Goal: Task Accomplishment & Management: Manage account settings

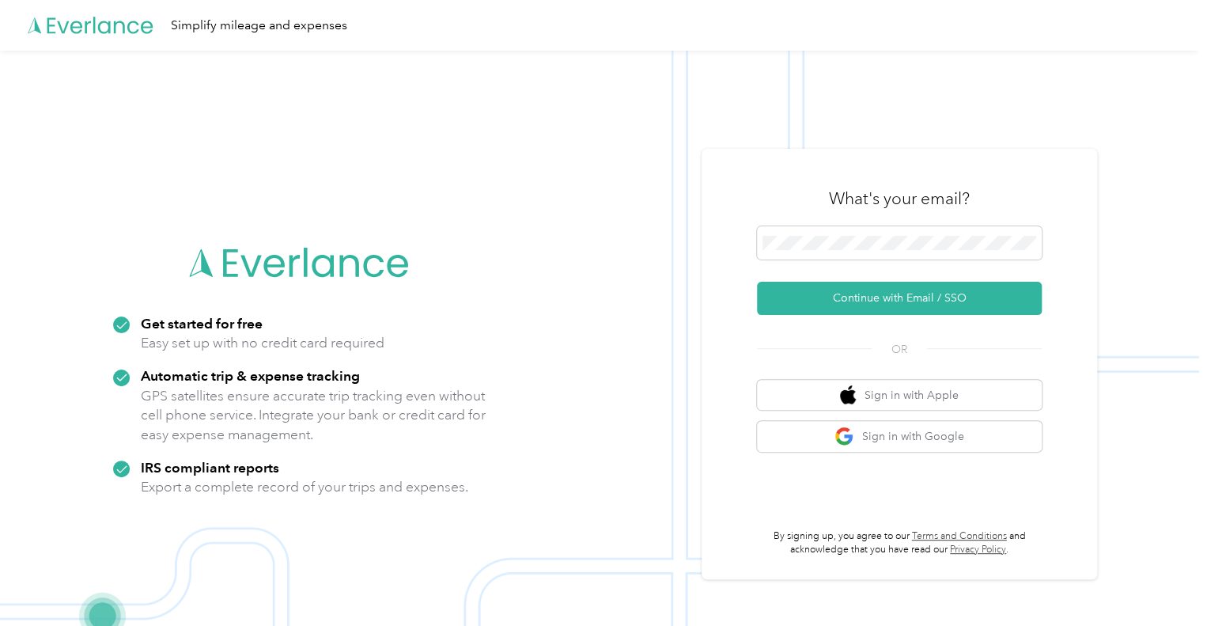
click at [868, 259] on div at bounding box center [899, 245] width 285 height 39
click at [881, 316] on div "What's your email? Continue with Email / SSO OR Sign in with Apple Sign in with…" at bounding box center [899, 364] width 285 height 386
click at [879, 305] on button "Continue with Email / SSO" at bounding box center [899, 298] width 285 height 33
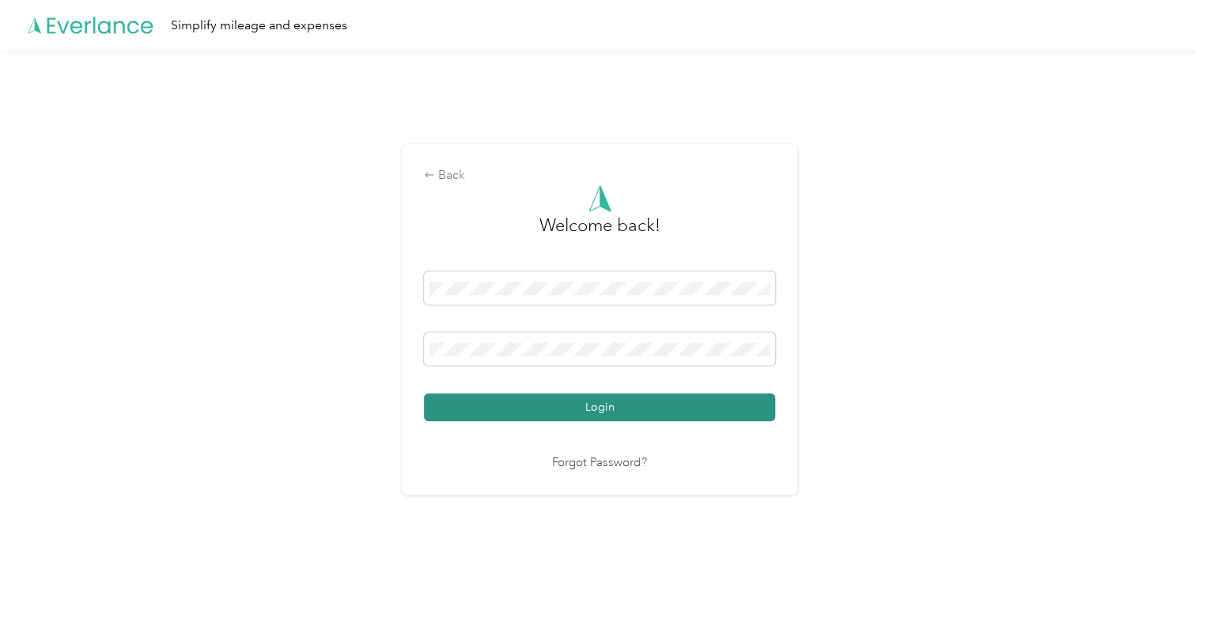
click at [555, 411] on button "Login" at bounding box center [599, 407] width 351 height 28
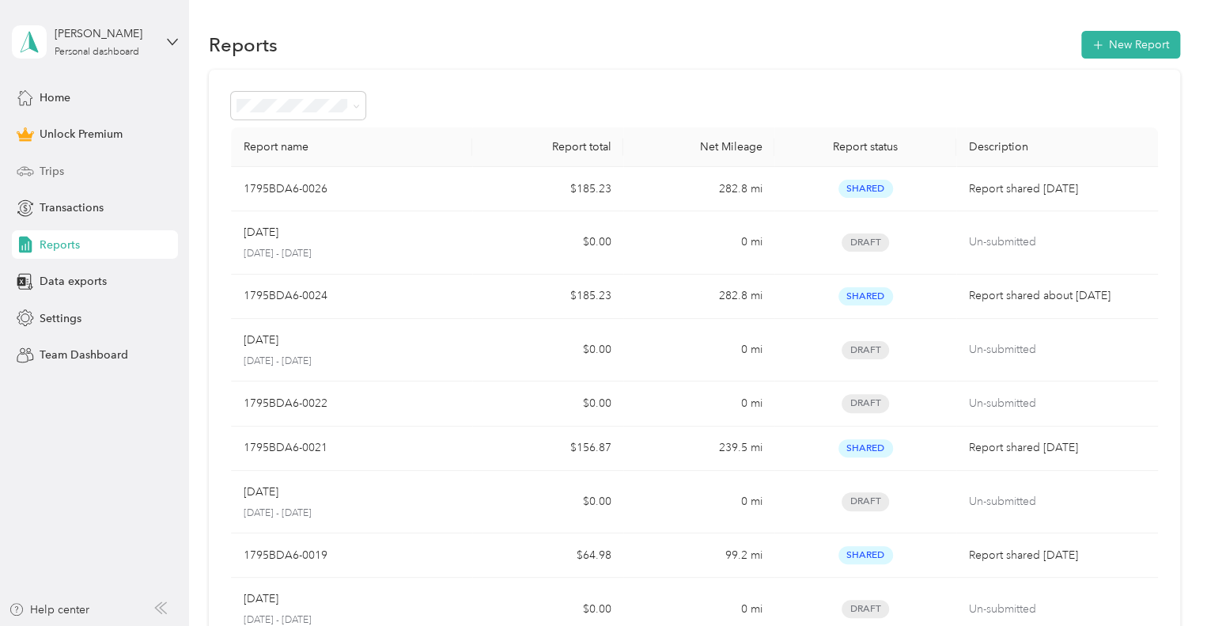
click at [69, 160] on div "Trips" at bounding box center [95, 171] width 166 height 28
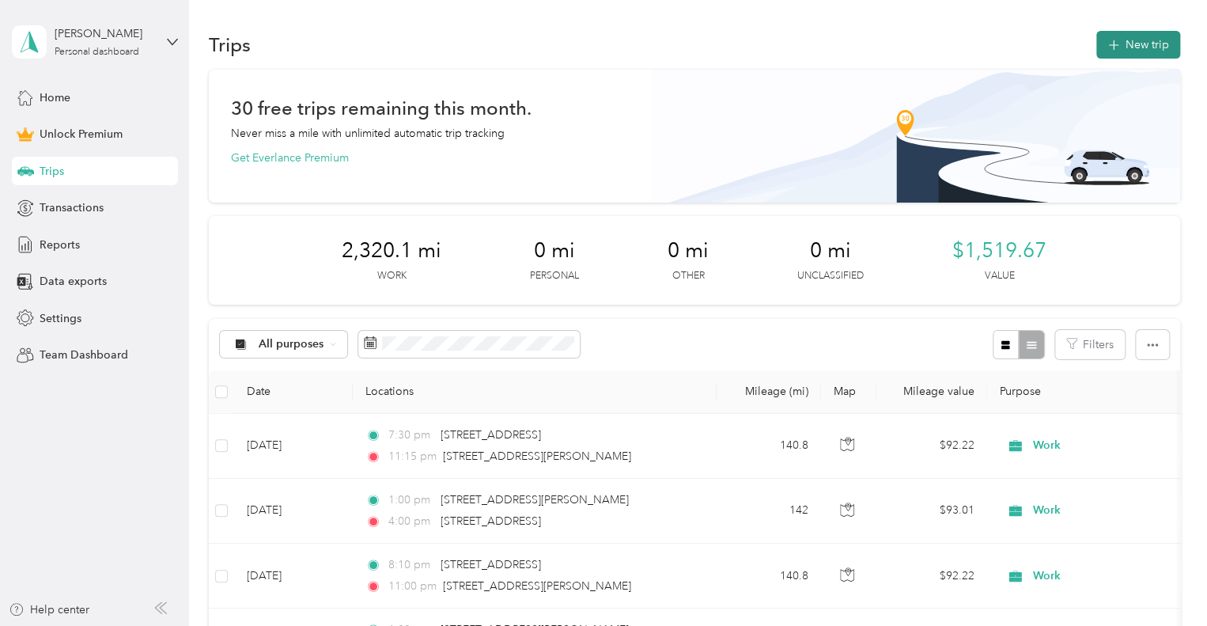
click at [1112, 48] on icon "button" at bounding box center [1113, 45] width 18 height 18
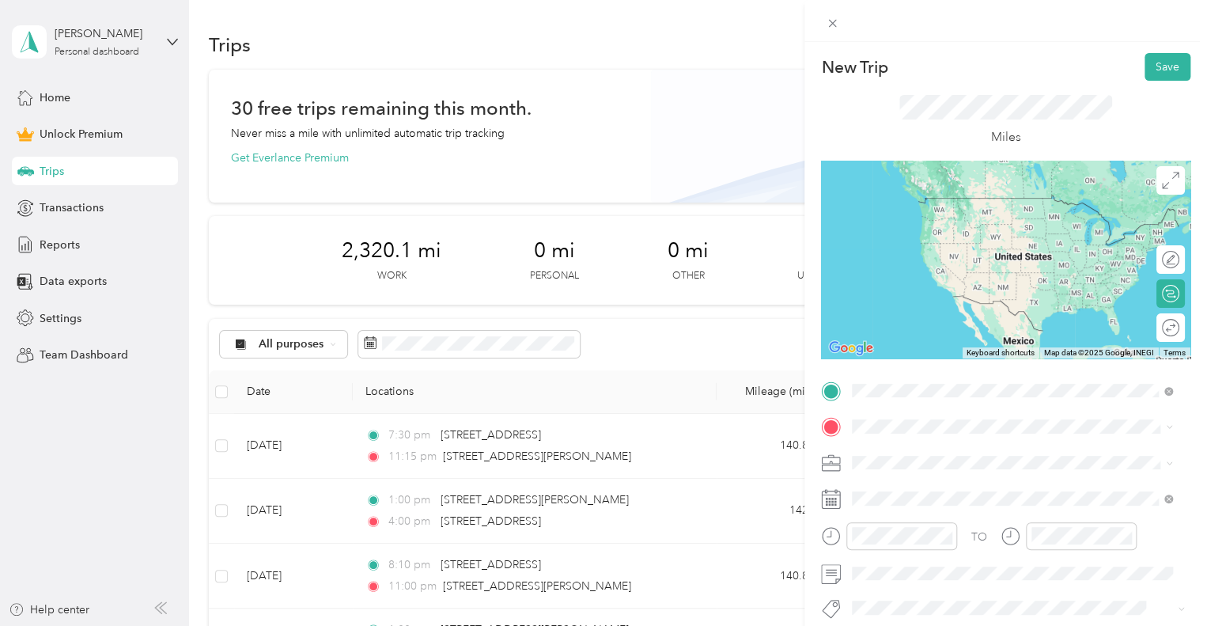
click at [953, 202] on span "[STREET_ADDRESS][US_STATE]" at bounding box center [961, 198] width 158 height 14
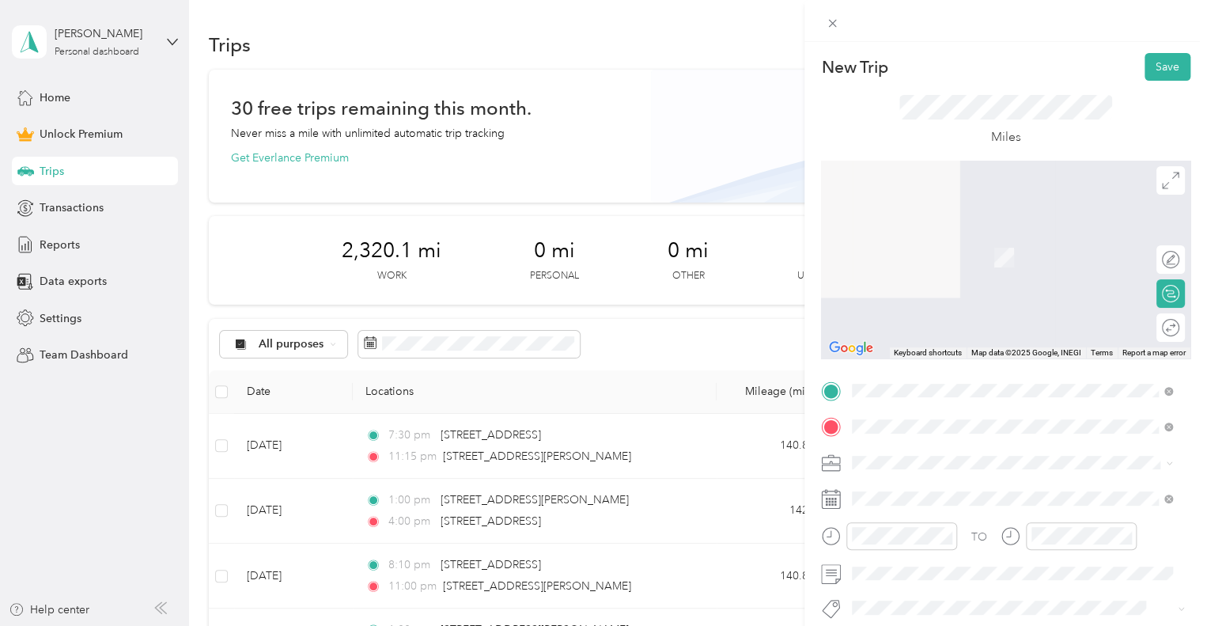
click at [984, 235] on span "[STREET_ADDRESS][US_STATE]" at bounding box center [961, 234] width 158 height 14
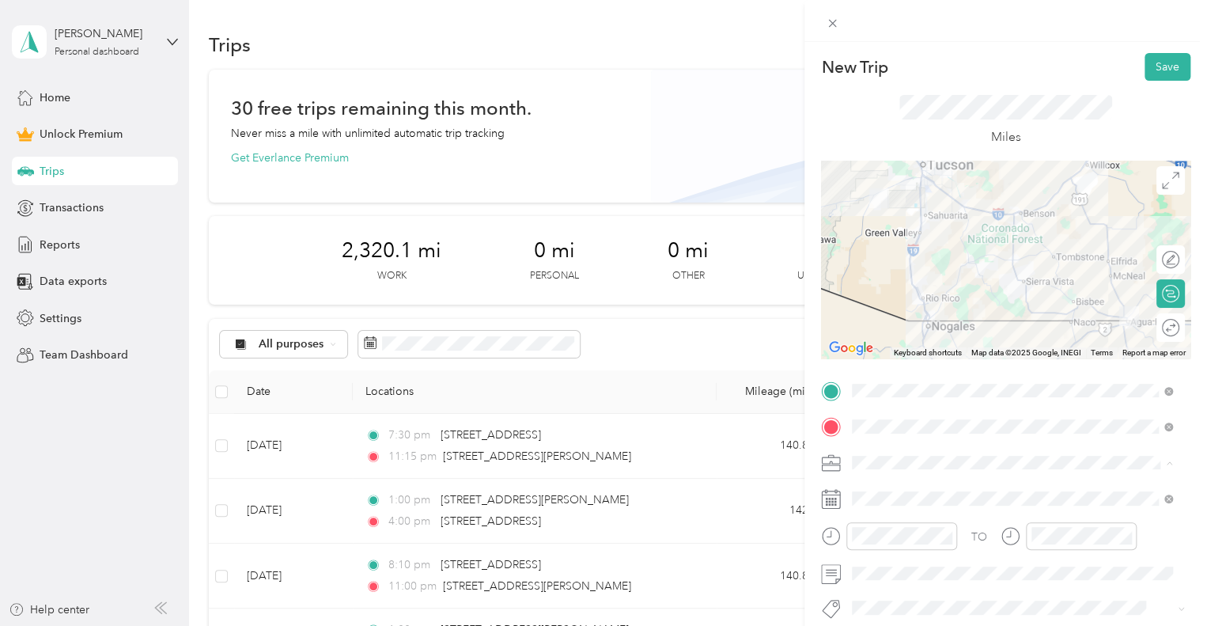
click at [911, 249] on ol "Work Personal Outreach Other Charity Medical Moving Commute" at bounding box center [1012, 338] width 331 height 222
click at [964, 239] on div "Work" at bounding box center [1012, 241] width 309 height 17
click at [831, 506] on icon at bounding box center [831, 499] width 20 height 20
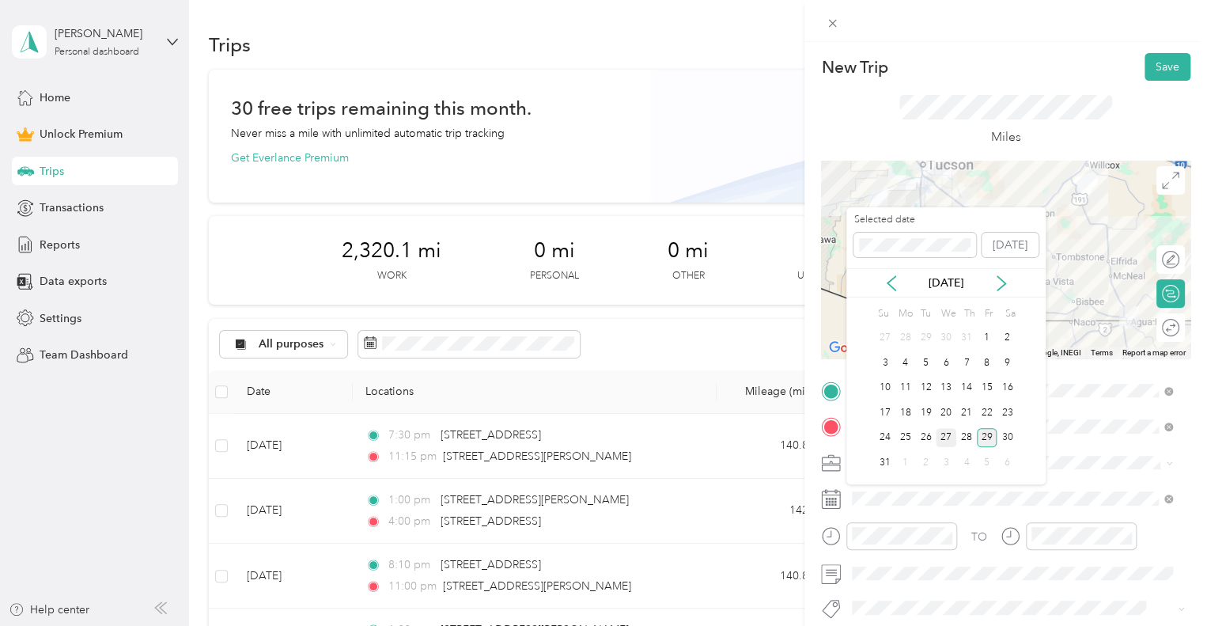
click at [956, 439] on div "27" at bounding box center [946, 438] width 21 height 20
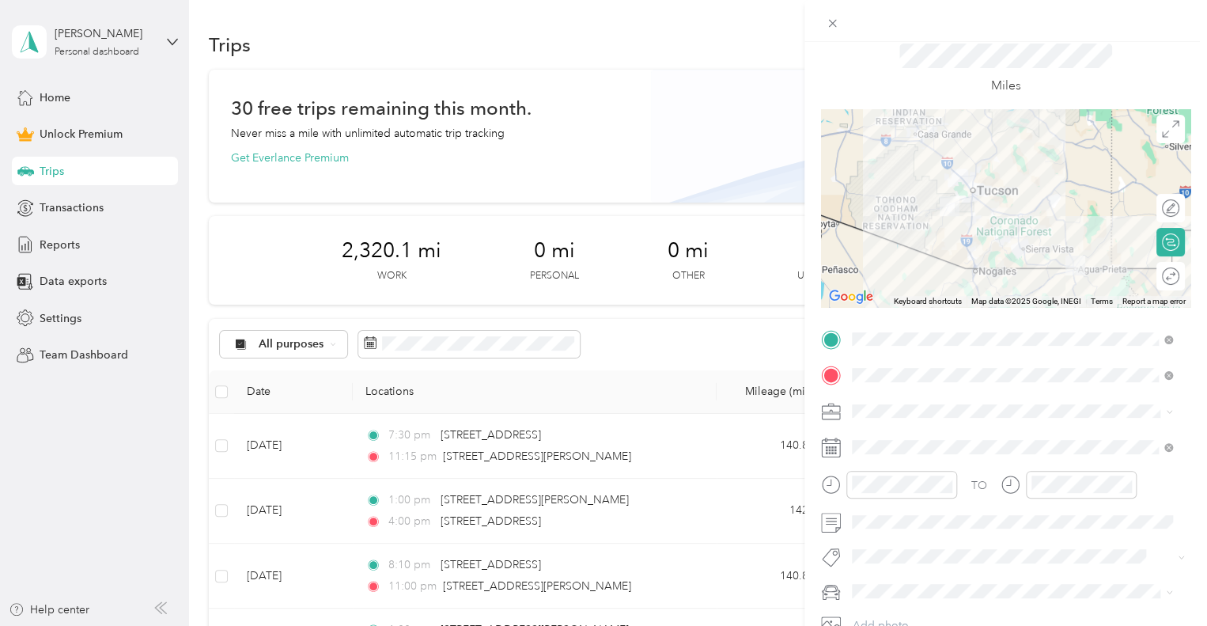
scroll to position [79, 0]
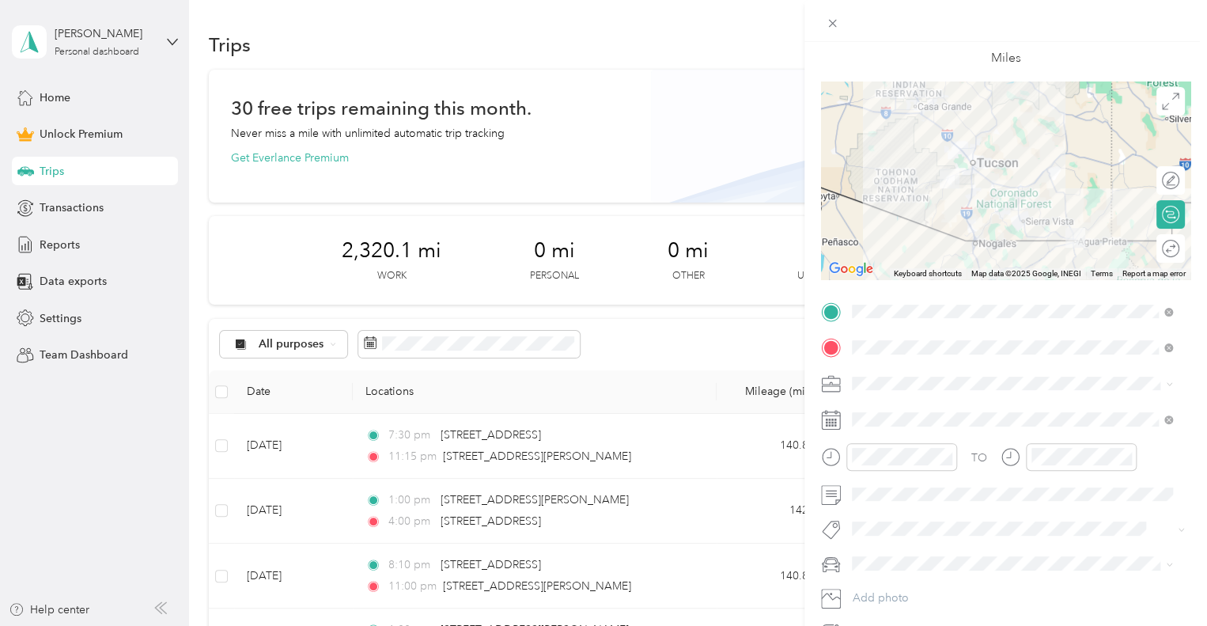
click at [881, 553] on span "Sor Iv" at bounding box center [881, 551] width 24 height 14
click at [854, 625] on div "New Trip Save This trip cannot be edited because it is either under review, app…" at bounding box center [599, 626] width 1199 height 0
click at [915, 556] on span at bounding box center [1019, 566] width 344 height 25
click at [859, 593] on span "Car" at bounding box center [866, 593] width 17 height 13
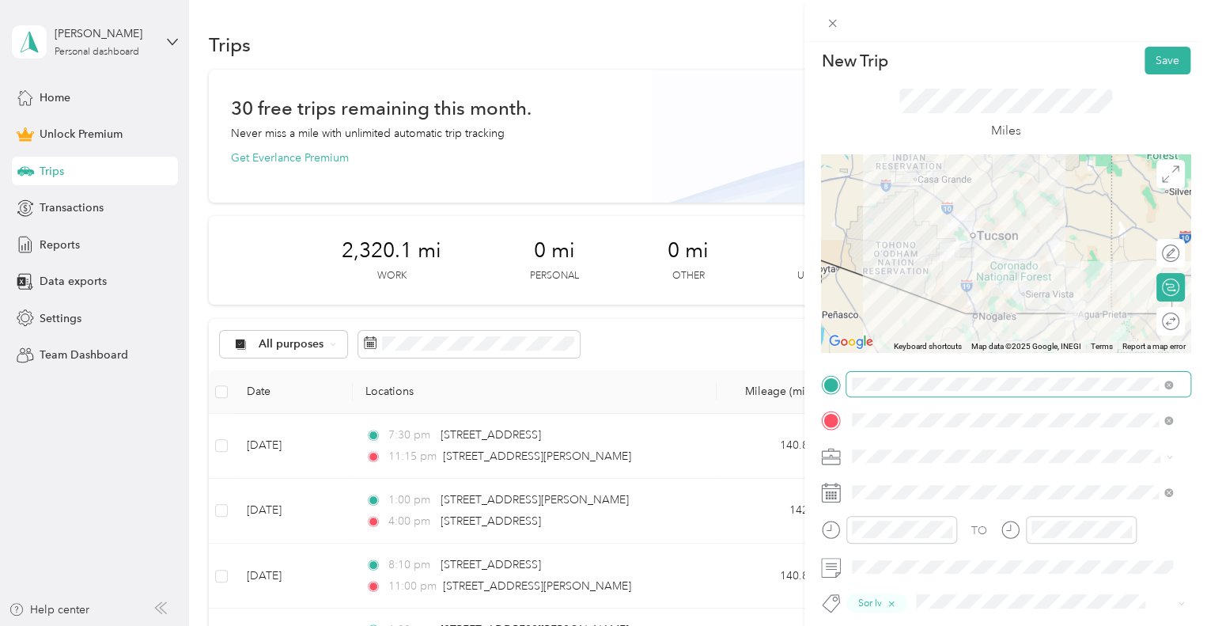
scroll to position [0, 0]
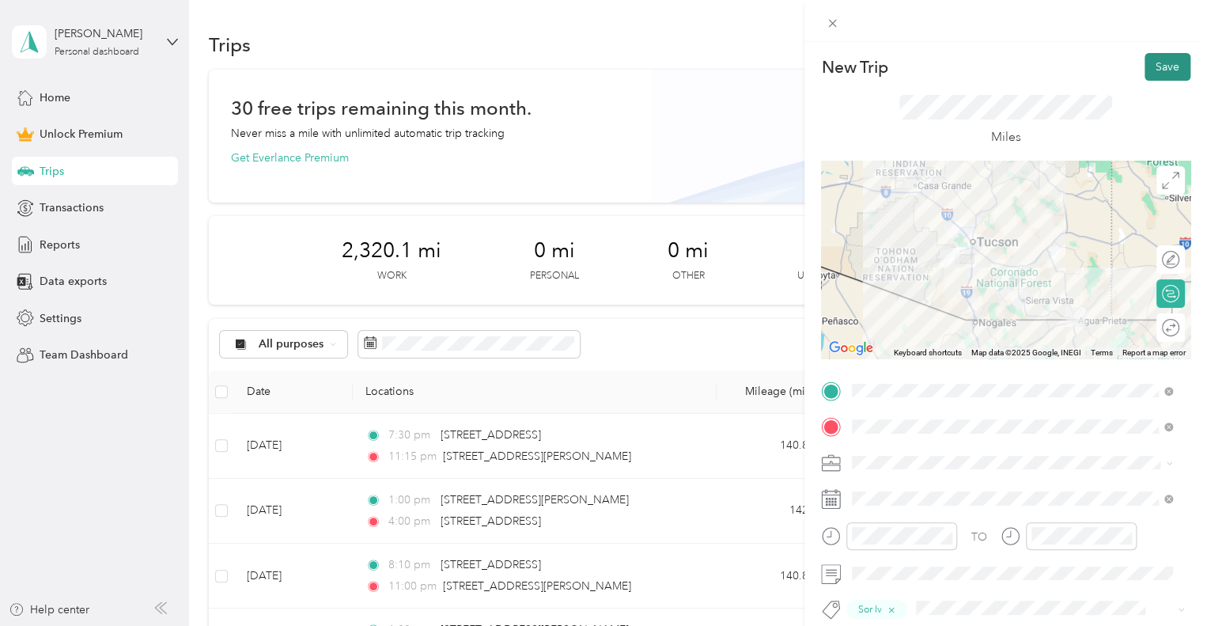
click at [1168, 65] on button "Save" at bounding box center [1168, 67] width 46 height 28
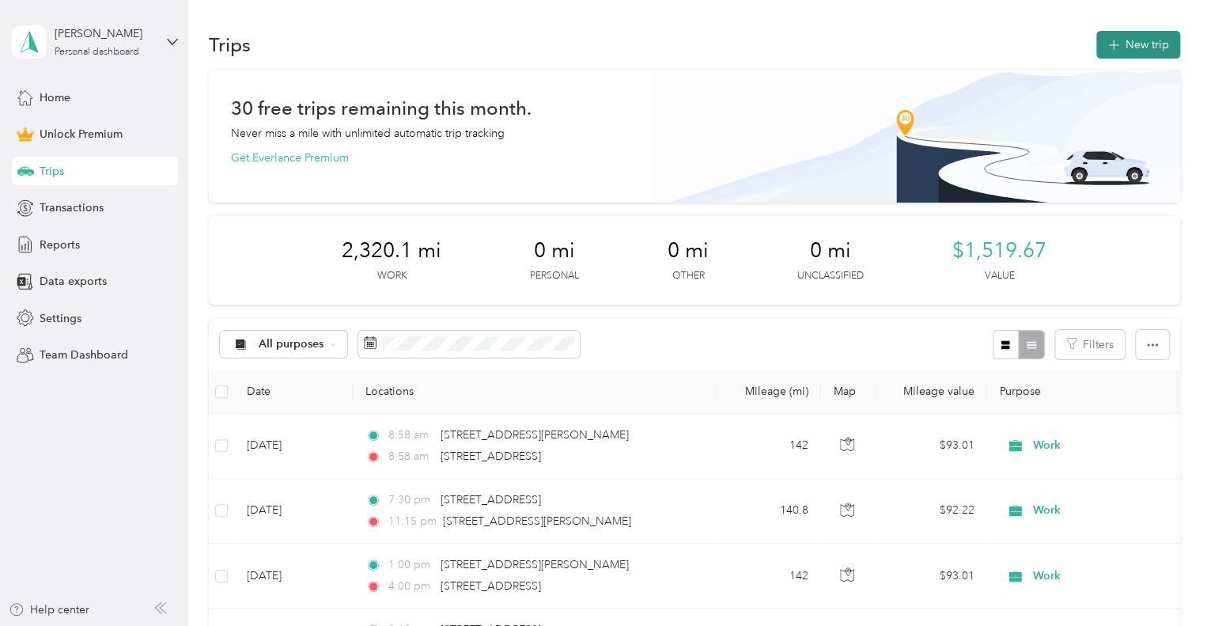
click at [1116, 41] on button "New trip" at bounding box center [1139, 45] width 84 height 28
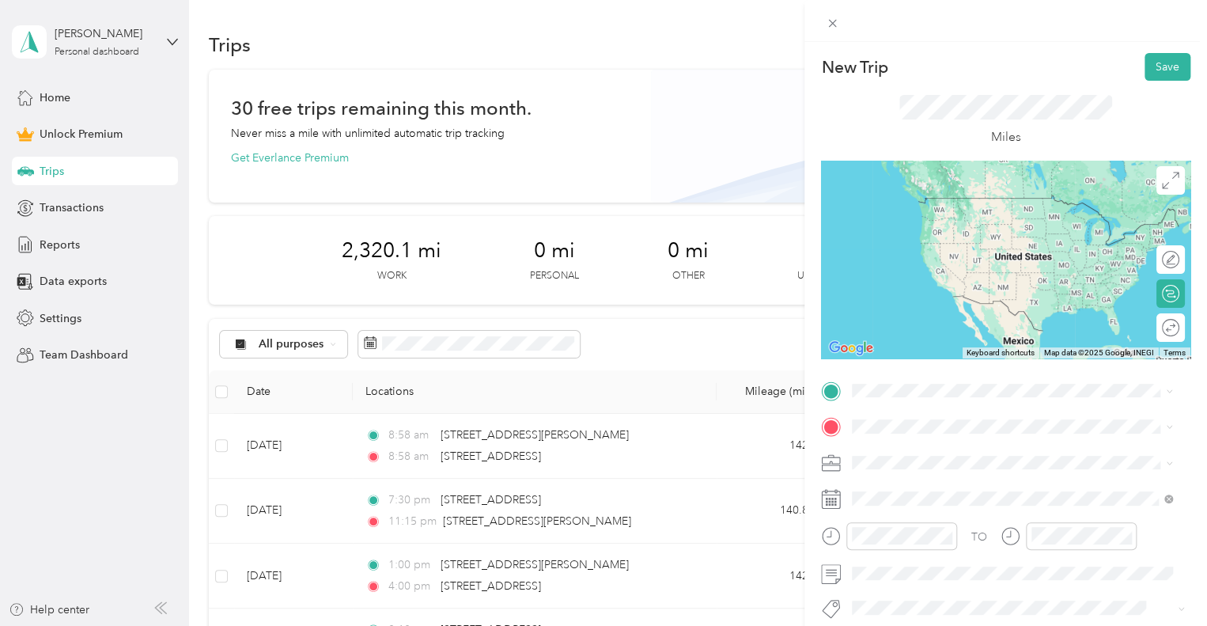
click at [991, 208] on div "[STREET_ADDRESS][US_STATE]" at bounding box center [1012, 197] width 309 height 21
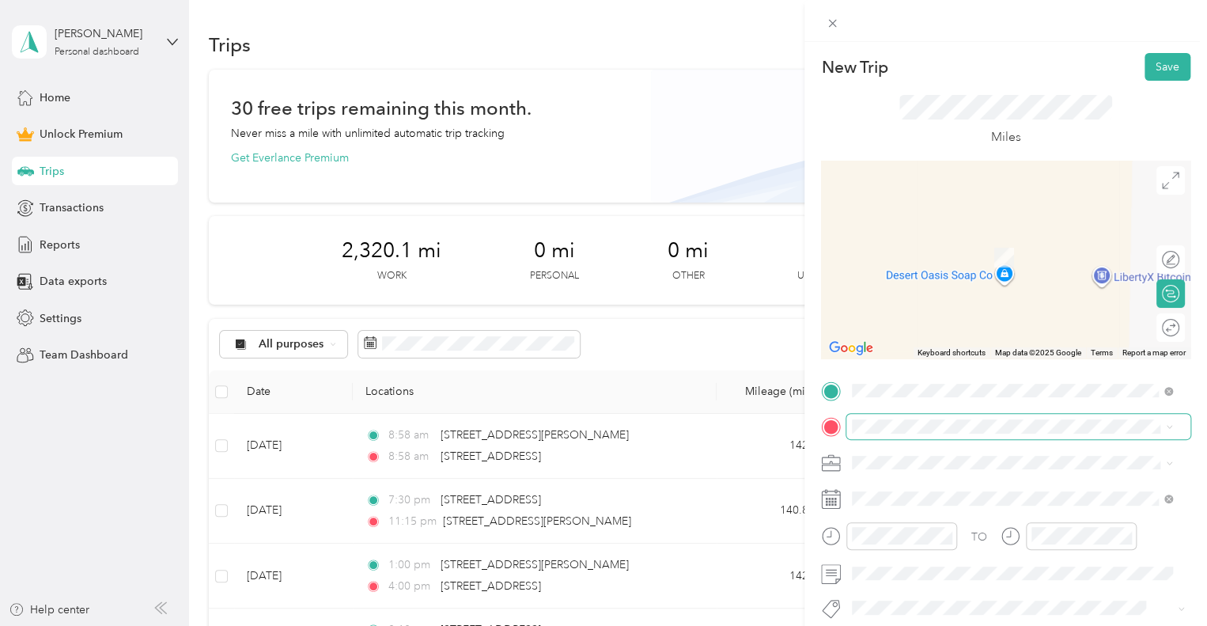
click at [898, 436] on span at bounding box center [1019, 426] width 344 height 25
click at [930, 240] on span "[STREET_ADDRESS][US_STATE]" at bounding box center [961, 232] width 158 height 14
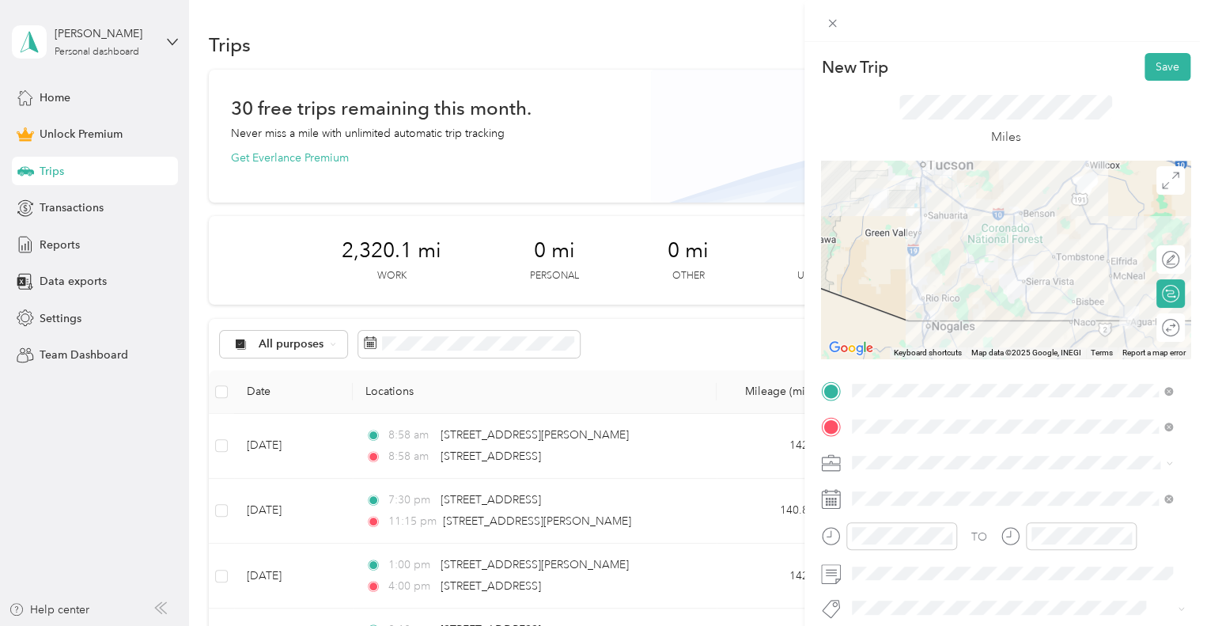
click at [915, 244] on li "Work" at bounding box center [1012, 238] width 331 height 28
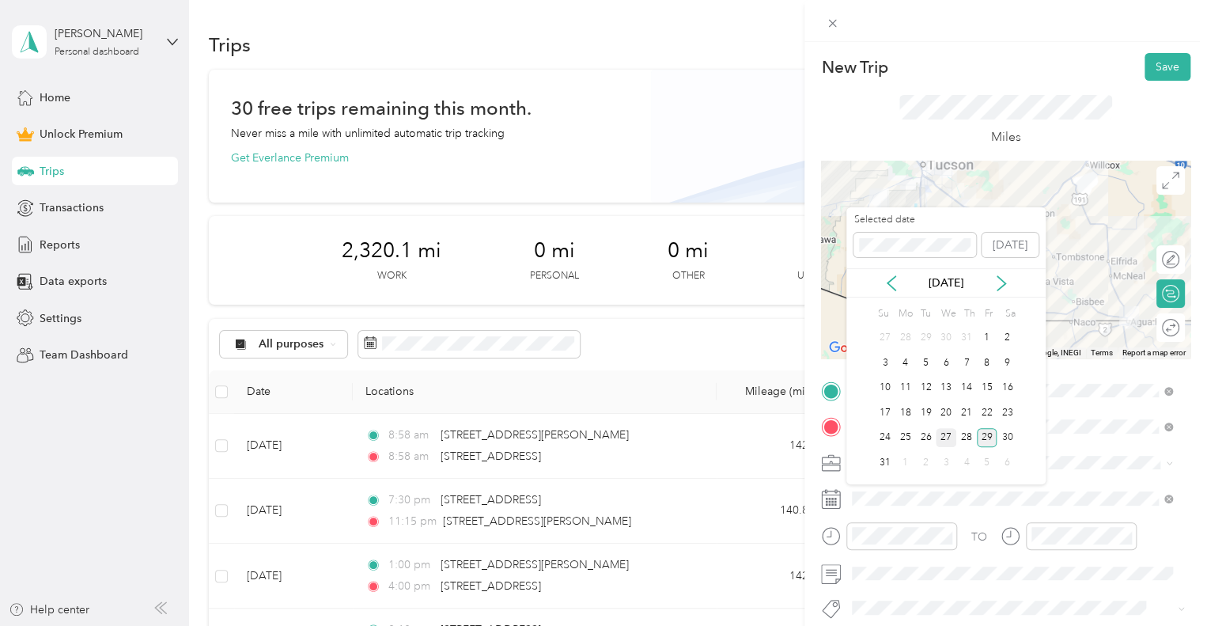
click at [946, 438] on div "27" at bounding box center [946, 438] width 21 height 20
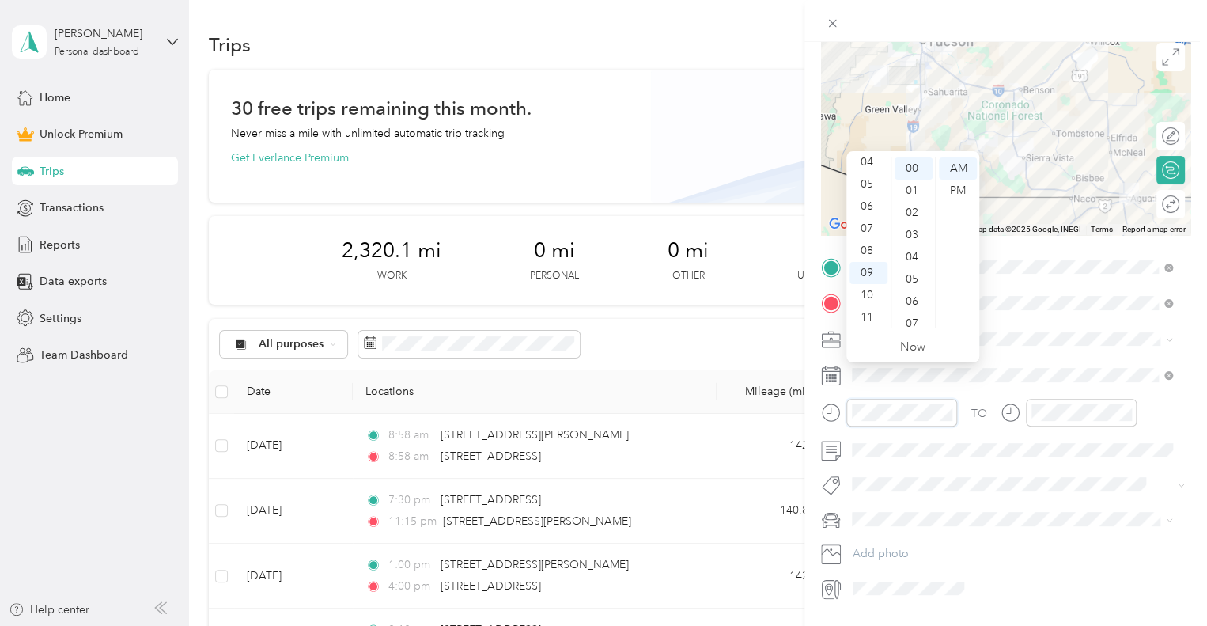
scroll to position [158, 0]
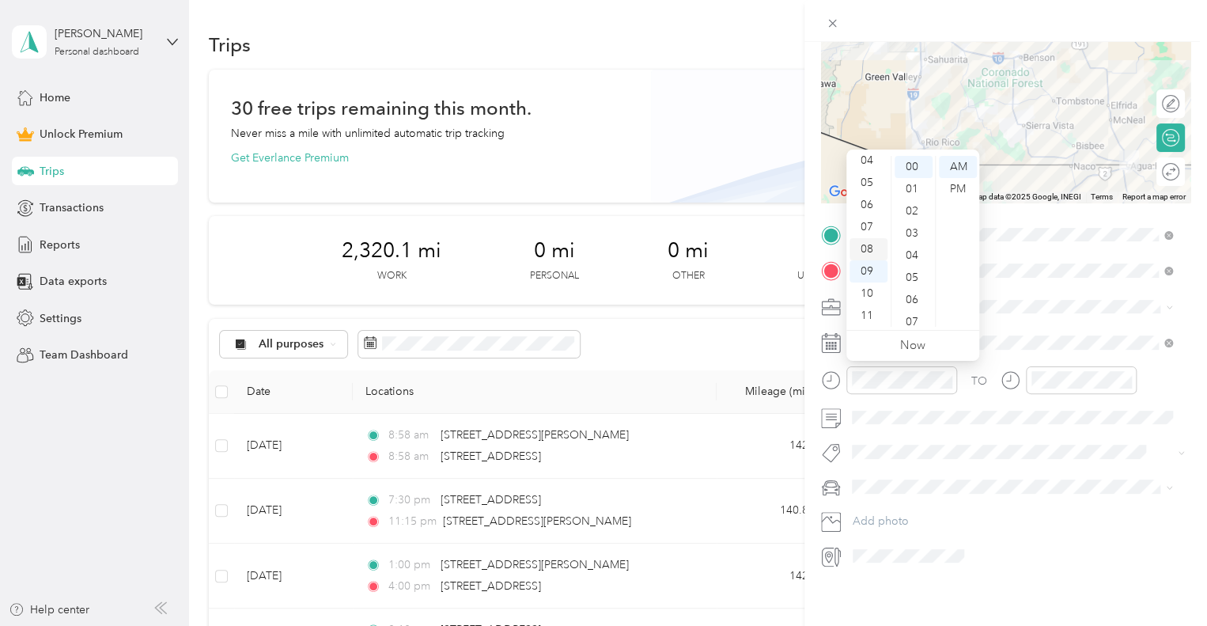
click at [872, 245] on div "08" at bounding box center [869, 249] width 38 height 22
click at [949, 192] on div "PM" at bounding box center [958, 189] width 38 height 22
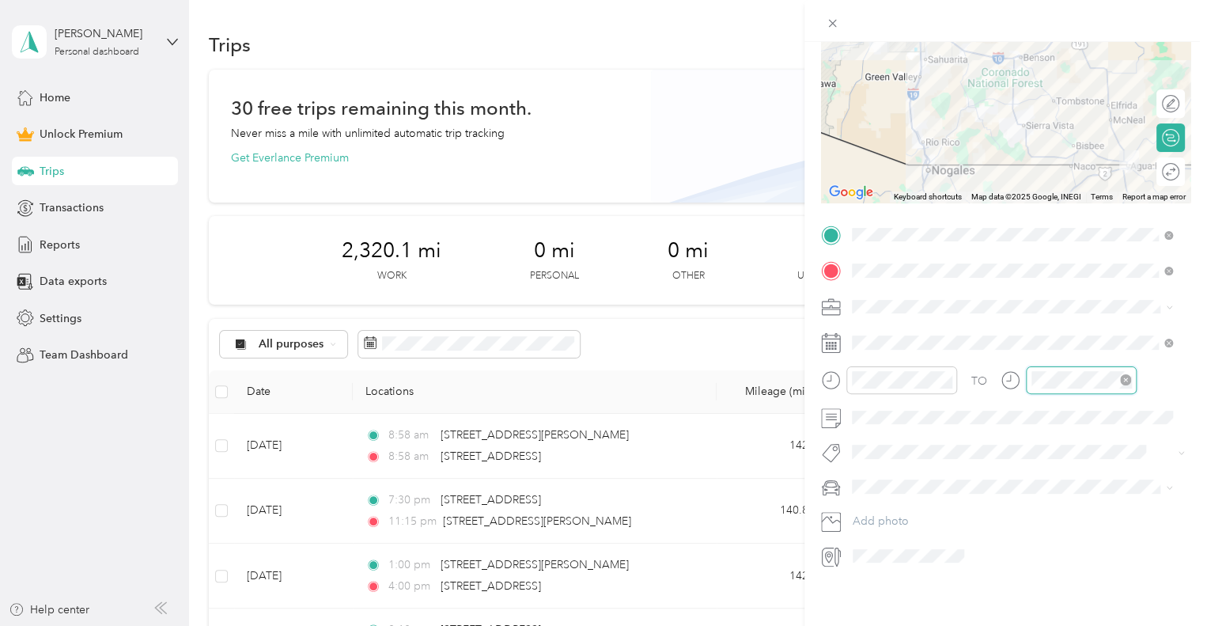
scroll to position [95, 0]
click at [1055, 563] on div "11" at bounding box center [1048, 560] width 38 height 22
click at [1141, 431] on div "PM" at bounding box center [1138, 433] width 38 height 22
click at [873, 476] on span "Sor Iv" at bounding box center [881, 477] width 24 height 14
click at [880, 509] on div "Car" at bounding box center [1012, 511] width 309 height 17
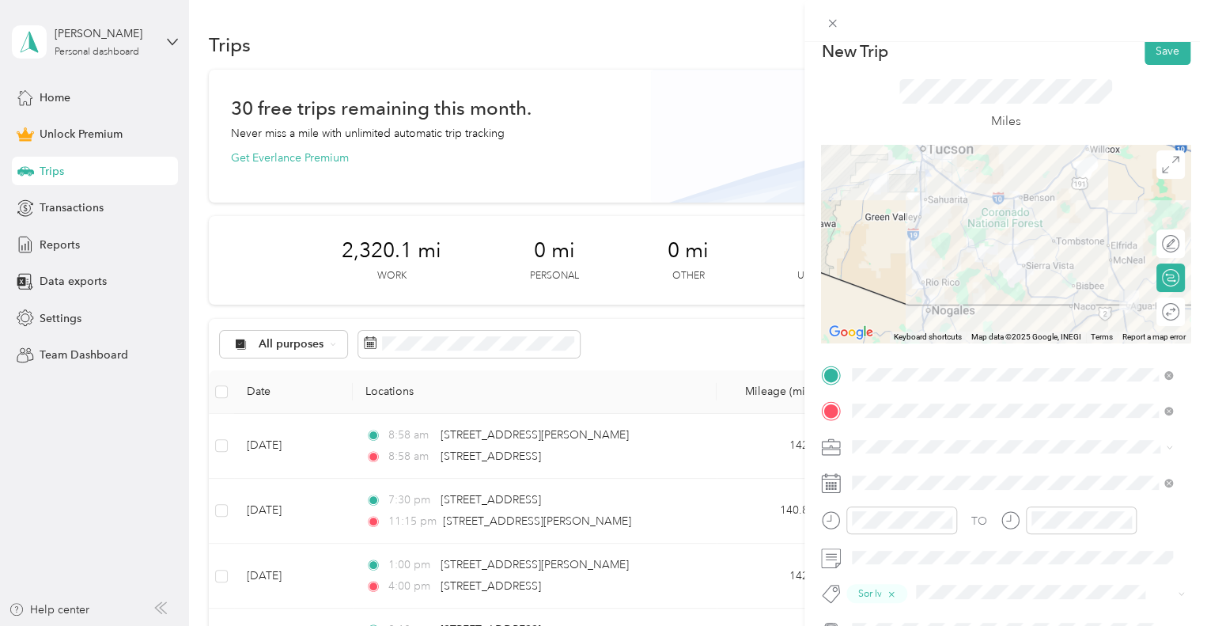
scroll to position [0, 0]
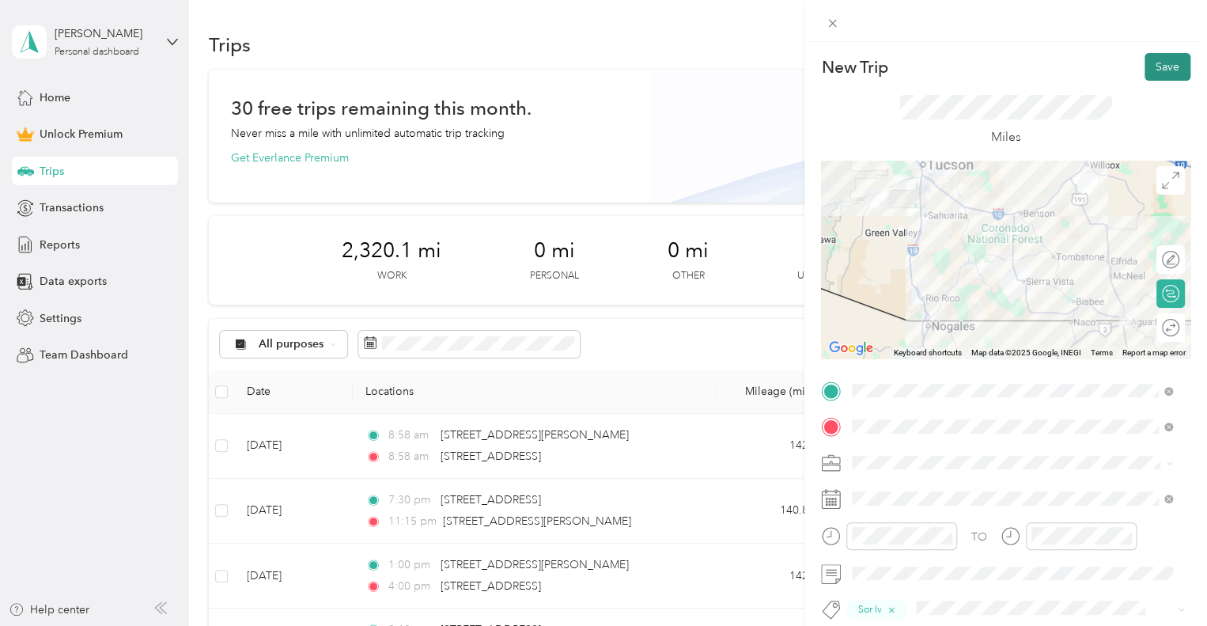
click at [1148, 61] on button "Save" at bounding box center [1168, 67] width 46 height 28
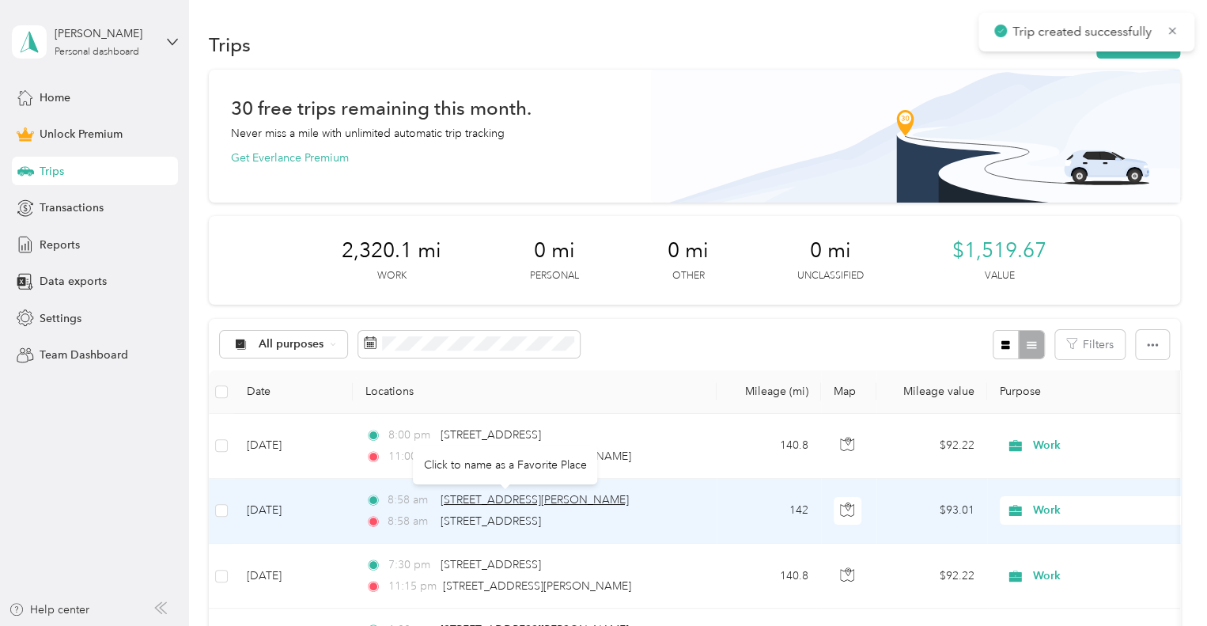
click at [497, 502] on span "[STREET_ADDRESS][PERSON_NAME]" at bounding box center [535, 499] width 188 height 13
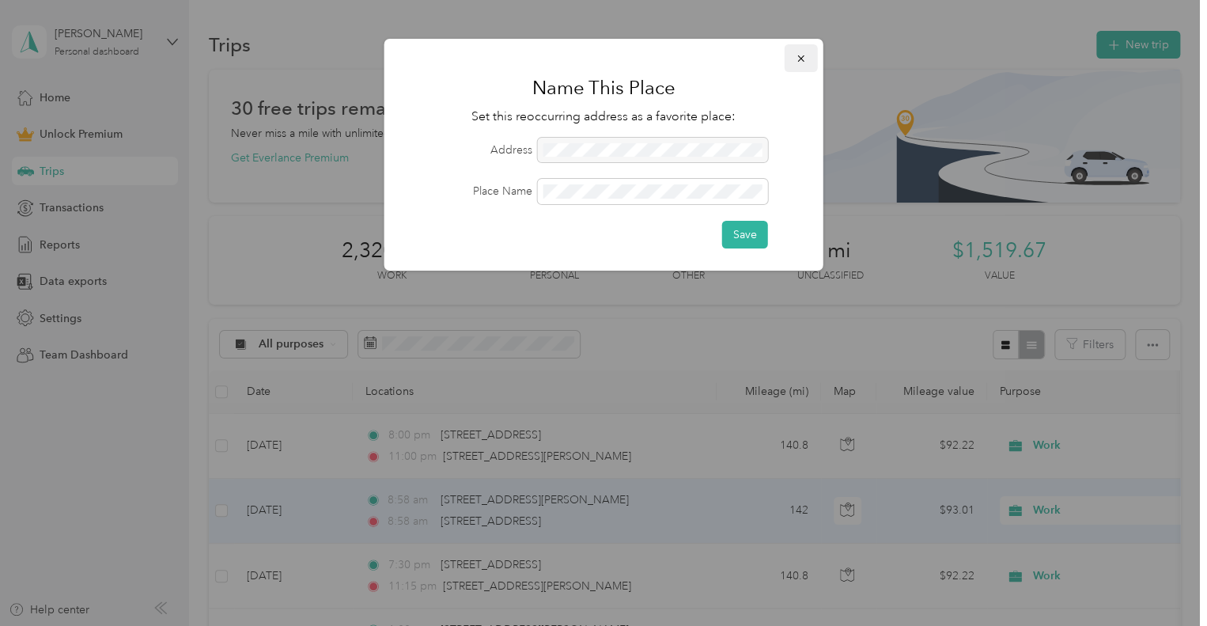
click at [804, 60] on icon "button" at bounding box center [801, 58] width 11 height 11
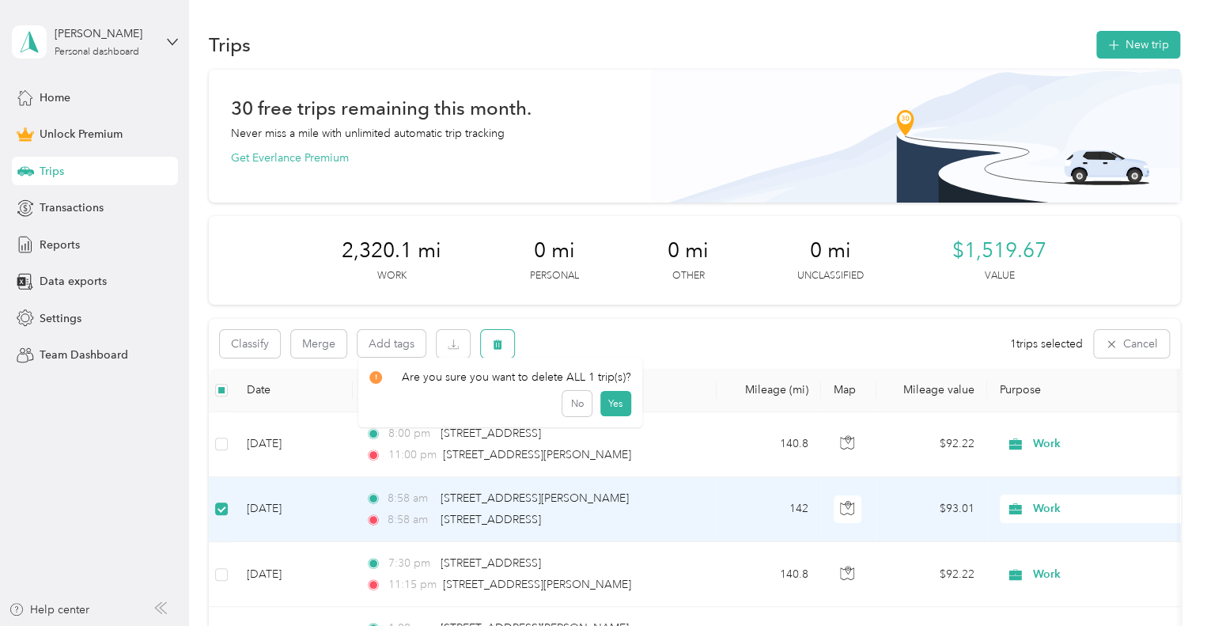
click at [494, 348] on icon "button" at bounding box center [497, 344] width 9 height 10
click at [612, 407] on button "Yes" at bounding box center [615, 409] width 31 height 25
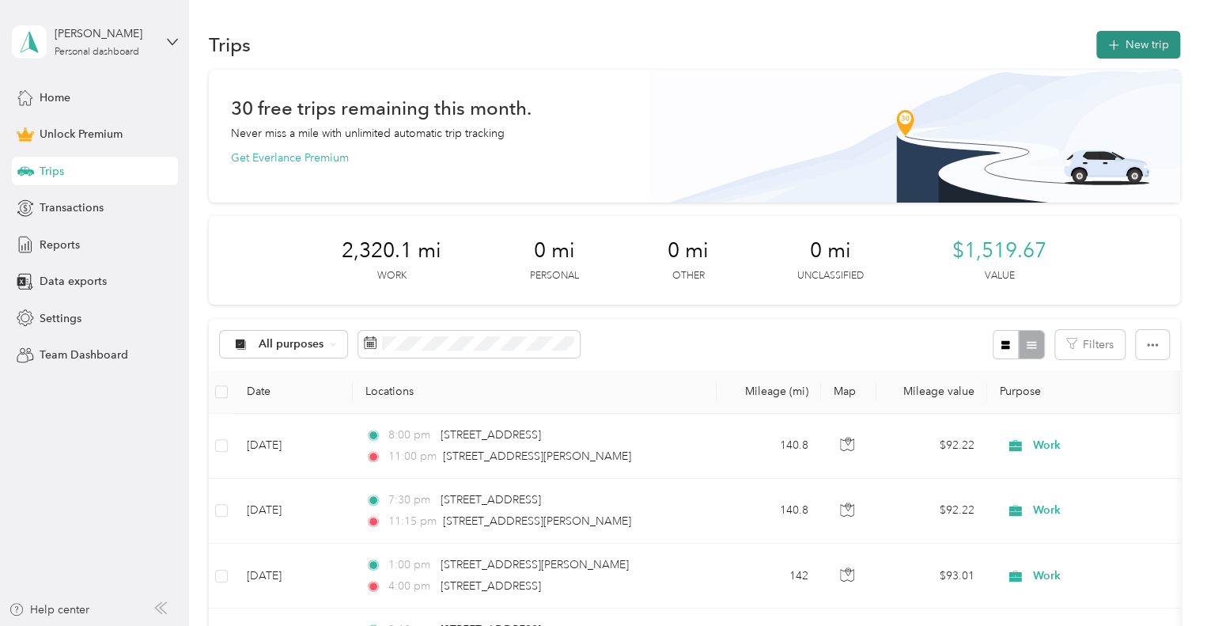
click at [1119, 44] on button "New trip" at bounding box center [1139, 45] width 84 height 28
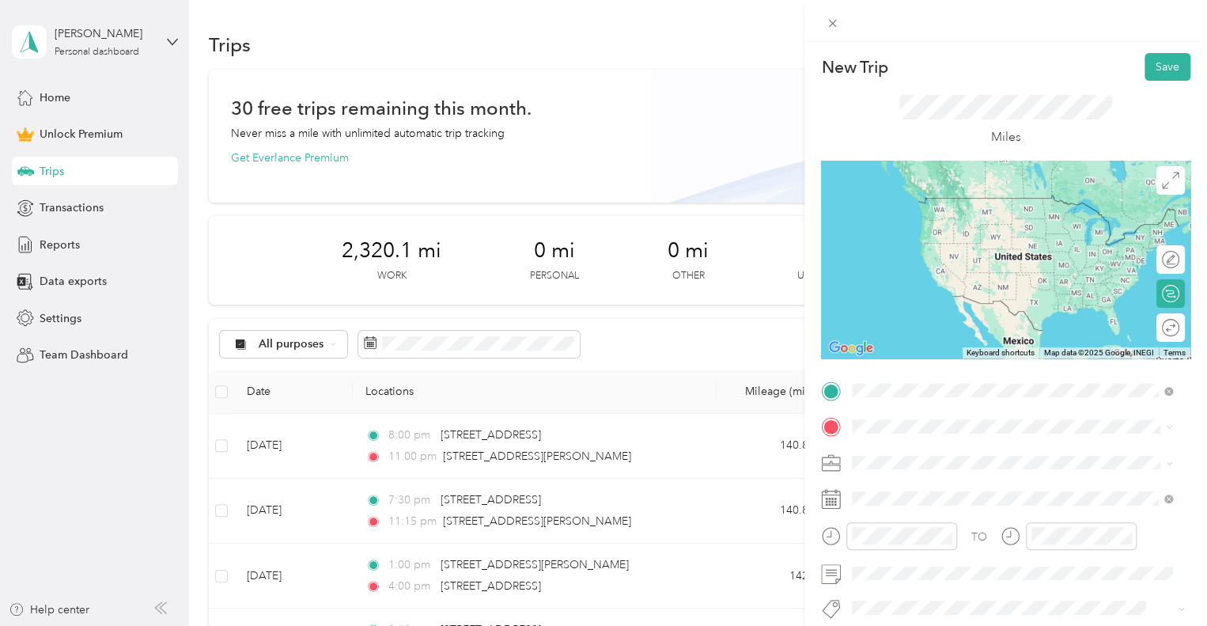
click at [916, 204] on span "[STREET_ADDRESS][US_STATE]" at bounding box center [961, 198] width 158 height 14
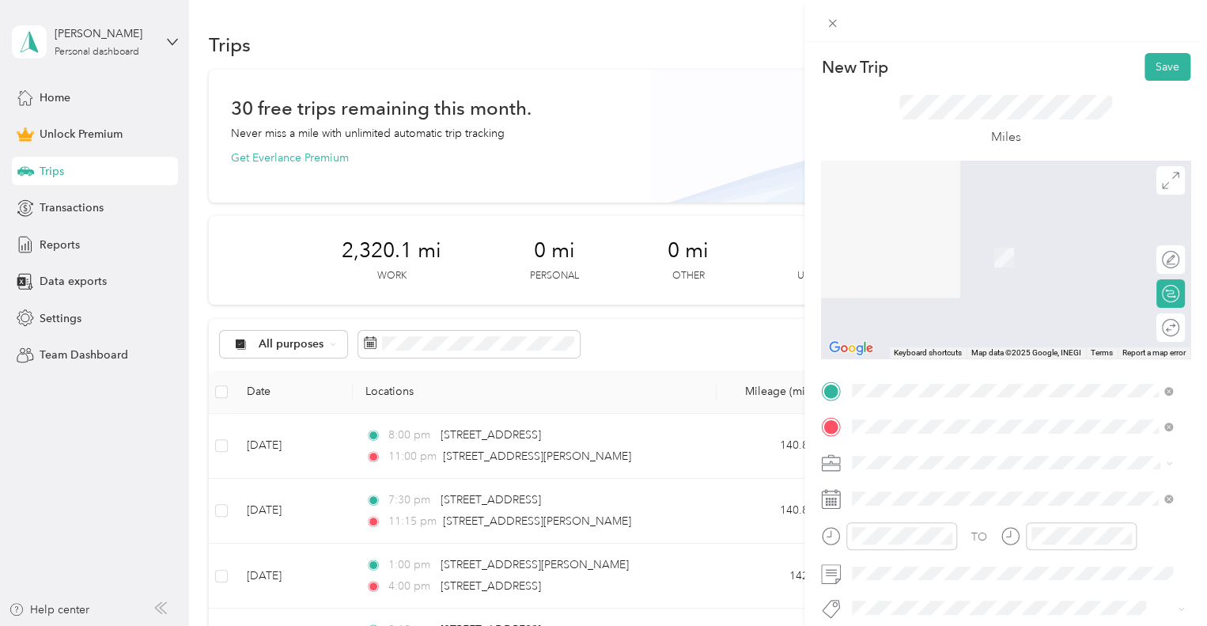
click at [938, 256] on span "[STREET_ADDRESS][US_STATE]" at bounding box center [961, 251] width 158 height 14
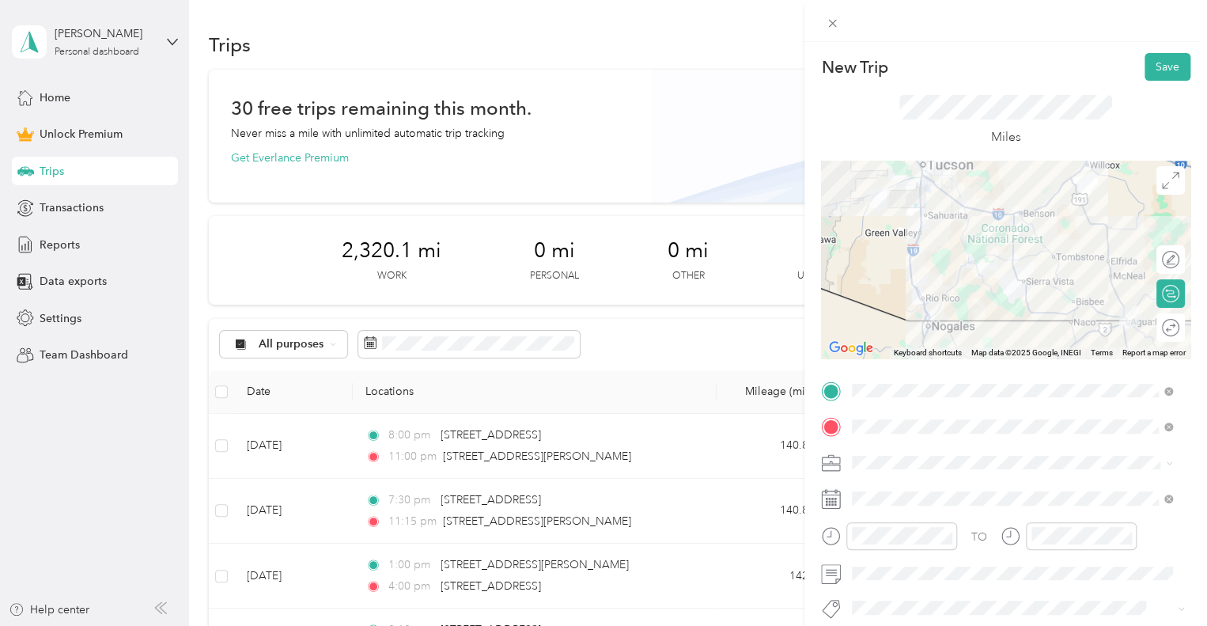
click at [894, 454] on span at bounding box center [1019, 462] width 344 height 25
click at [918, 251] on ol "Work Personal Outreach Other Charity Medical Moving Commute" at bounding box center [1012, 338] width 331 height 222
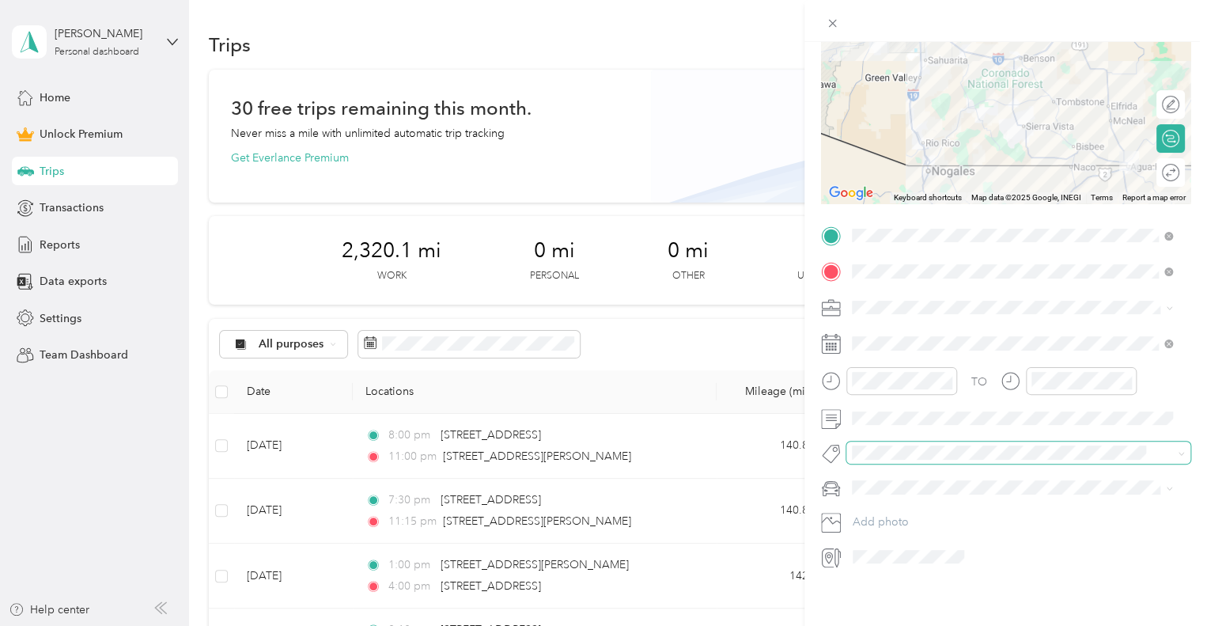
scroll to position [158, 0]
click at [896, 333] on div "Work" at bounding box center [1012, 326] width 309 height 17
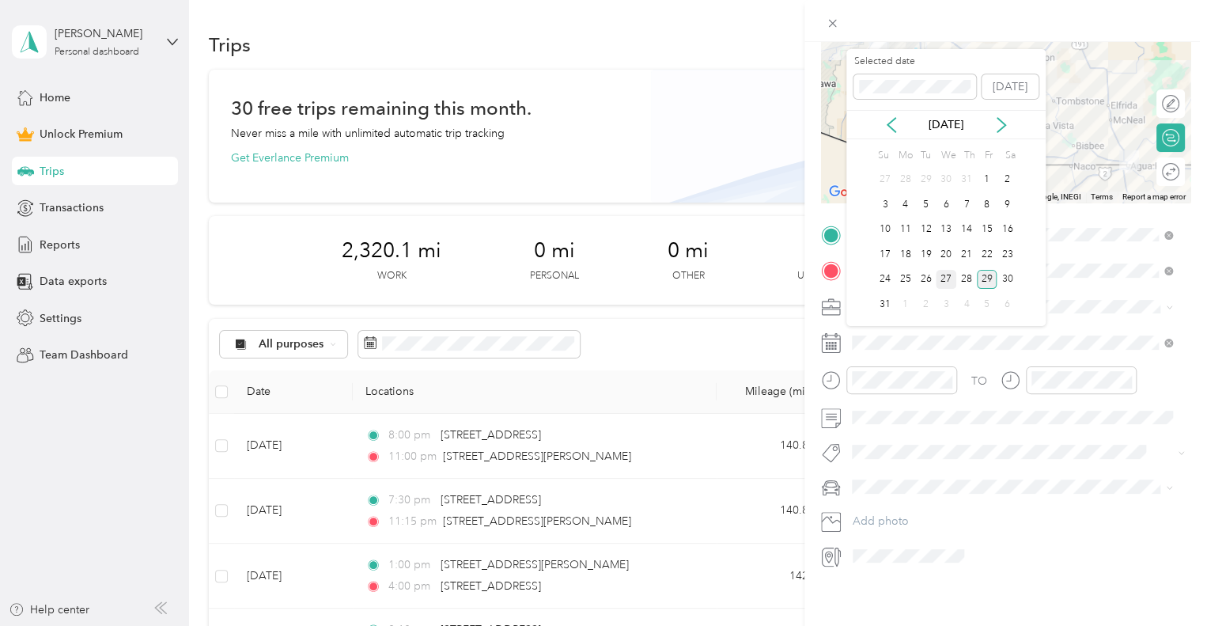
click at [952, 278] on div "27" at bounding box center [946, 280] width 21 height 20
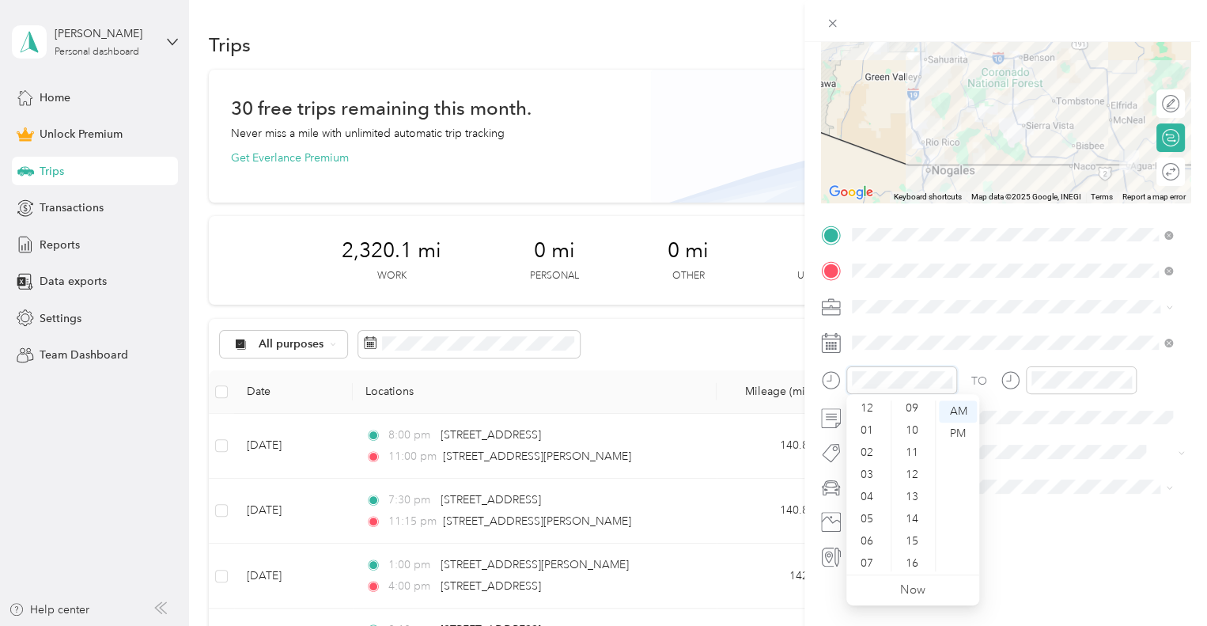
scroll to position [0, 0]
click at [863, 432] on div "01" at bounding box center [869, 433] width 38 height 22
click at [905, 408] on div "00" at bounding box center [914, 411] width 38 height 22
click at [954, 430] on div "PM" at bounding box center [958, 433] width 38 height 22
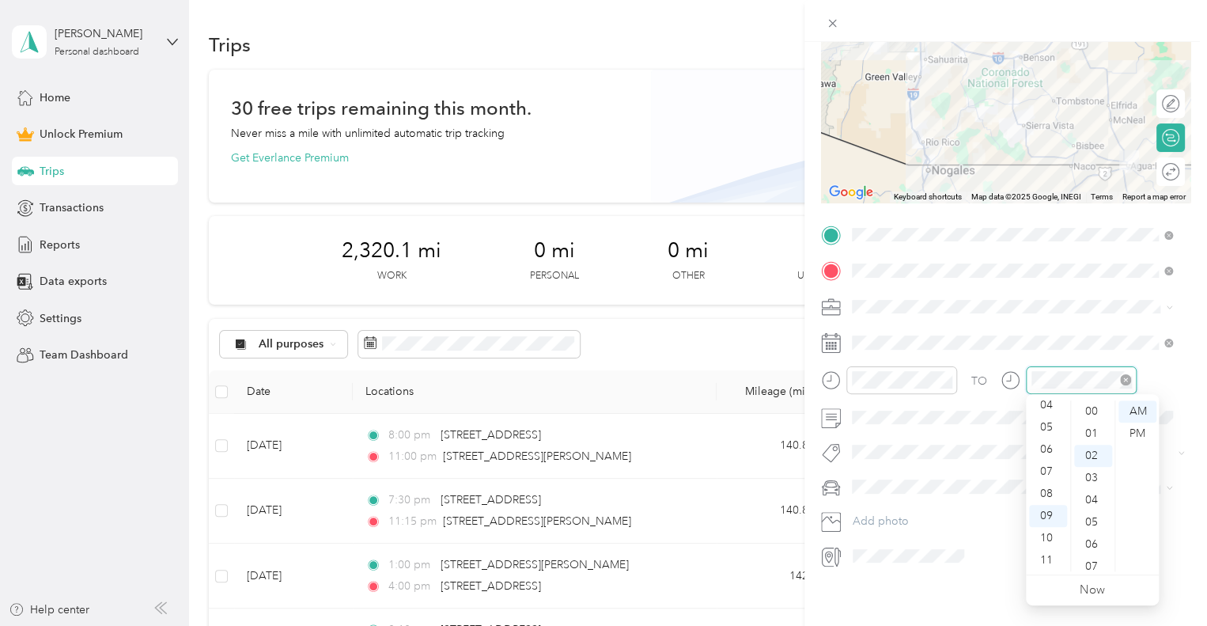
scroll to position [44, 0]
click at [1044, 401] on div "04" at bounding box center [1048, 405] width 38 height 22
click at [1088, 415] on div "00" at bounding box center [1093, 411] width 38 height 22
click at [1123, 441] on div "PM" at bounding box center [1138, 433] width 38 height 22
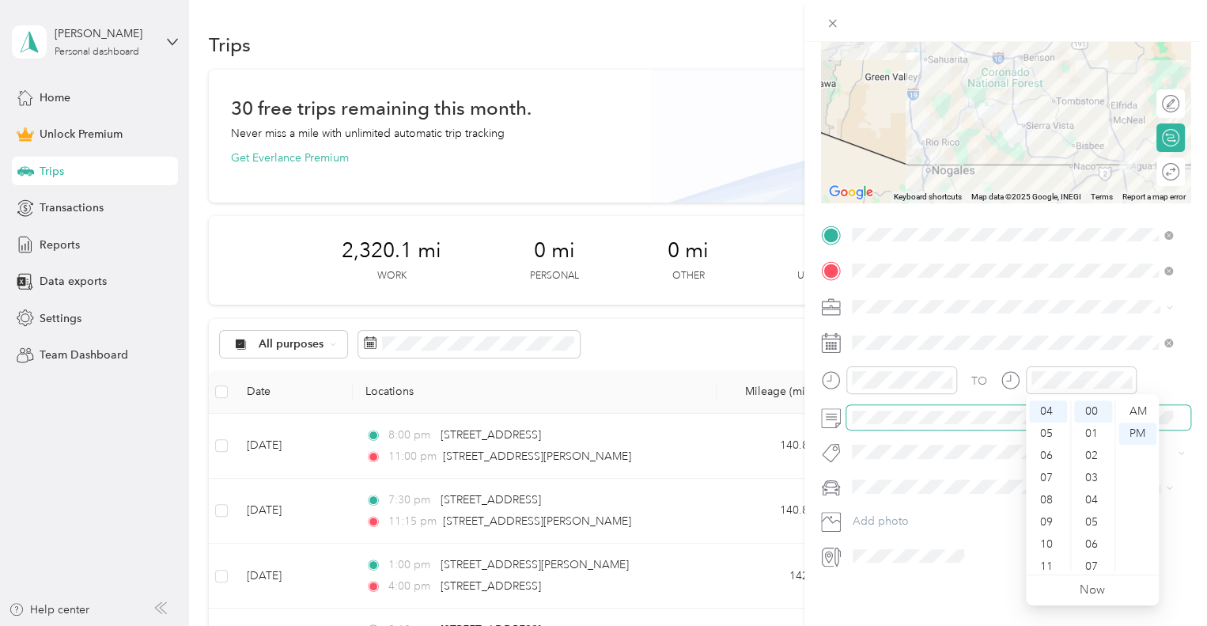
click at [872, 422] on span at bounding box center [1019, 417] width 344 height 25
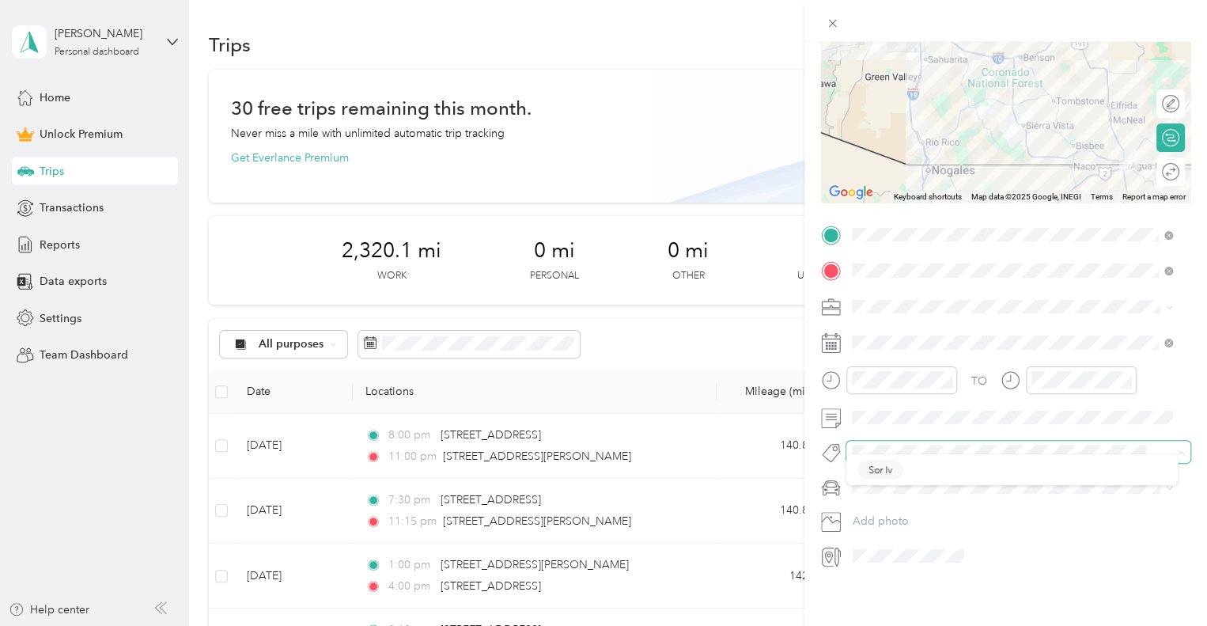
click at [880, 456] on span at bounding box center [1005, 452] width 317 height 17
click at [895, 476] on button "Sor Iv" at bounding box center [881, 478] width 46 height 20
click at [864, 515] on span "Car" at bounding box center [866, 514] width 17 height 13
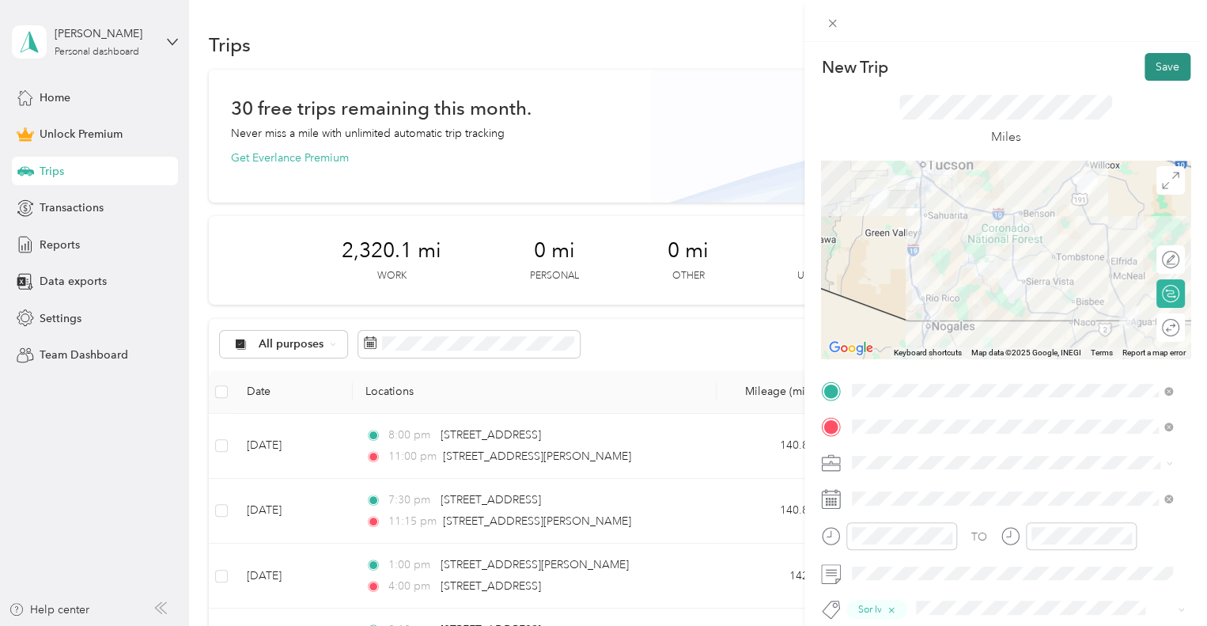
click at [1145, 74] on button "Save" at bounding box center [1168, 67] width 46 height 28
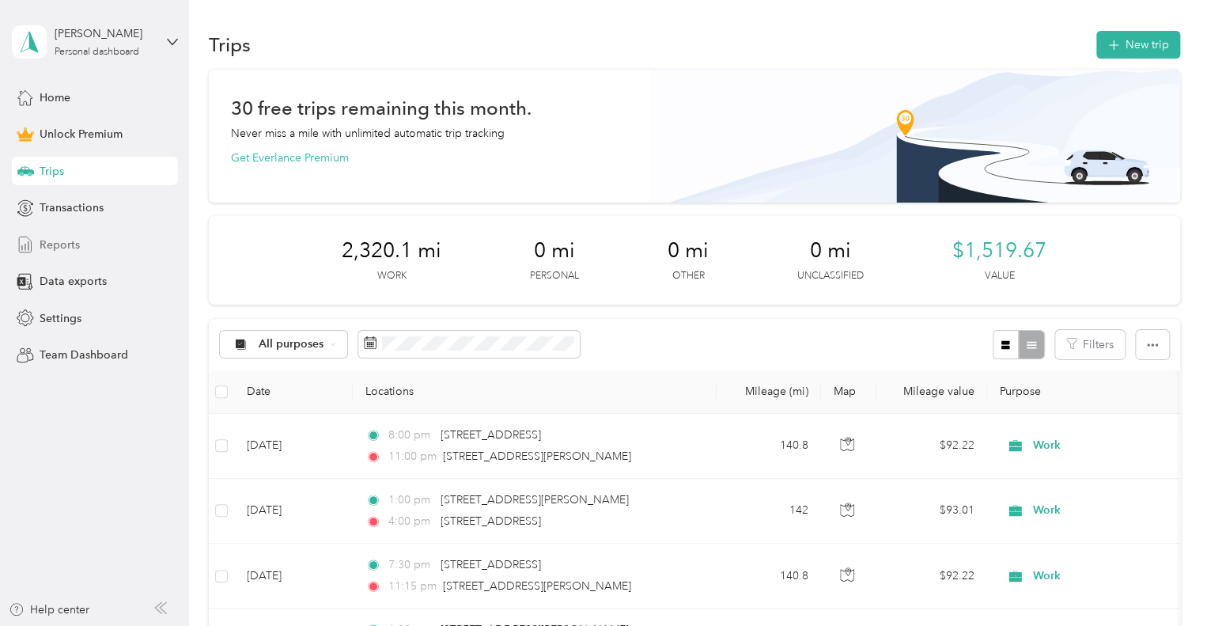
click at [44, 246] on span "Reports" at bounding box center [60, 245] width 40 height 17
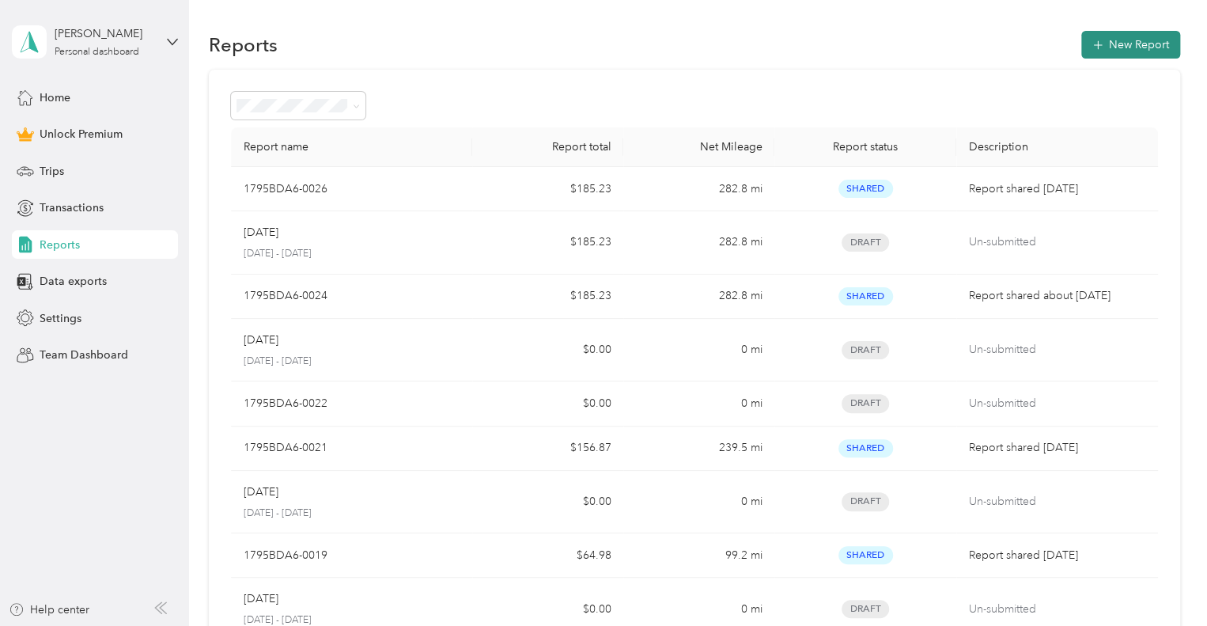
click at [1130, 51] on button "New Report" at bounding box center [1130, 45] width 99 height 28
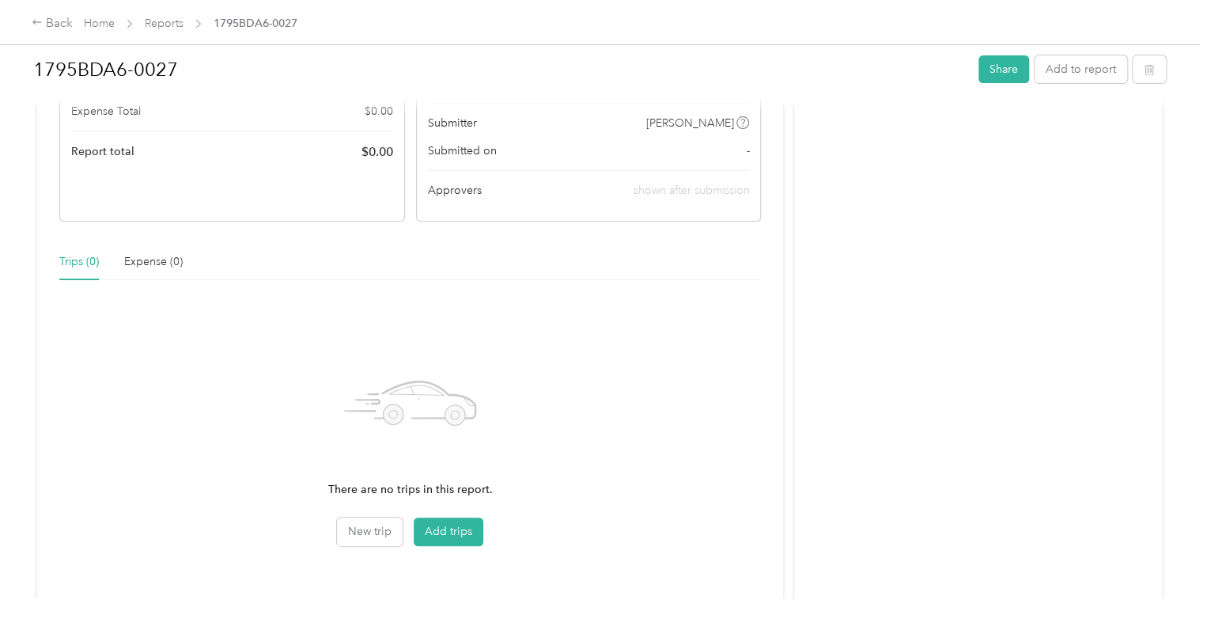
scroll to position [307, 0]
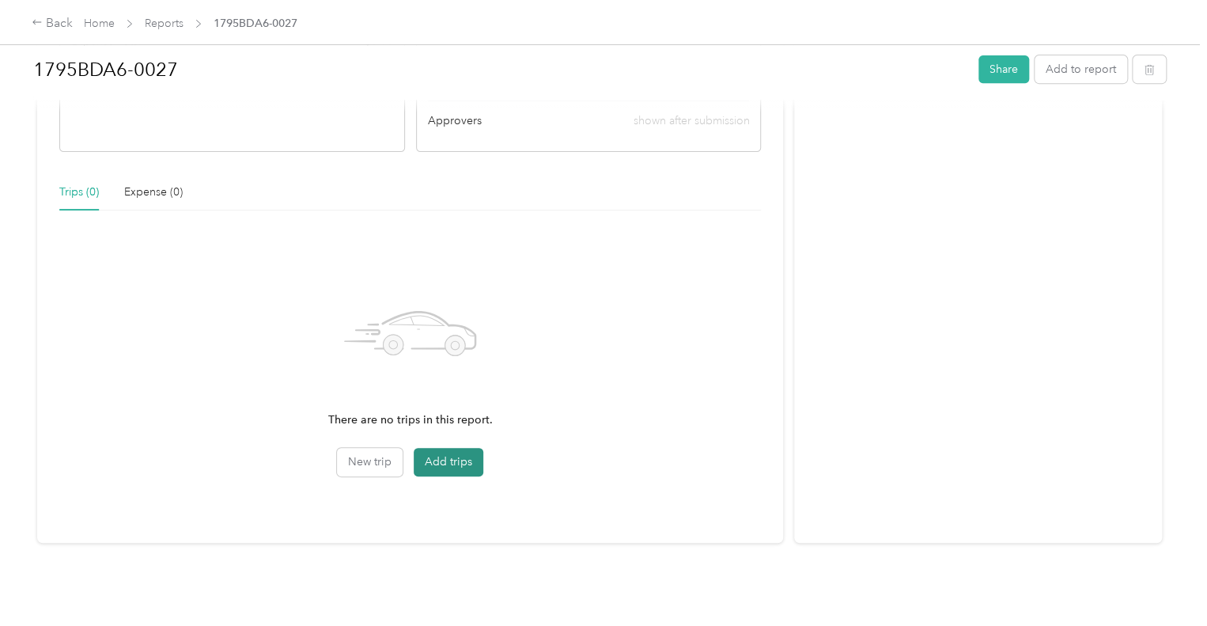
click at [438, 456] on button "Add trips" at bounding box center [449, 462] width 70 height 28
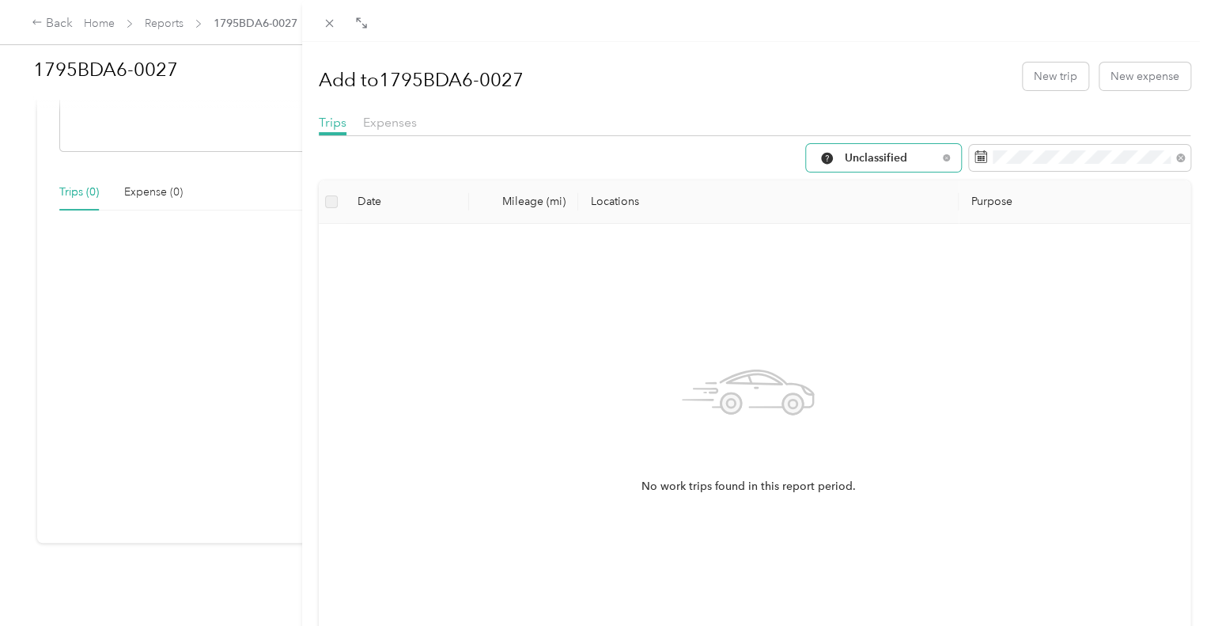
click at [907, 157] on span "Unclassified" at bounding box center [891, 158] width 93 height 11
click at [867, 237] on span "Work" at bounding box center [884, 237] width 105 height 17
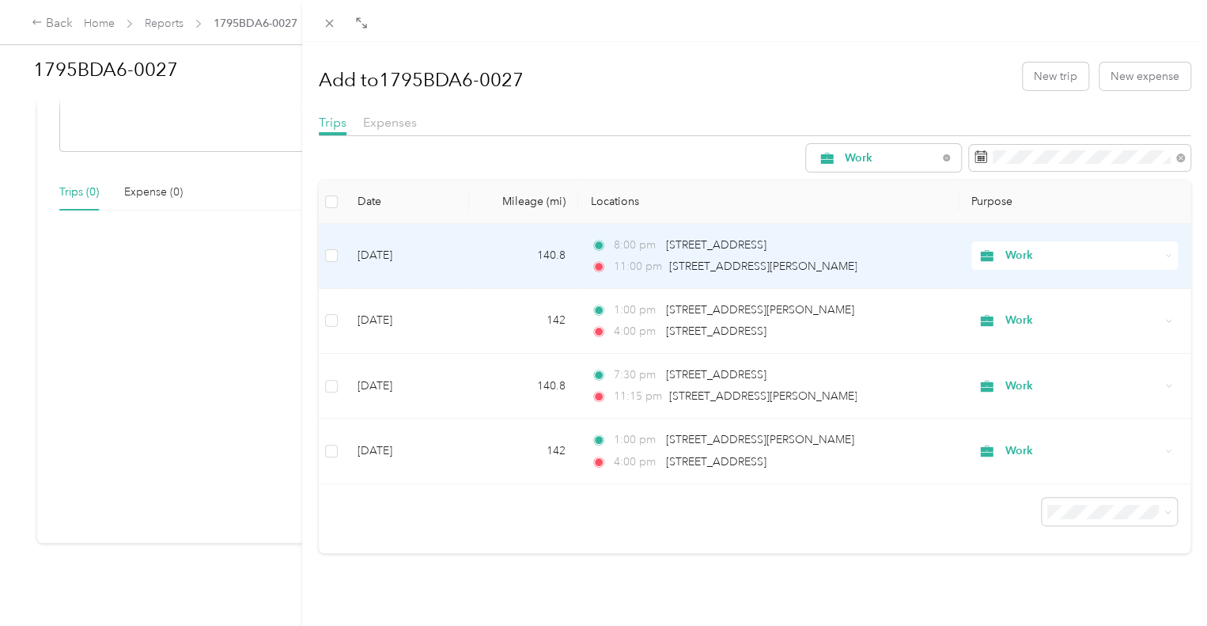
click at [339, 252] on td at bounding box center [332, 256] width 26 height 65
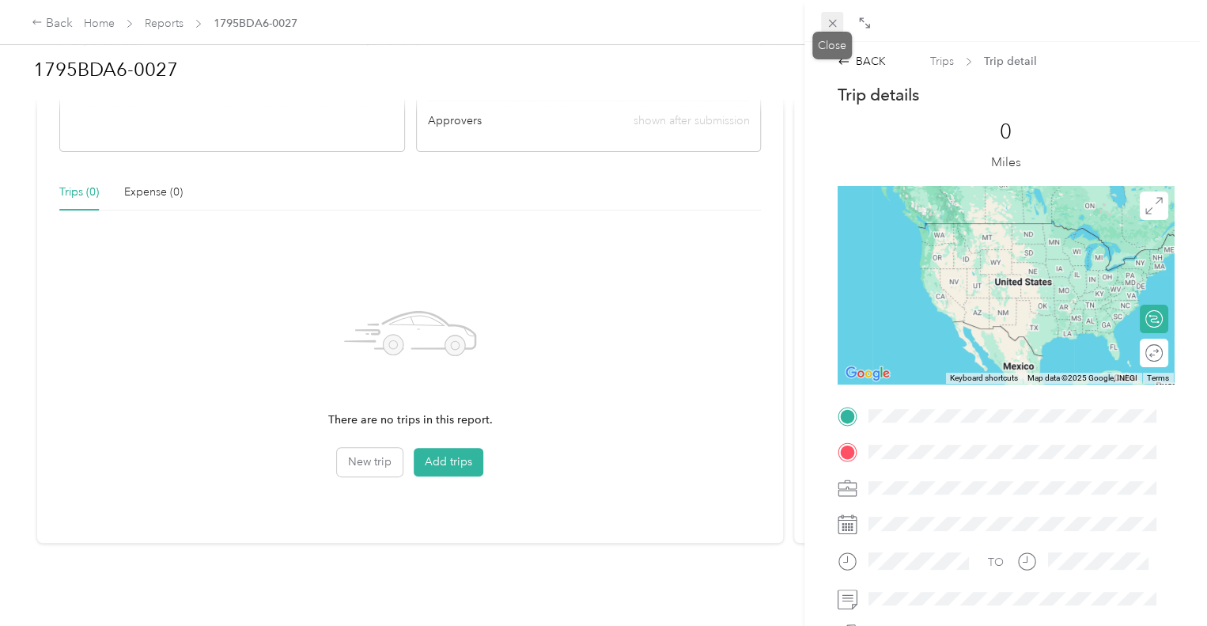
click at [829, 28] on icon at bounding box center [832, 23] width 13 height 13
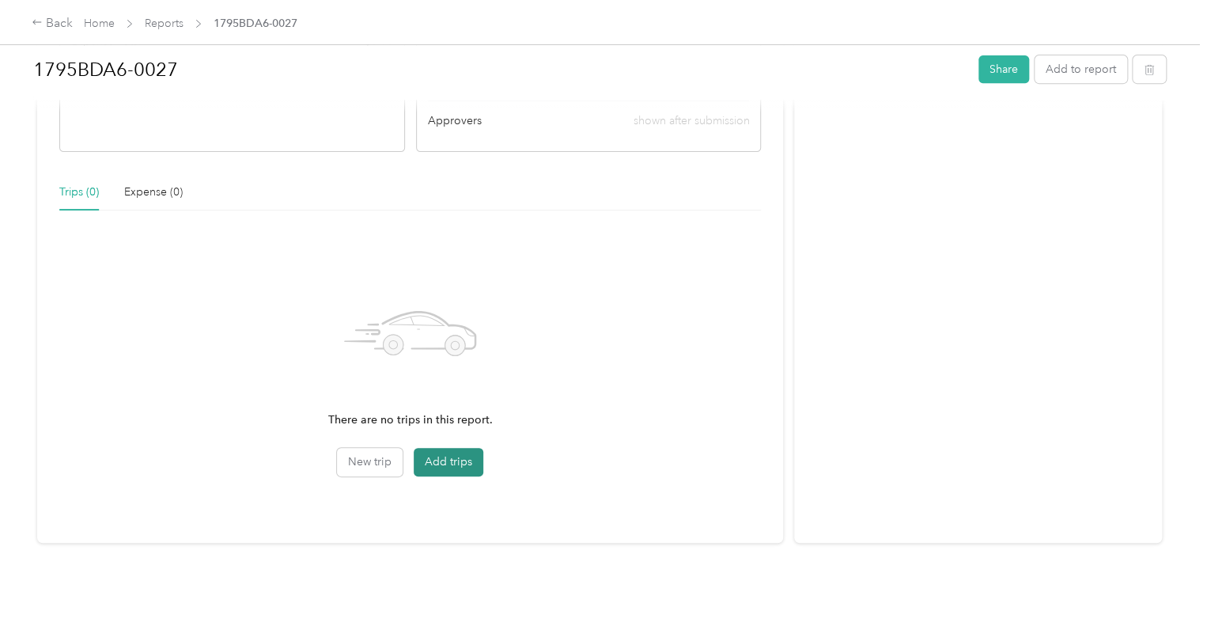
click at [446, 449] on button "Add trips" at bounding box center [449, 462] width 70 height 28
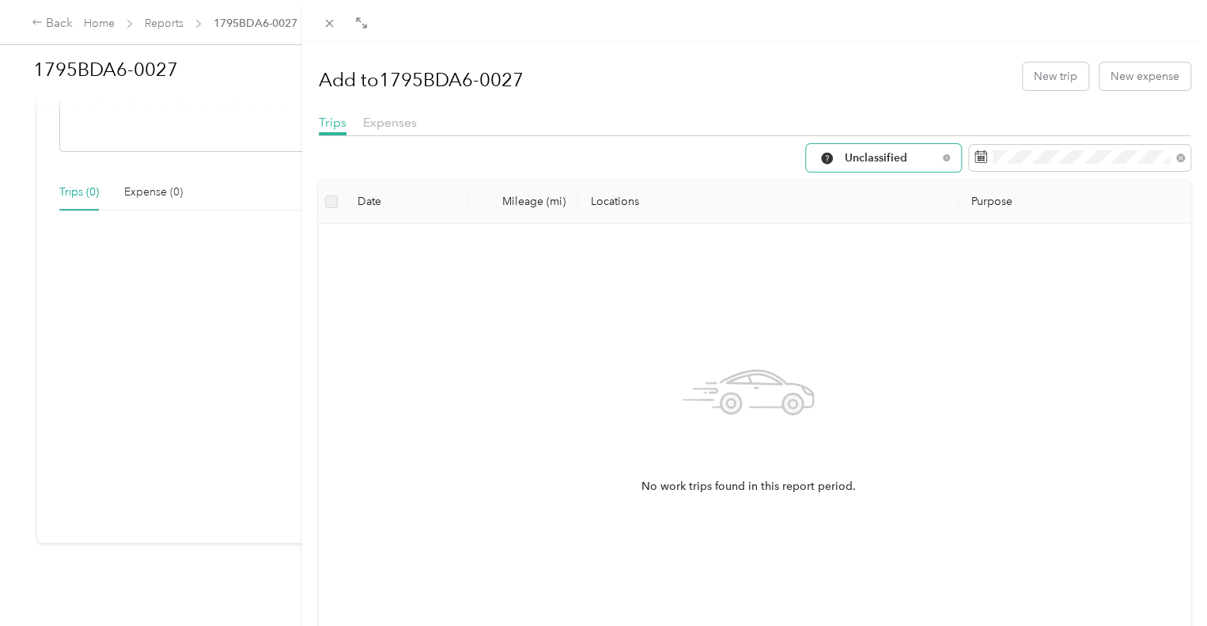
click at [926, 156] on div "Unclassified" at bounding box center [883, 158] width 155 height 28
click at [828, 243] on span "Work" at bounding box center [871, 241] width 133 height 17
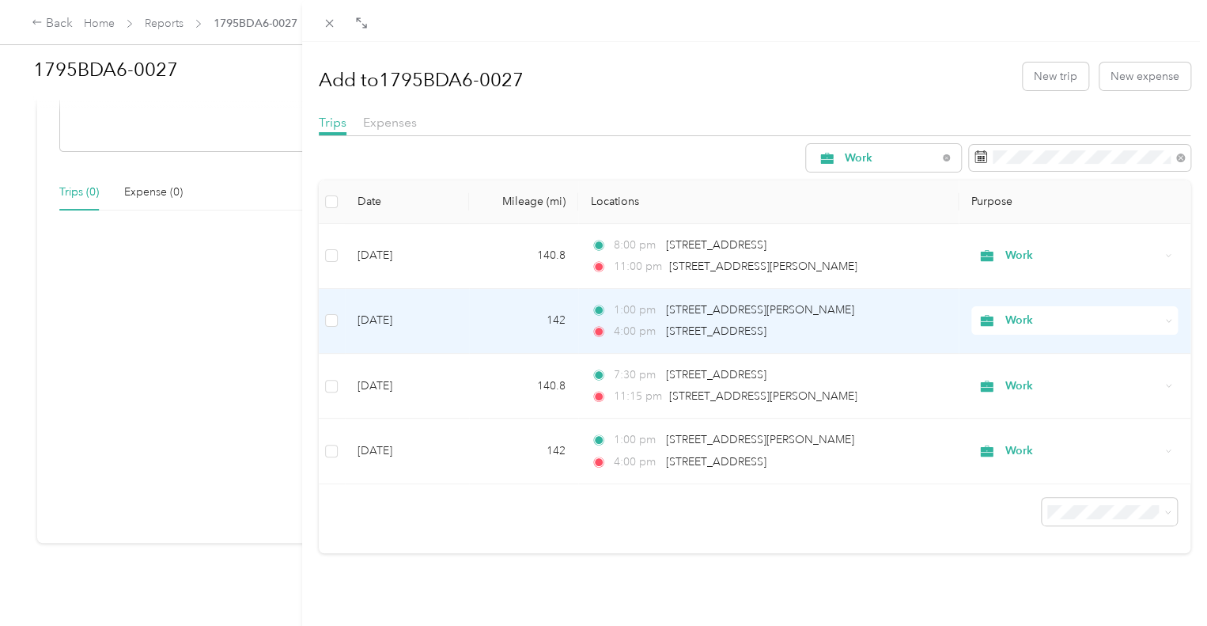
click at [348, 316] on td "[DATE]" at bounding box center [407, 321] width 124 height 65
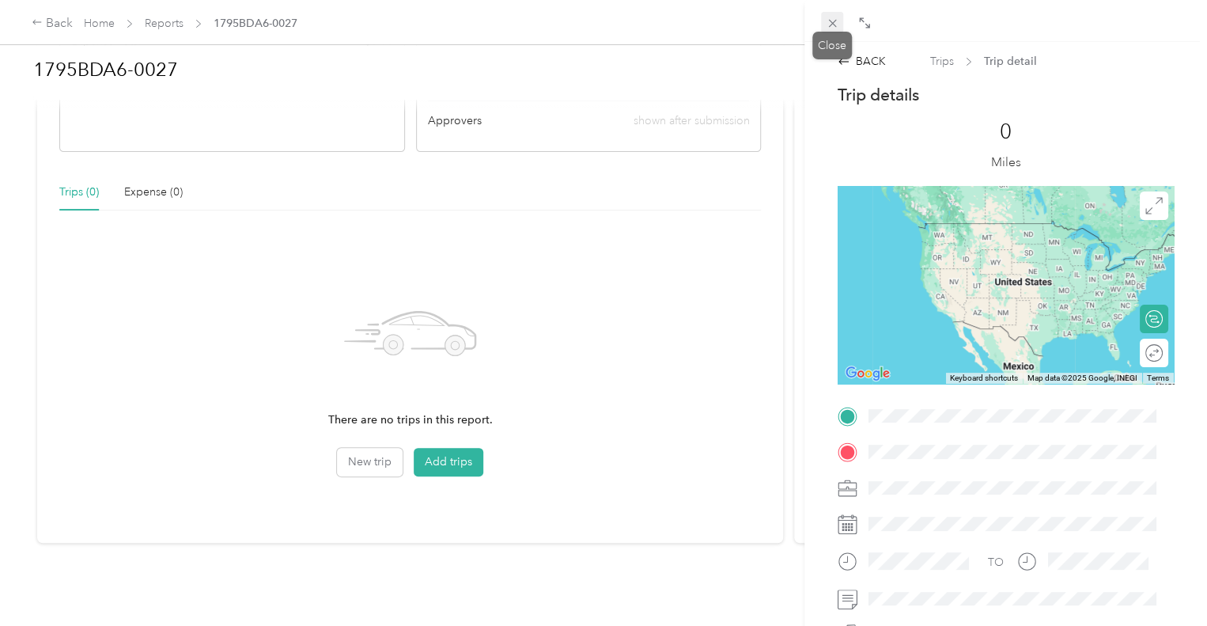
click at [832, 23] on icon at bounding box center [832, 24] width 8 height 8
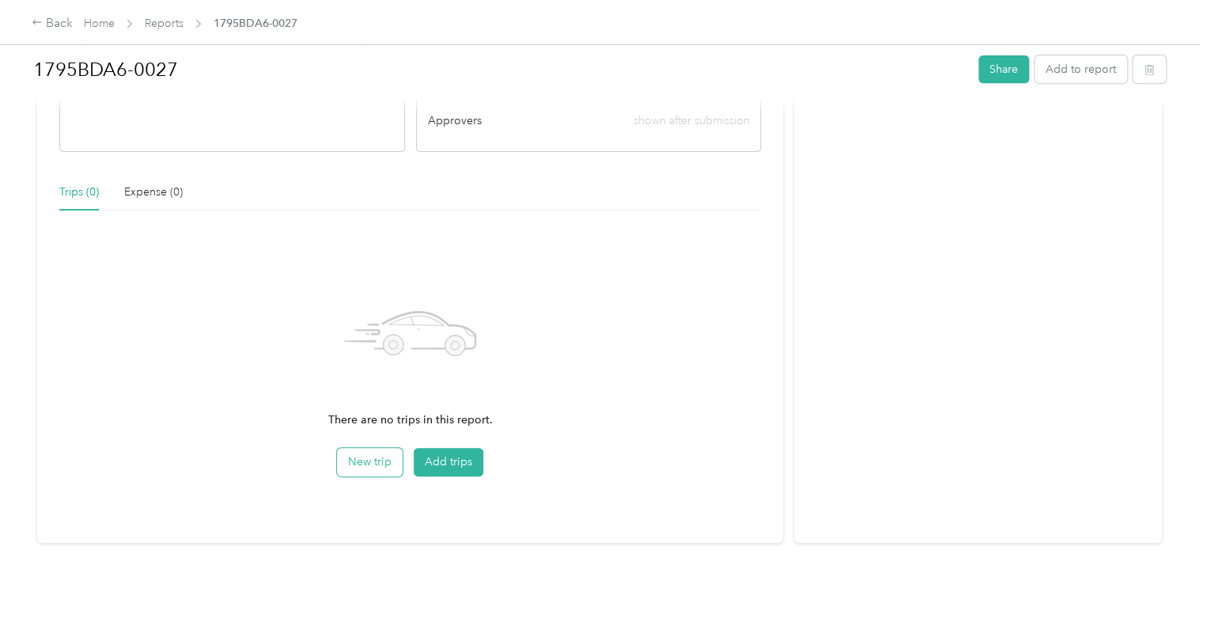
click at [360, 456] on button "New trip" at bounding box center [370, 462] width 66 height 28
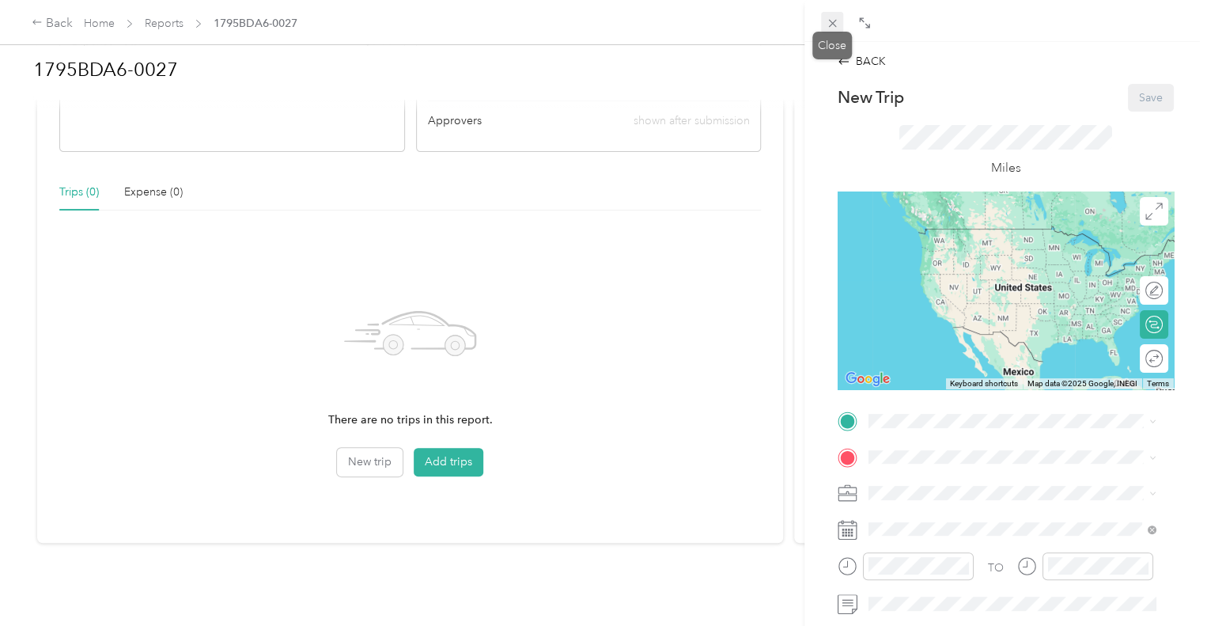
click at [826, 20] on icon at bounding box center [832, 23] width 13 height 13
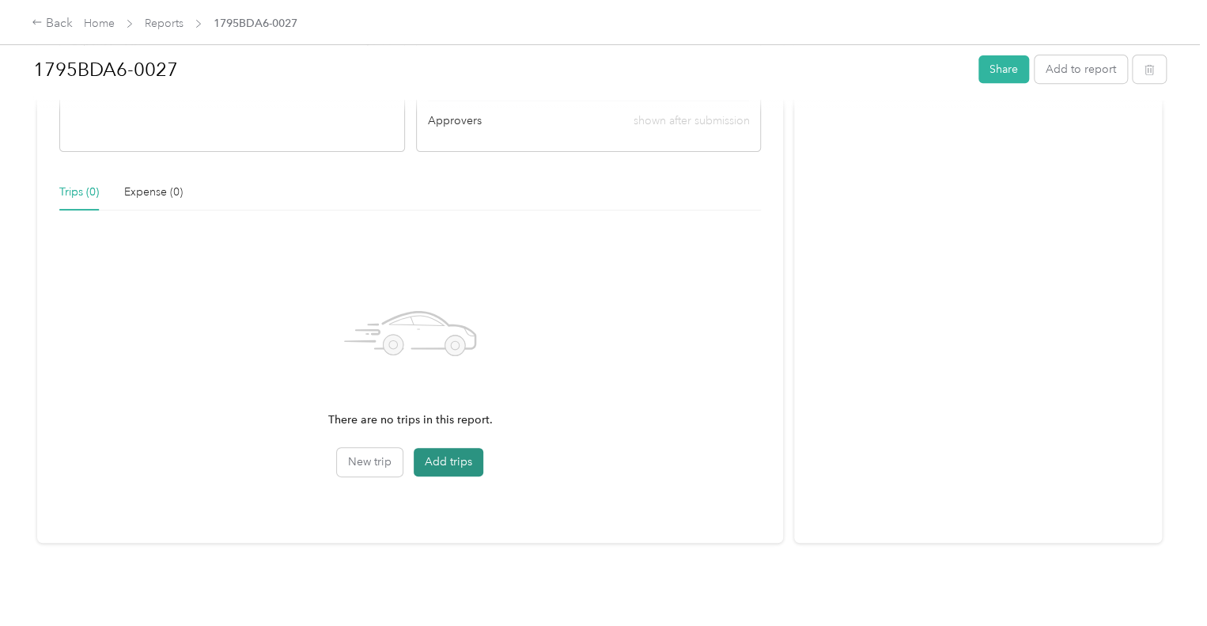
click at [442, 455] on button "Add trips" at bounding box center [449, 462] width 70 height 28
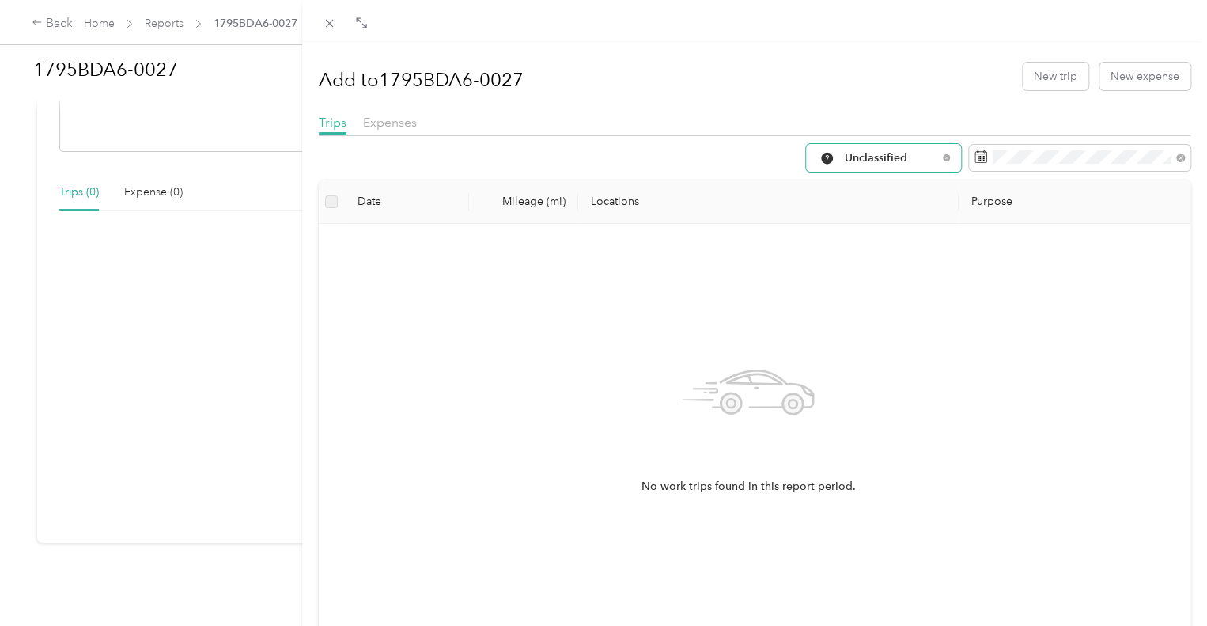
click at [855, 154] on span "Unclassified" at bounding box center [891, 158] width 93 height 11
click at [828, 237] on span "Work" at bounding box center [871, 242] width 133 height 17
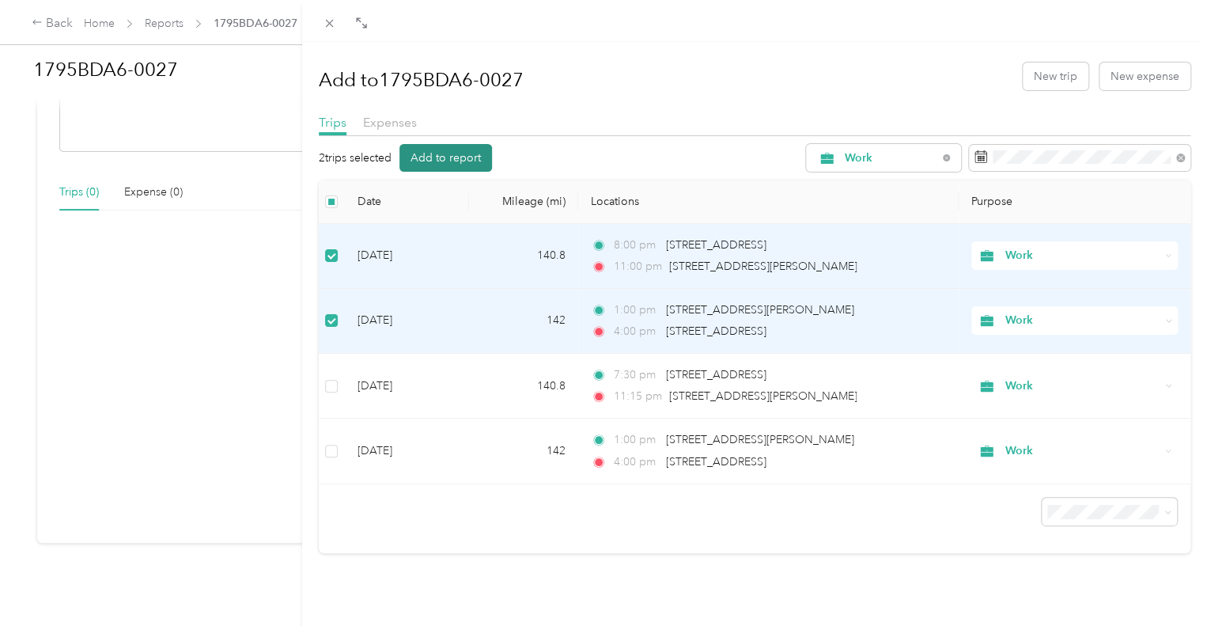
click at [449, 157] on button "Add to report" at bounding box center [446, 158] width 93 height 28
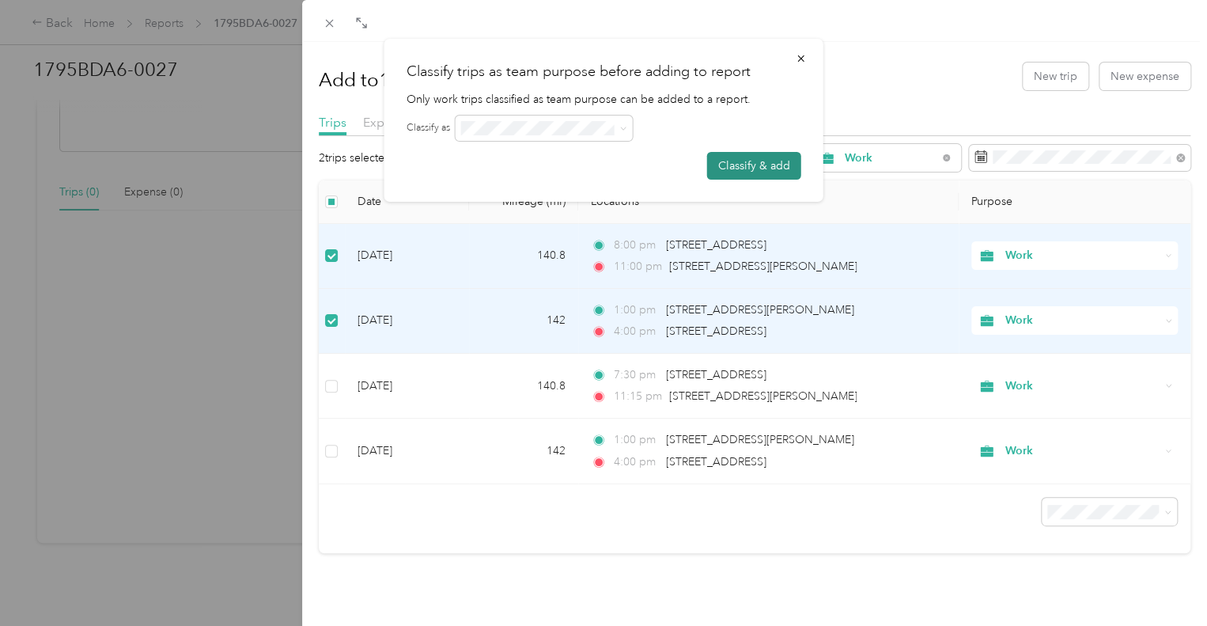
click at [761, 157] on button "Classify & add" at bounding box center [754, 166] width 94 height 28
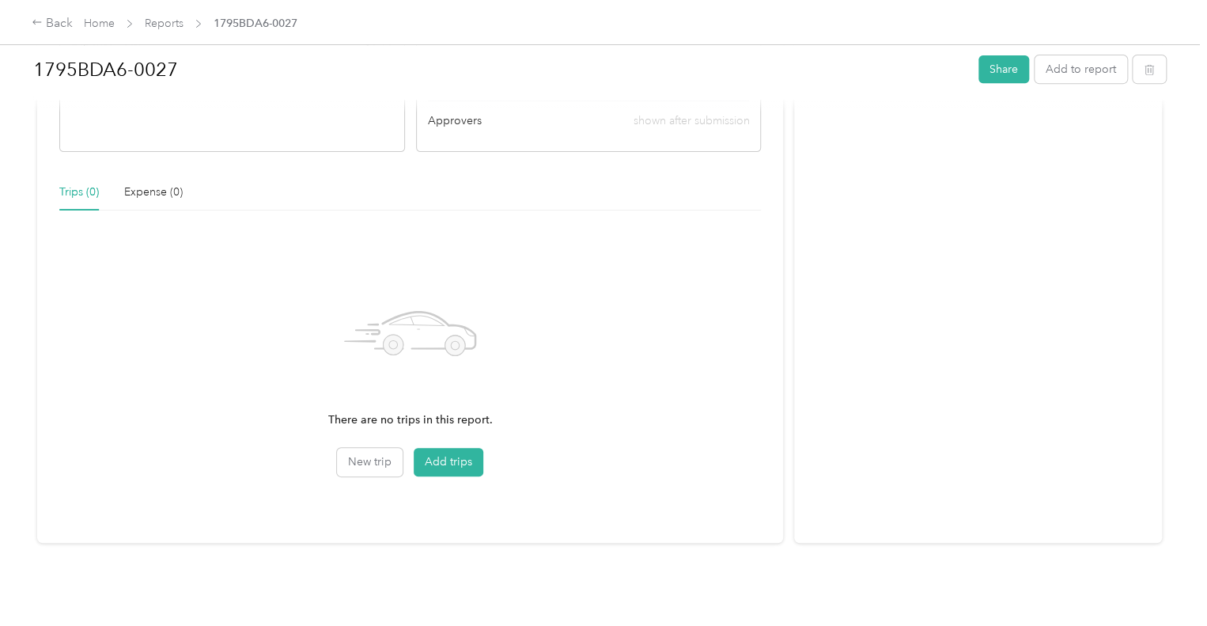
scroll to position [250, 0]
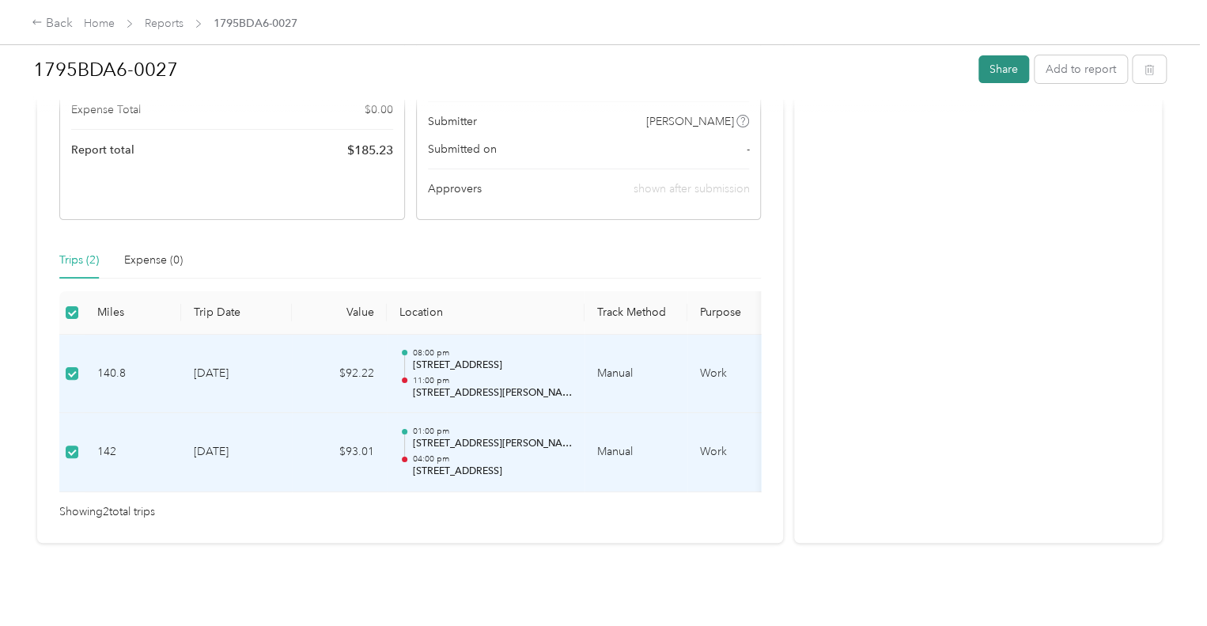
click at [998, 68] on button "Share" at bounding box center [1004, 69] width 51 height 28
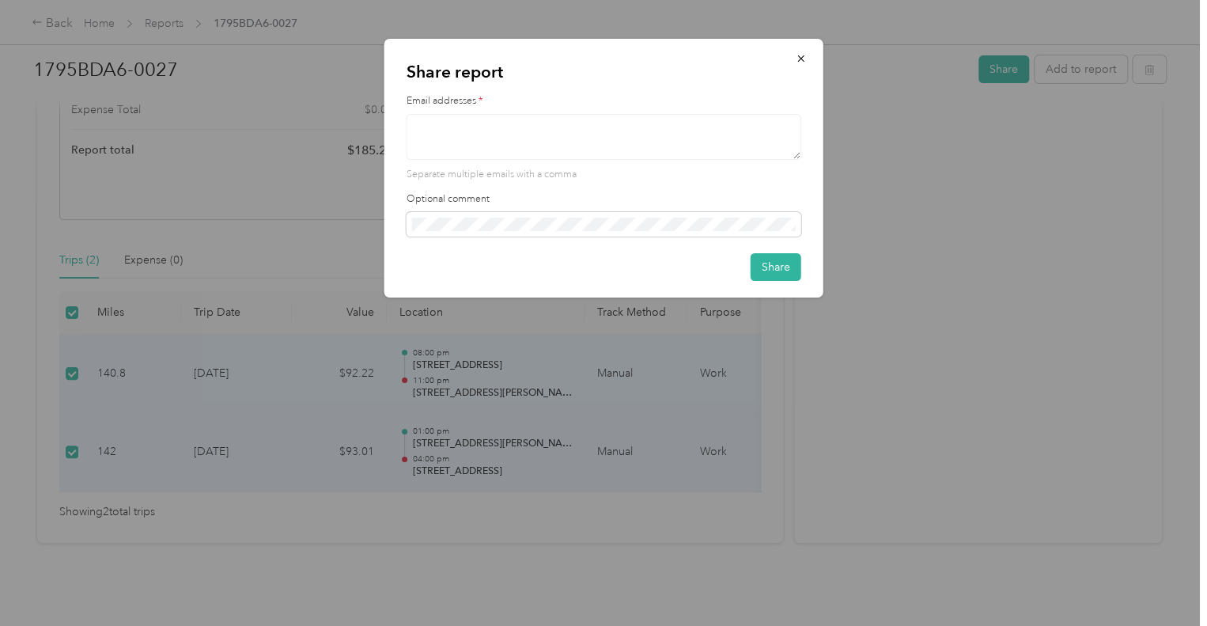
click at [478, 128] on textarea at bounding box center [604, 137] width 395 height 46
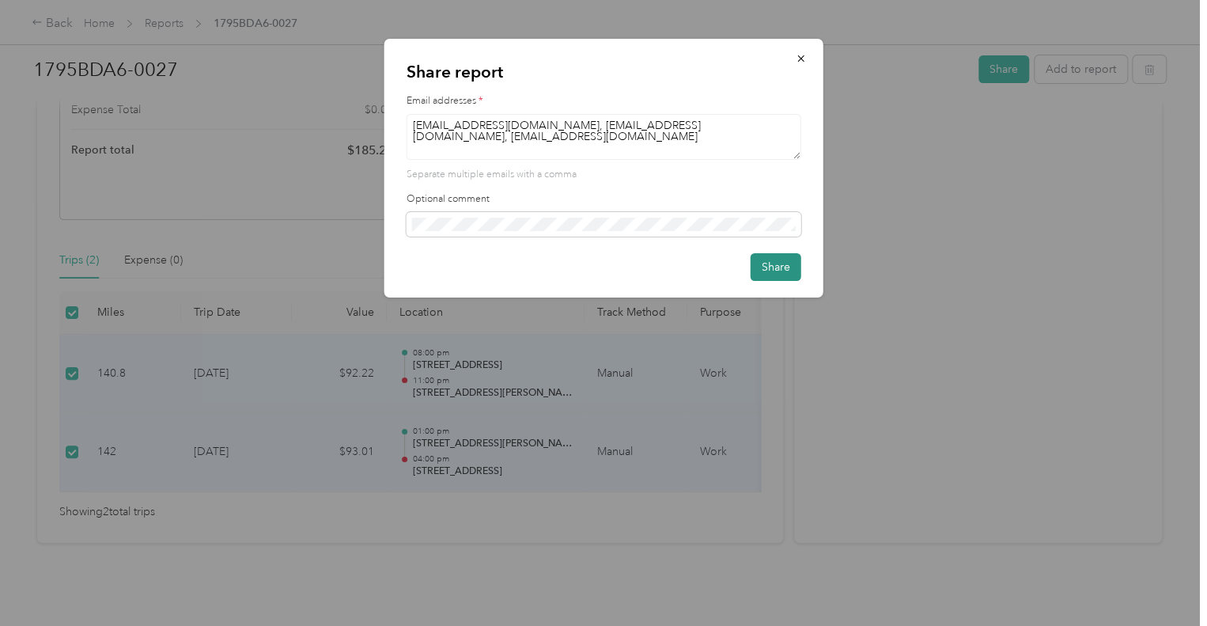
type textarea "[EMAIL_ADDRESS][DOMAIN_NAME], [EMAIL_ADDRESS][DOMAIN_NAME], [EMAIL_ADDRESS][DOM…"
click at [780, 265] on button "Share" at bounding box center [776, 267] width 51 height 28
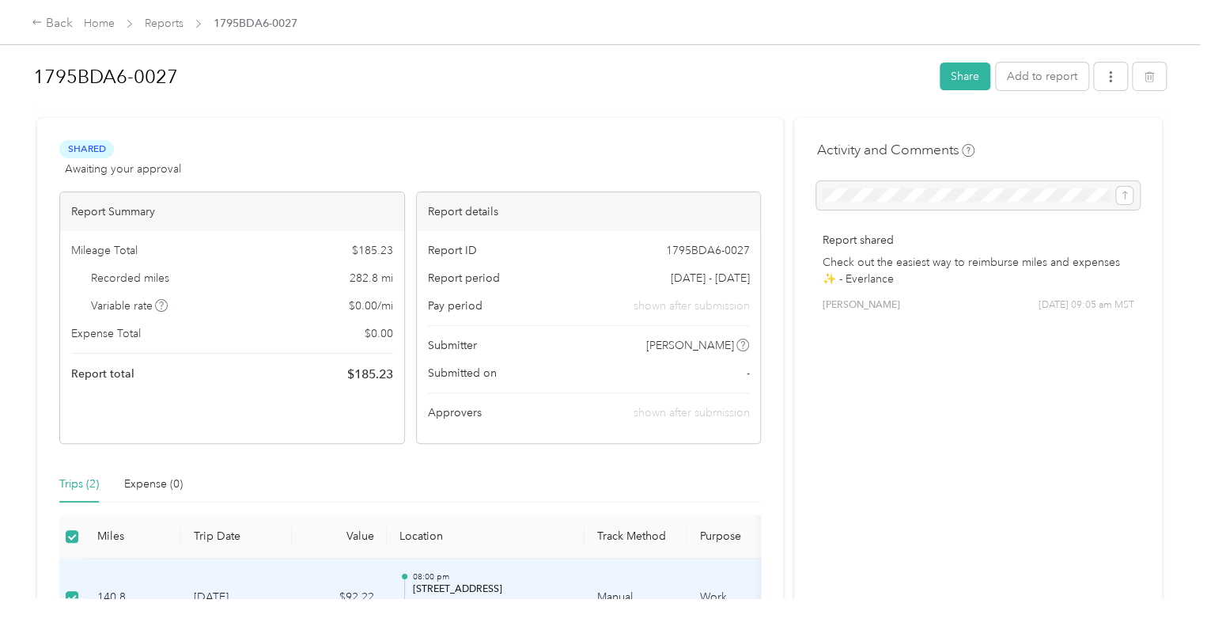
scroll to position [0, 0]
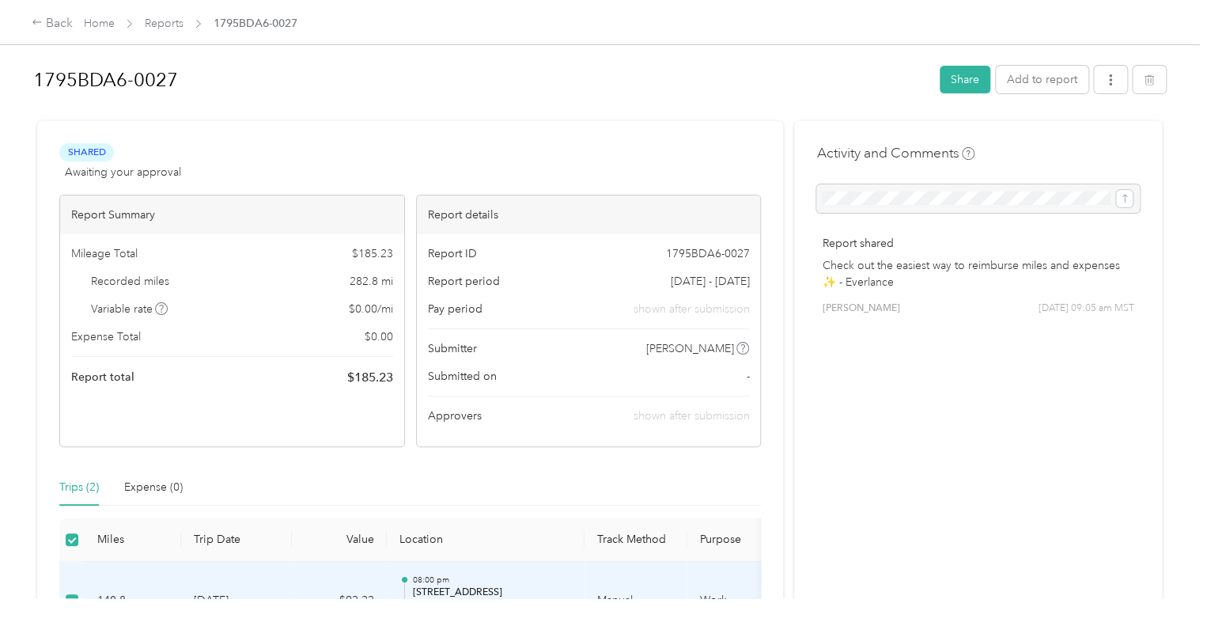
click at [417, 464] on div "Shared Awaiting your approval View activity & comments Report Summary Mileage T…" at bounding box center [410, 445] width 746 height 649
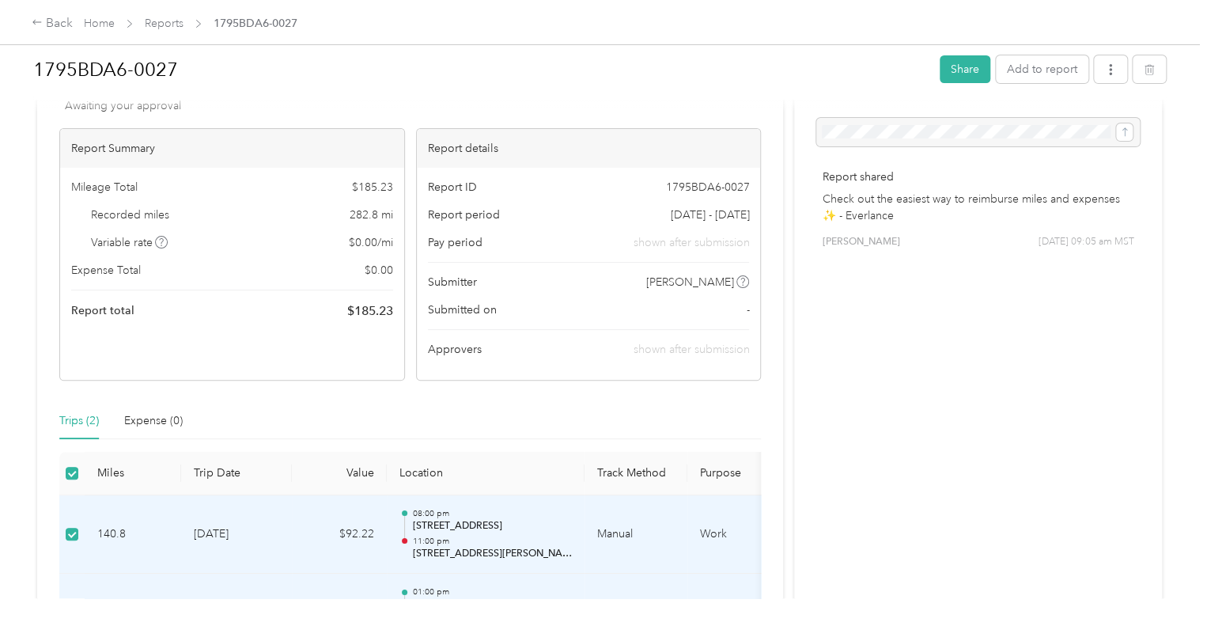
scroll to position [237, 0]
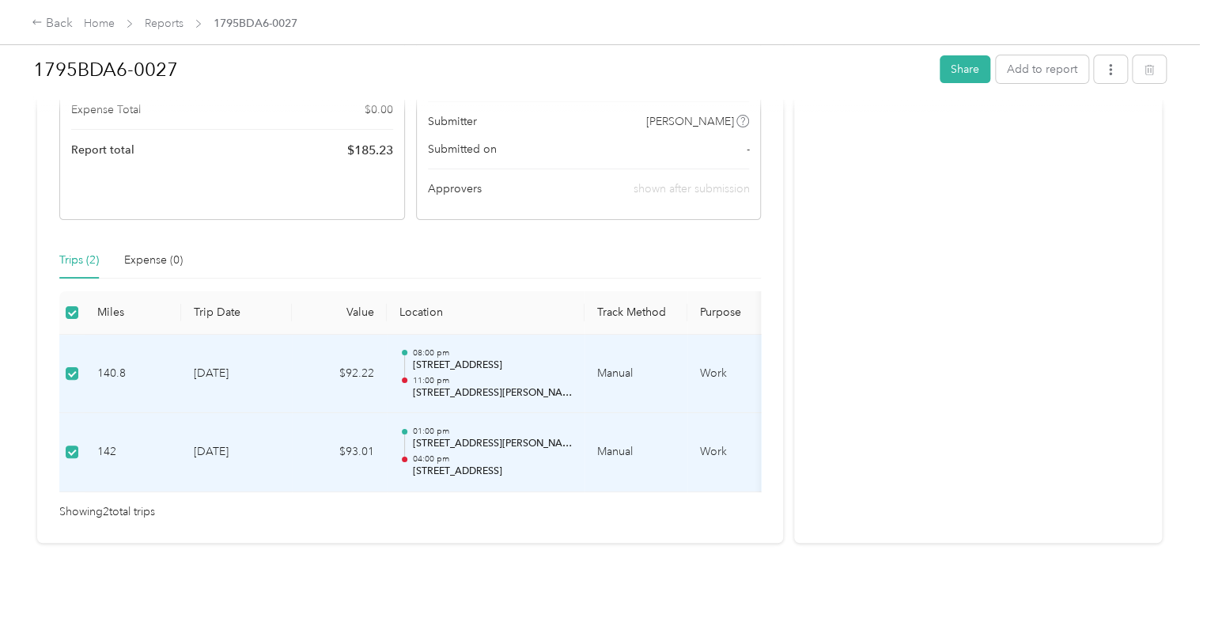
click at [453, 547] on div "1795BDA6-0027 Share Add to report Shared Awaiting your approval View activity &…" at bounding box center [599, 299] width 1199 height 598
click at [717, 242] on div "Trips (2) Expense (0)" at bounding box center [410, 260] width 702 height 36
click at [734, 506] on div "Showing 2 total trips" at bounding box center [410, 511] width 702 height 17
click at [79, 303] on th at bounding box center [71, 313] width 25 height 44
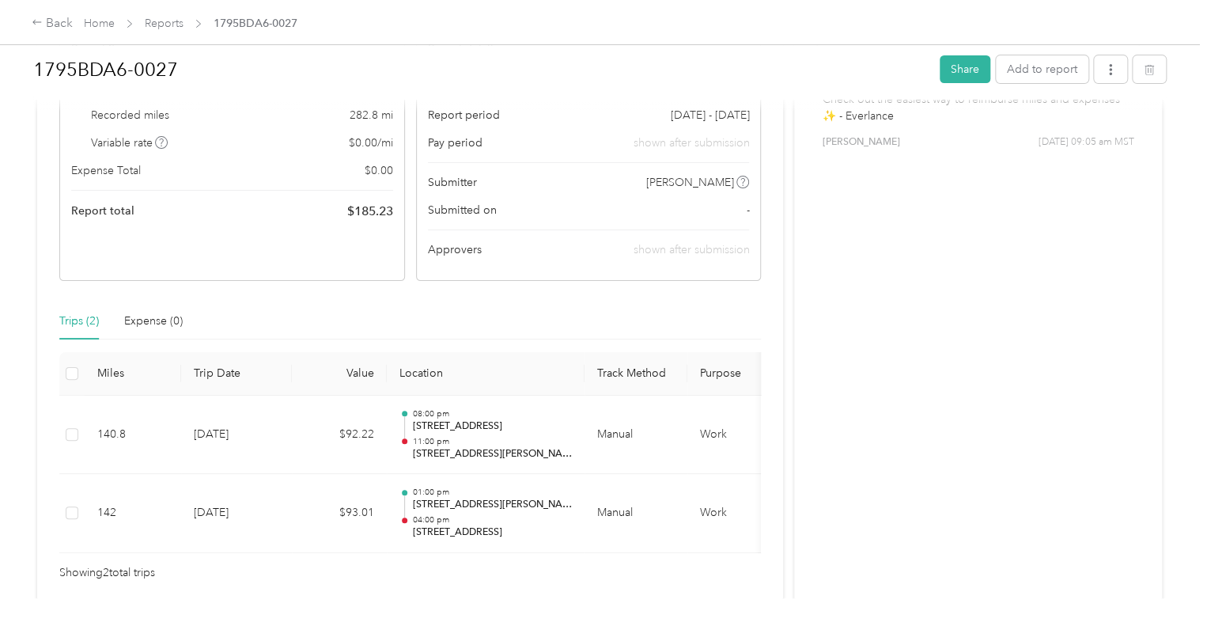
scroll to position [250, 0]
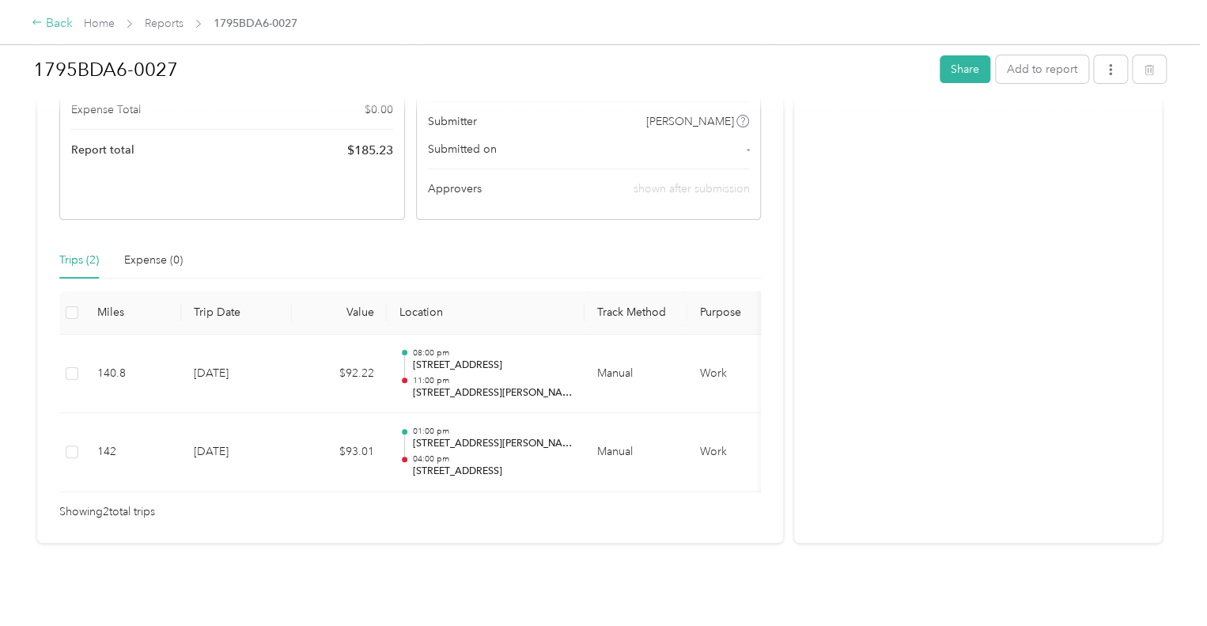
click at [63, 28] on div "Back" at bounding box center [52, 23] width 41 height 19
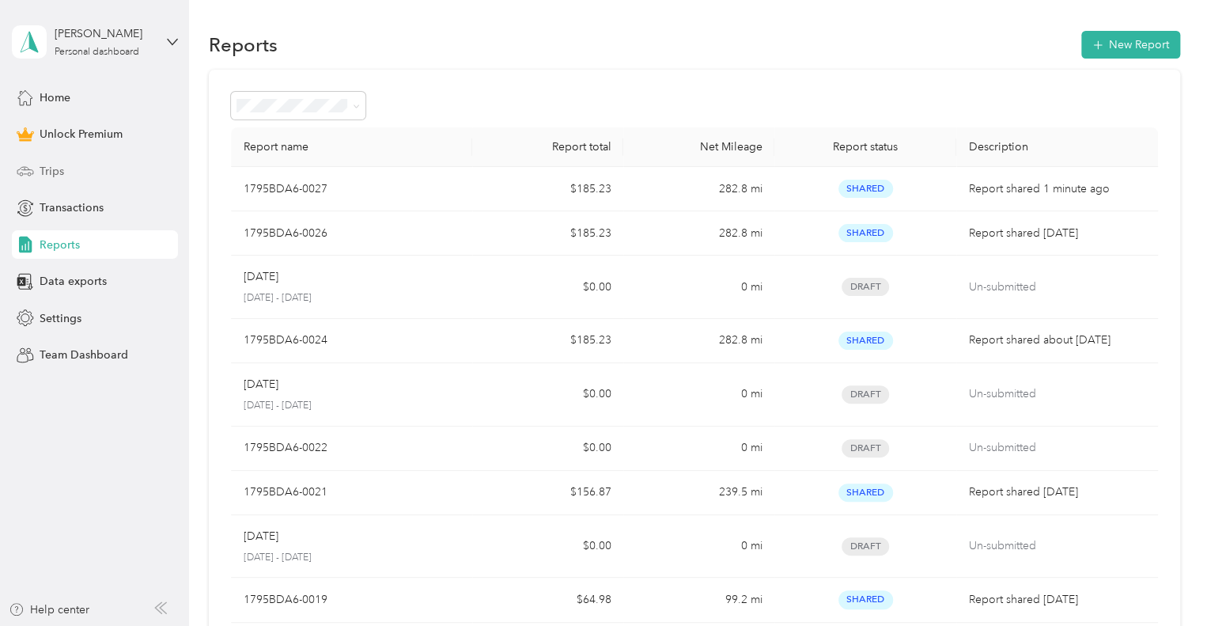
click at [66, 175] on div "Trips" at bounding box center [95, 171] width 166 height 28
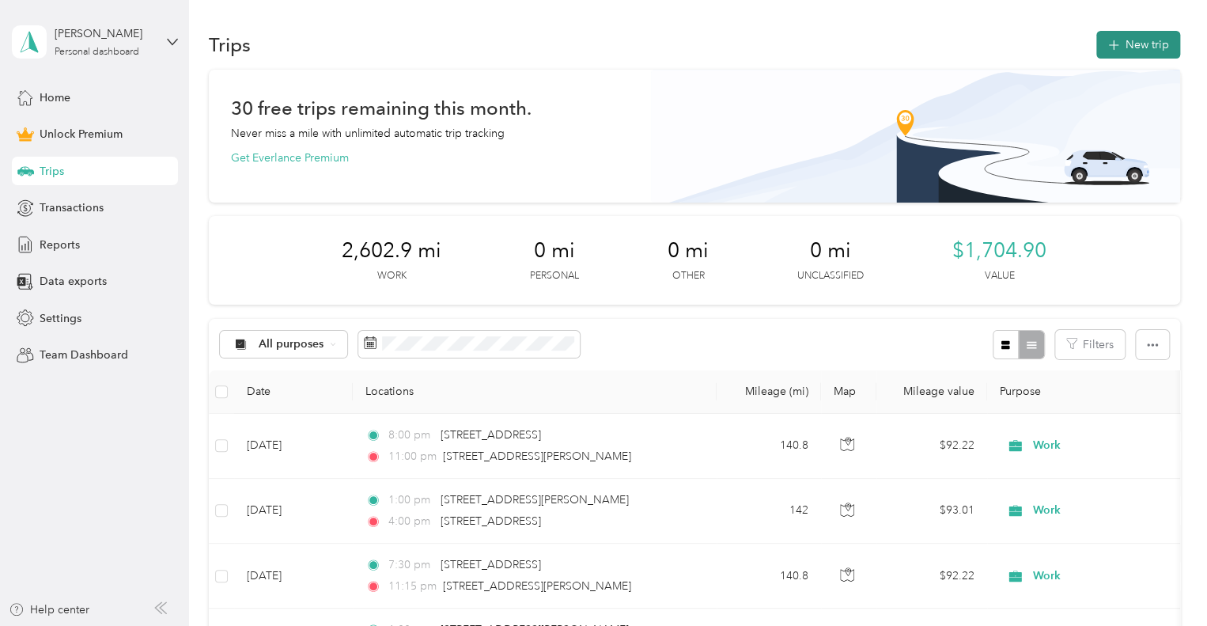
click at [1101, 53] on button "New trip" at bounding box center [1139, 45] width 84 height 28
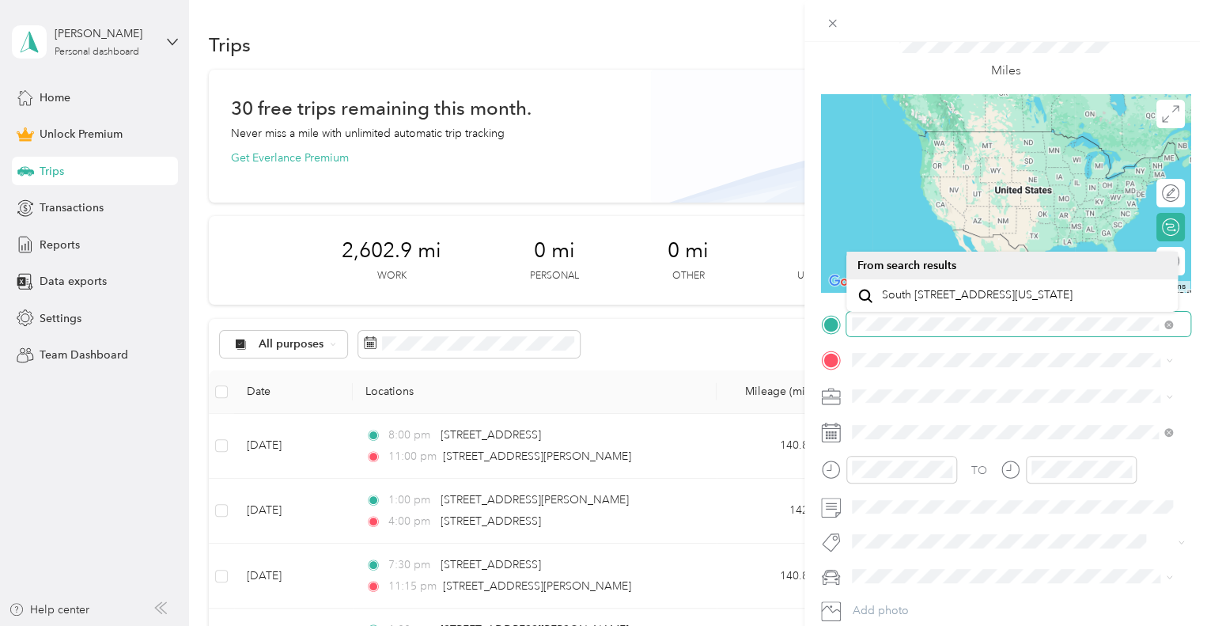
scroll to position [158, 0]
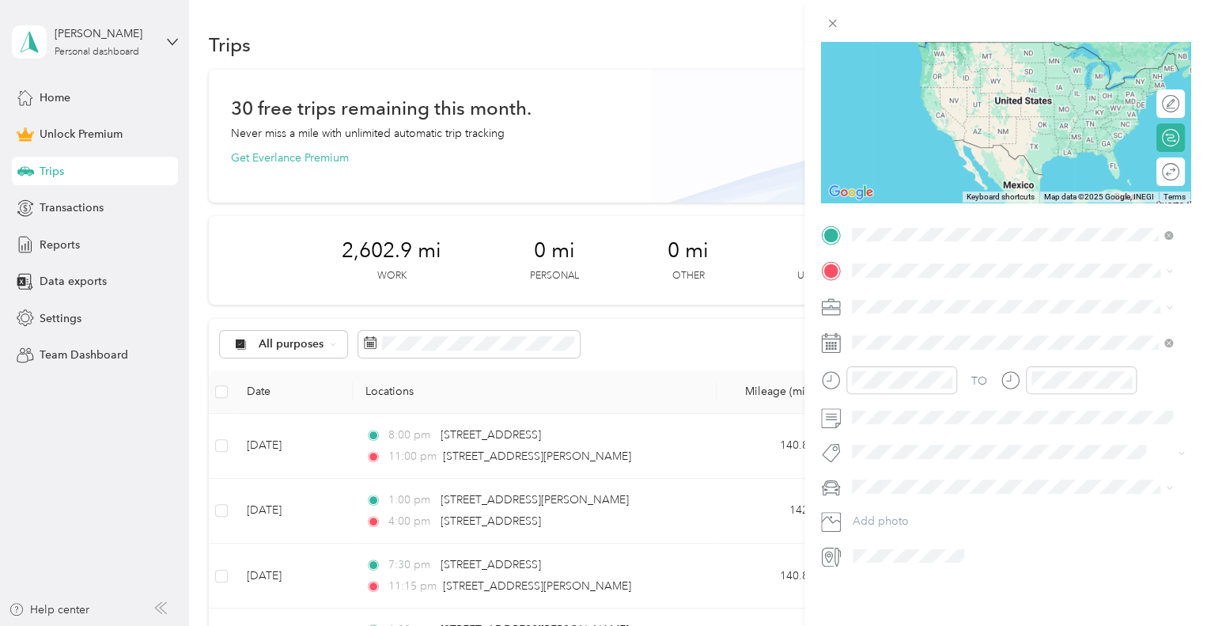
click at [902, 294] on span "[GEOGRAPHIC_DATA][US_STATE], [GEOGRAPHIC_DATA]" at bounding box center [1025, 296] width 286 height 28
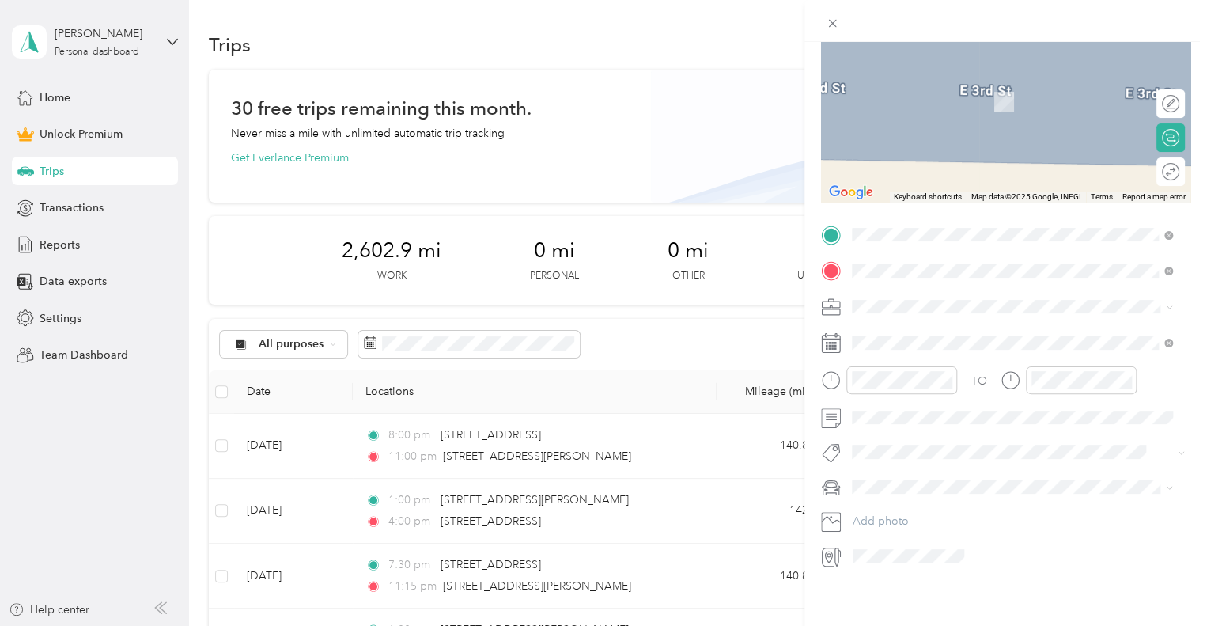
click at [931, 343] on div "[PERSON_NAME] [US_STATE], [GEOGRAPHIC_DATA]" at bounding box center [1012, 332] width 309 height 33
click at [911, 344] on li "[PERSON_NAME] [US_STATE], [GEOGRAPHIC_DATA]" at bounding box center [1012, 332] width 331 height 44
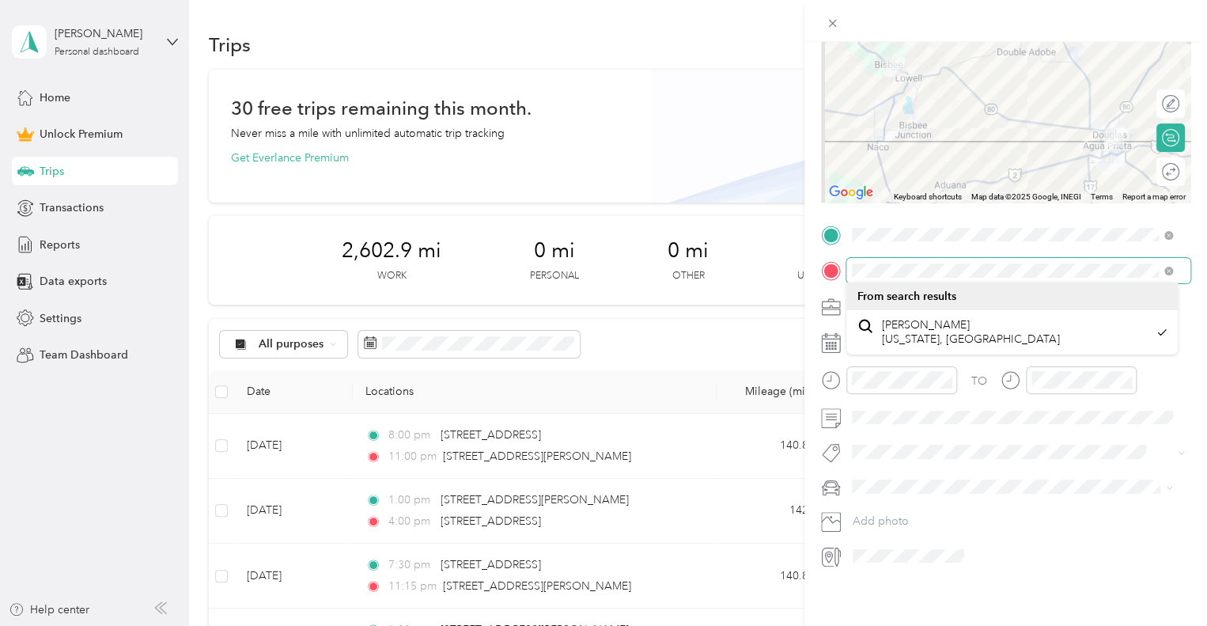
click at [775, 271] on div "New Trip Save This trip cannot be edited because it is either under review, app…" at bounding box center [603, 313] width 1207 height 626
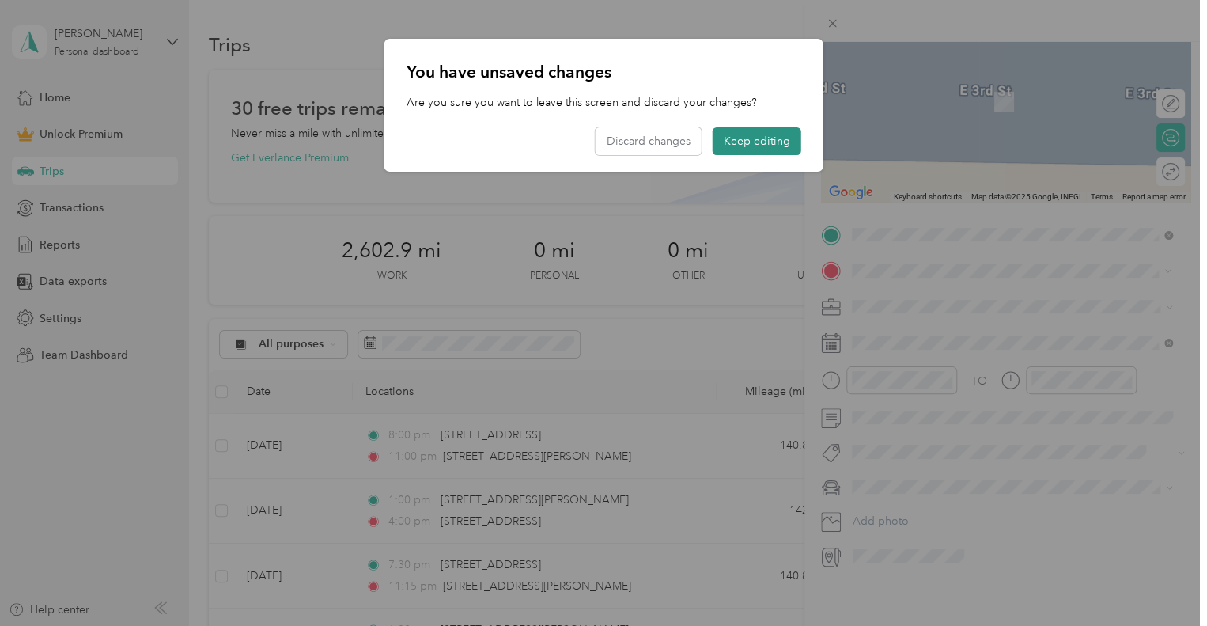
click at [774, 131] on button "Keep editing" at bounding box center [757, 141] width 89 height 28
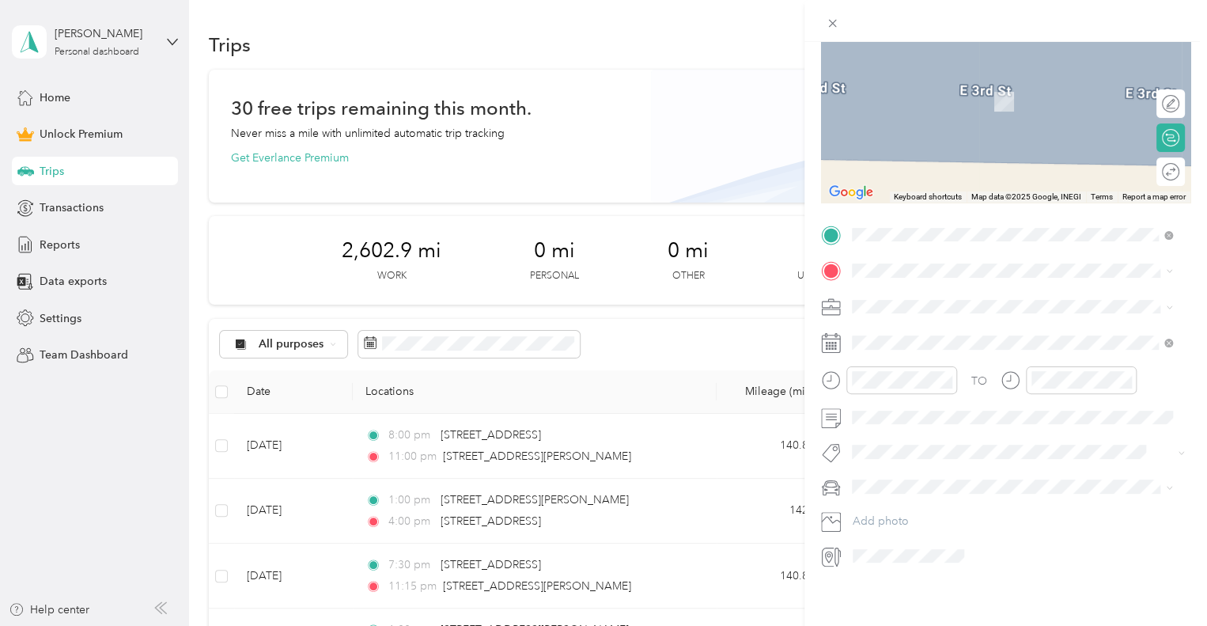
click at [938, 346] on li "[STREET_ADDRESS][PERSON_NAME][PERSON_NAME][US_STATE]" at bounding box center [1012, 329] width 331 height 44
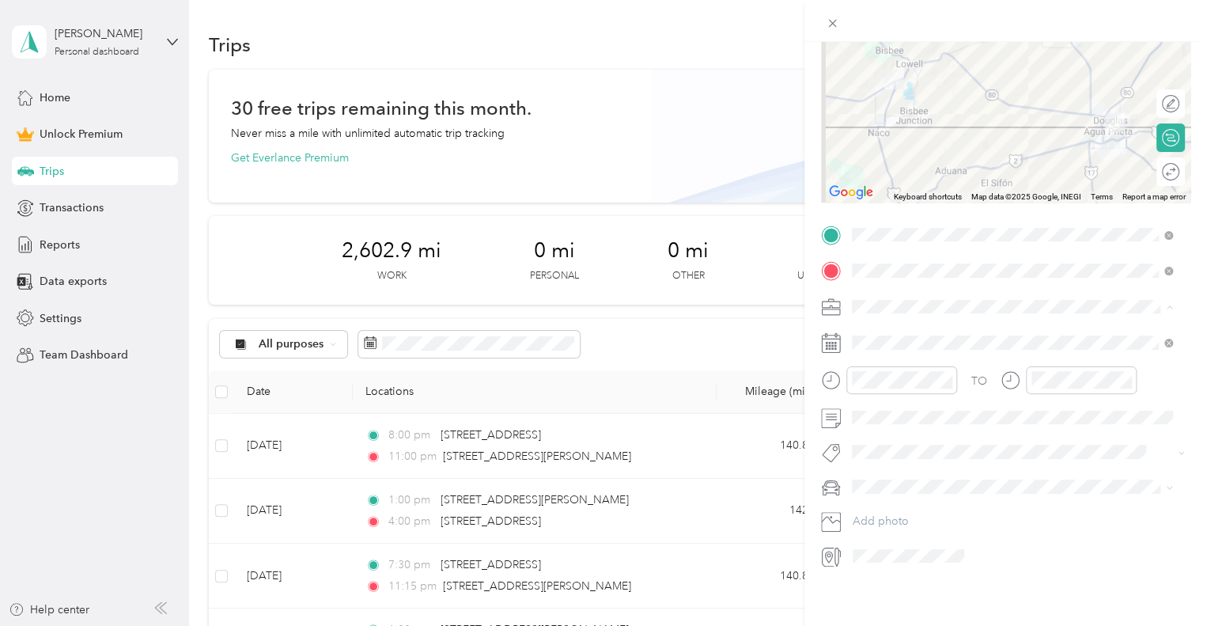
click at [909, 331] on div "Work" at bounding box center [1012, 332] width 309 height 17
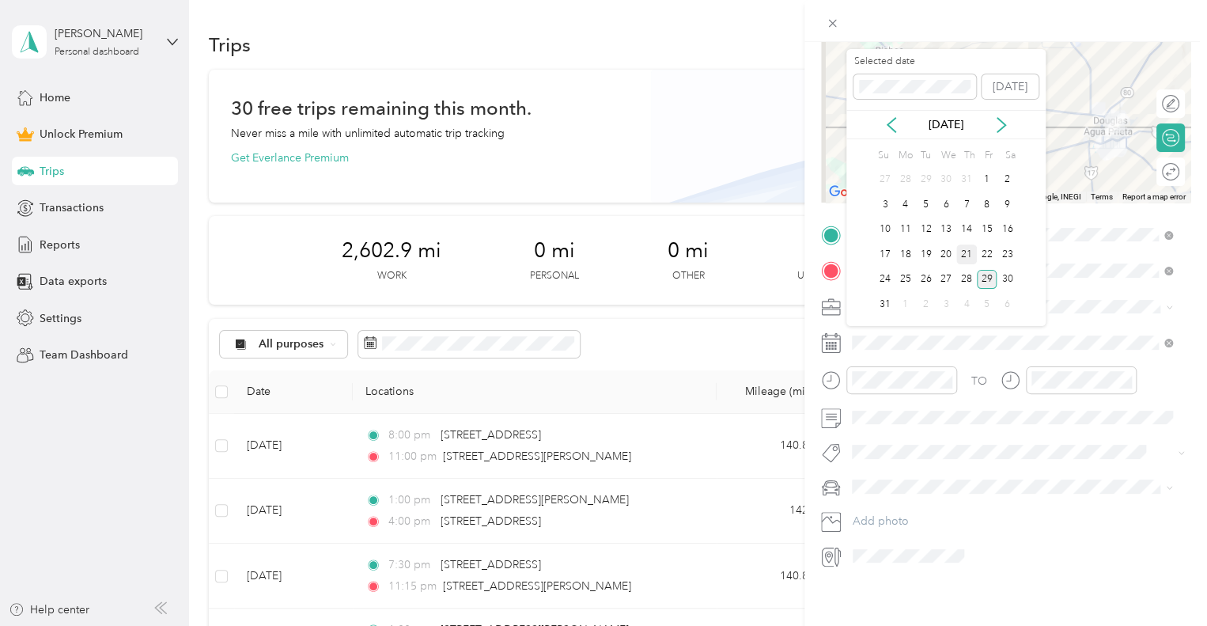
click at [968, 262] on div "21" at bounding box center [966, 254] width 21 height 20
click at [969, 229] on div "14" at bounding box center [966, 230] width 21 height 20
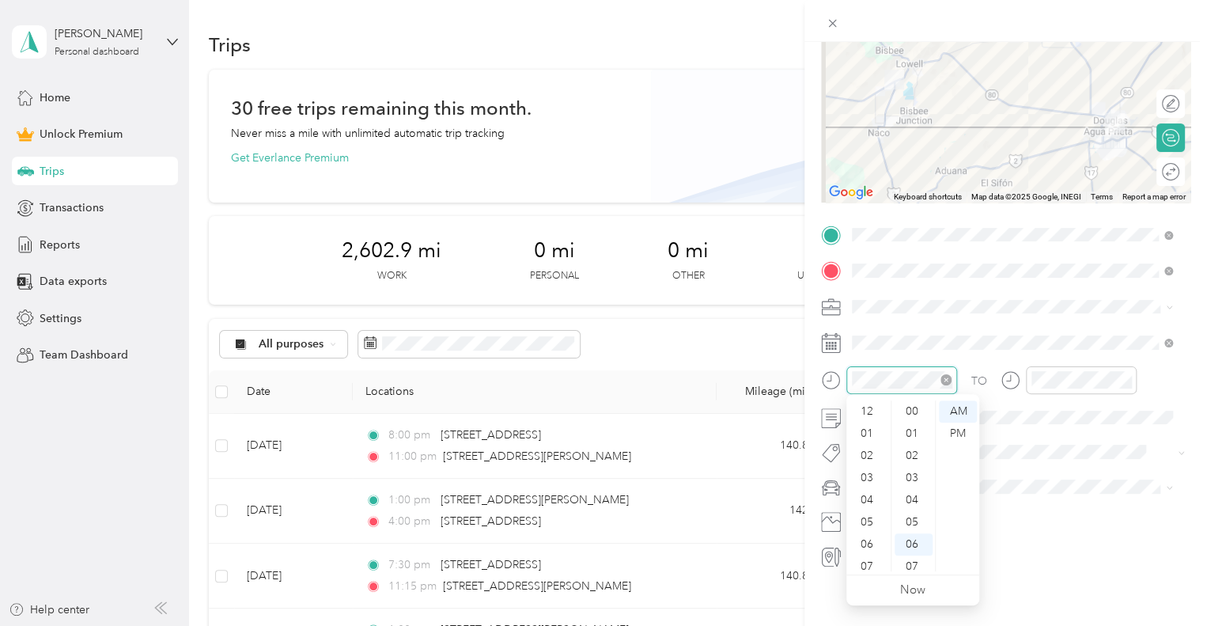
scroll to position [133, 0]
click at [858, 423] on div "05" at bounding box center [869, 427] width 38 height 22
click at [917, 414] on div "00" at bounding box center [914, 411] width 38 height 22
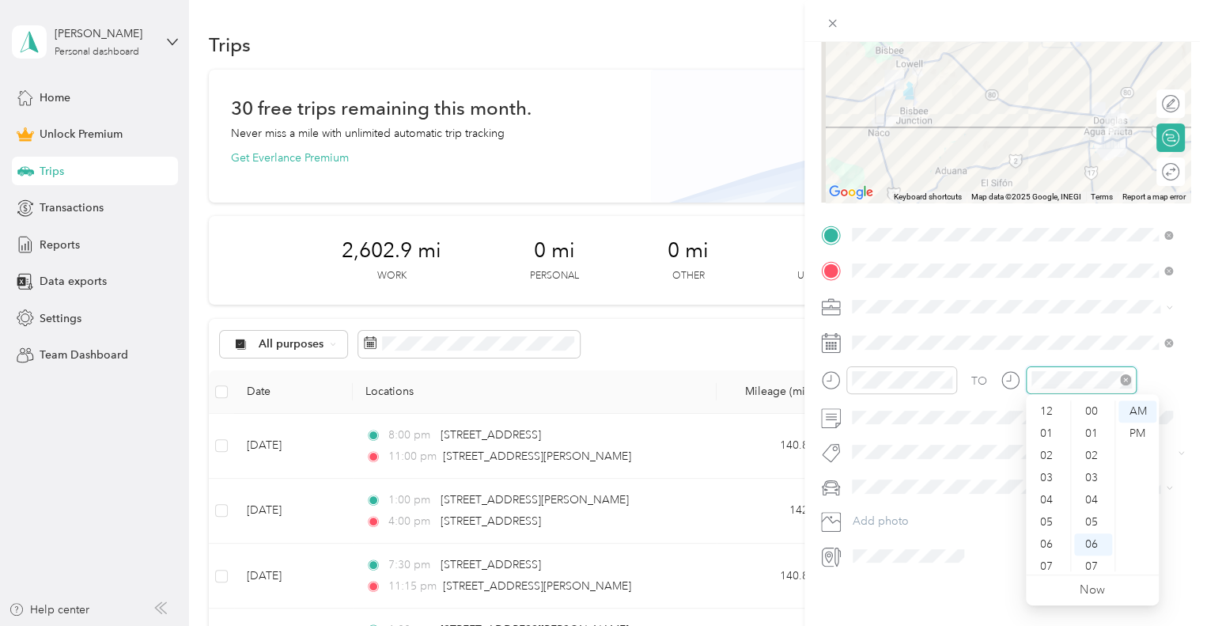
scroll to position [95, 0]
click at [1039, 426] on div "05" at bounding box center [1048, 427] width 38 height 22
click at [1088, 537] on div "40" at bounding box center [1093, 532] width 38 height 22
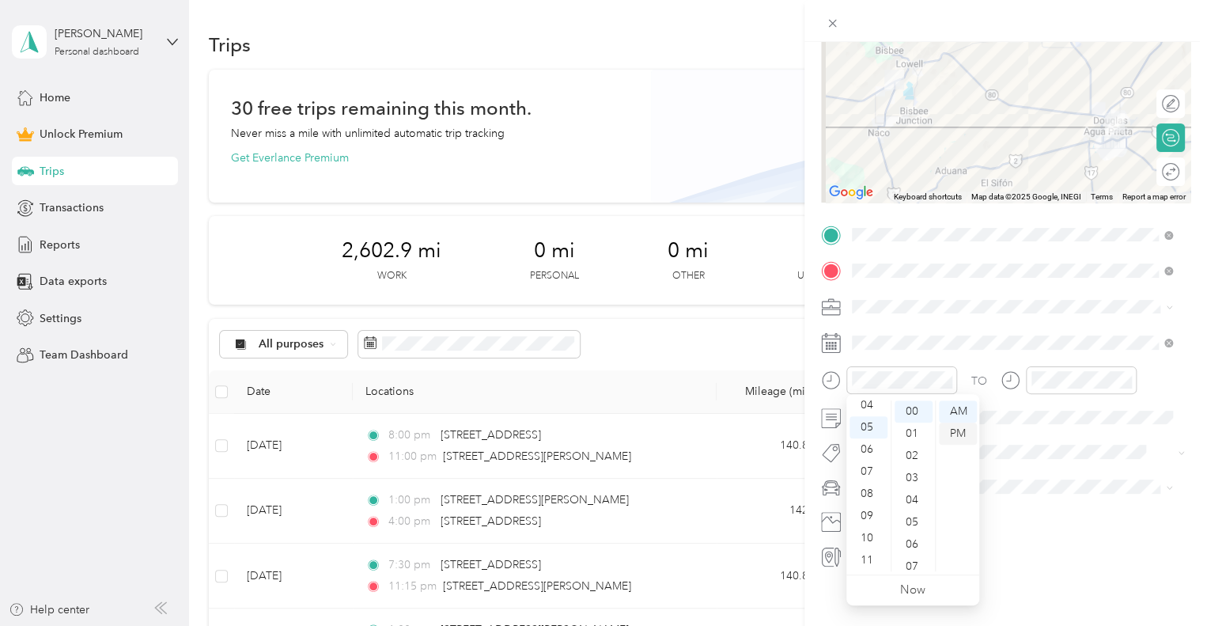
click at [968, 426] on div "PM" at bounding box center [958, 433] width 38 height 22
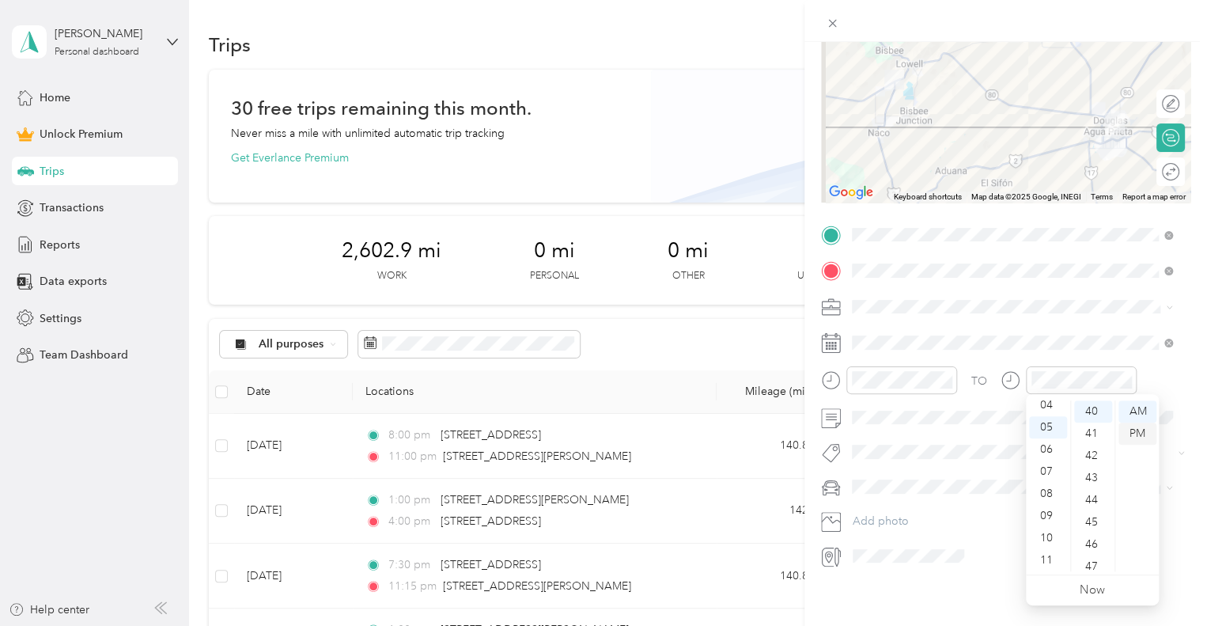
click at [1131, 433] on div "PM" at bounding box center [1138, 433] width 38 height 22
click at [887, 474] on span "Sor Iv" at bounding box center [881, 477] width 24 height 14
click at [873, 506] on div "Car" at bounding box center [1012, 514] width 309 height 17
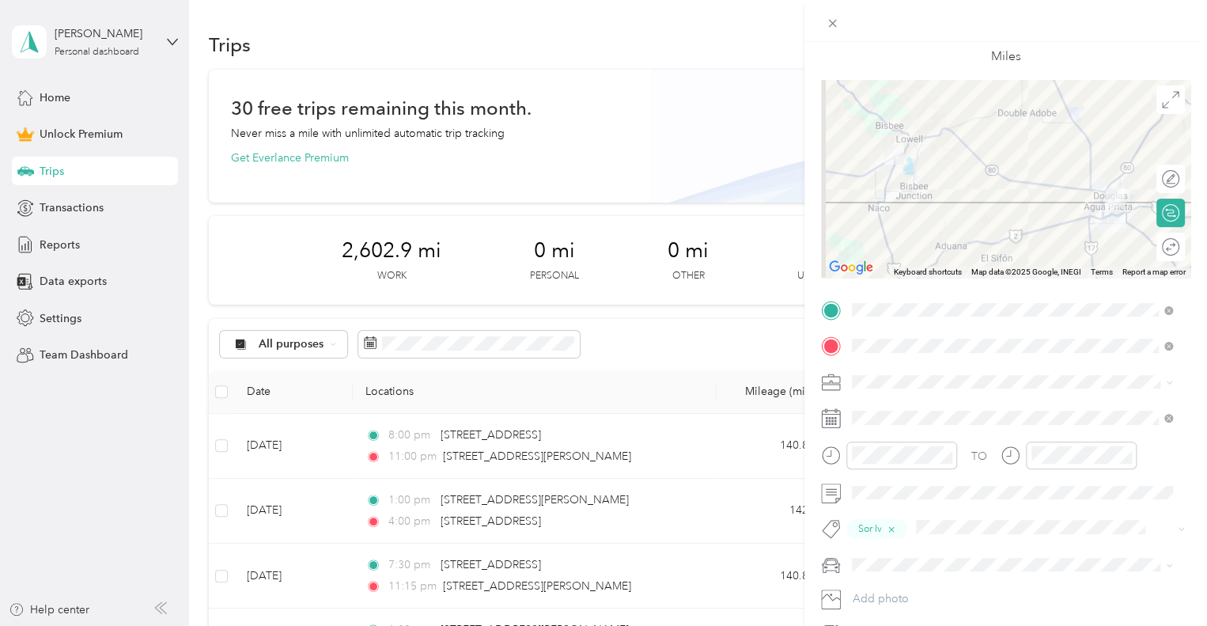
scroll to position [0, 0]
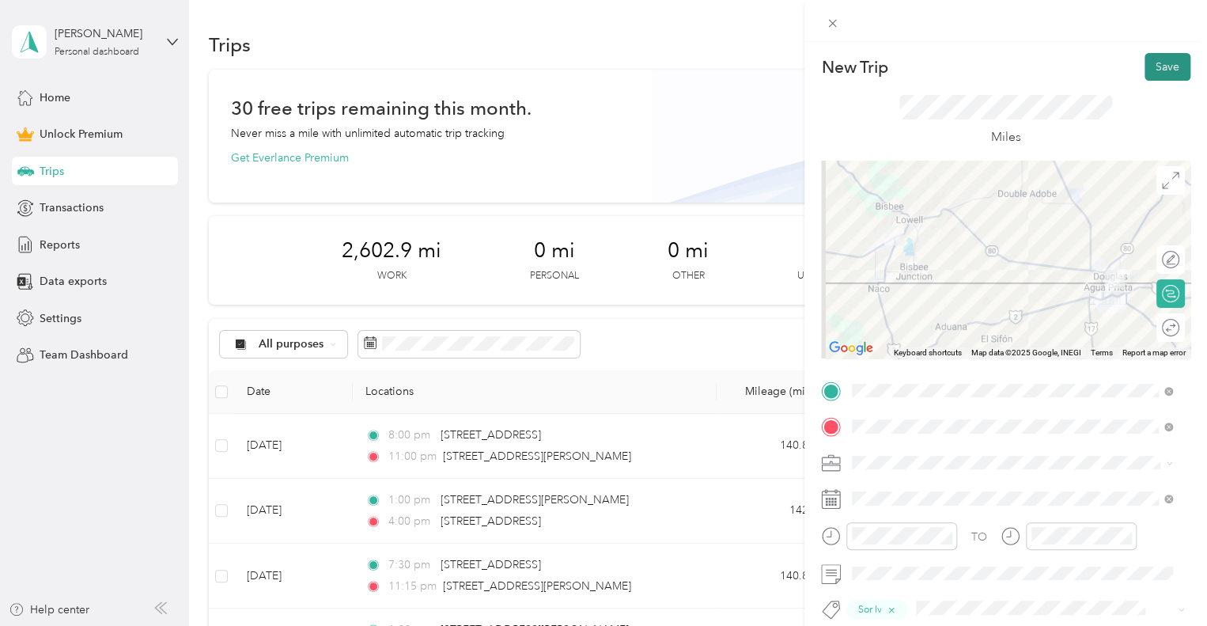
click at [1150, 69] on button "Save" at bounding box center [1168, 67] width 46 height 28
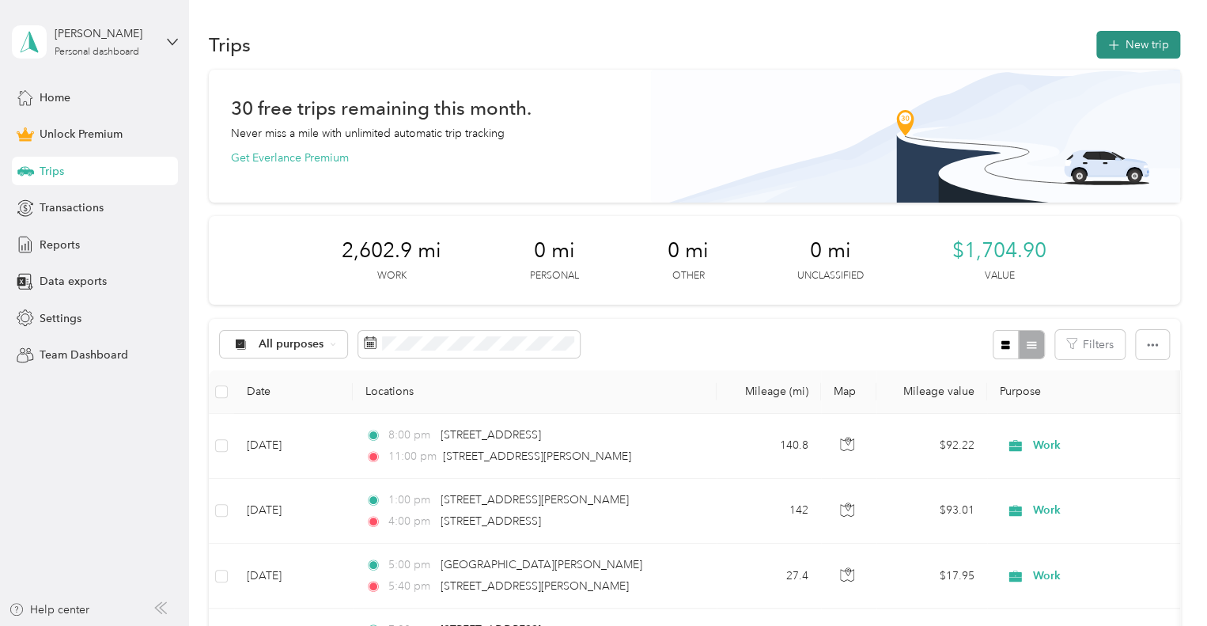
click at [1134, 47] on button "New trip" at bounding box center [1139, 45] width 84 height 28
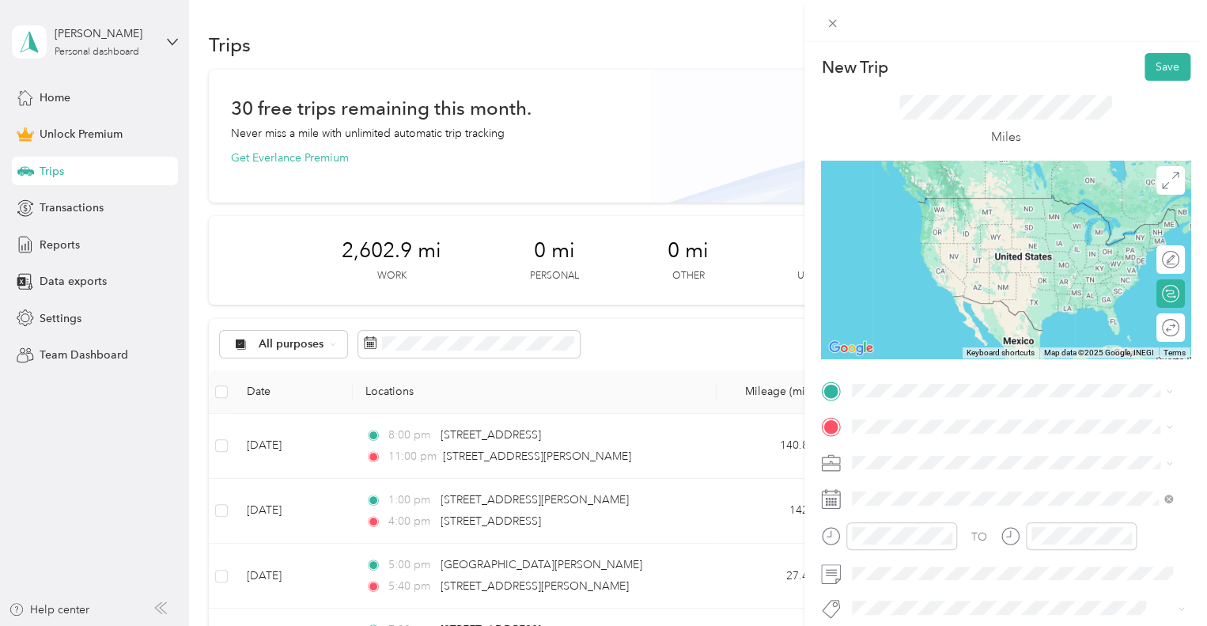
click at [974, 217] on li "[STREET_ADDRESS][PERSON_NAME][PERSON_NAME][US_STATE]" at bounding box center [1012, 203] width 331 height 44
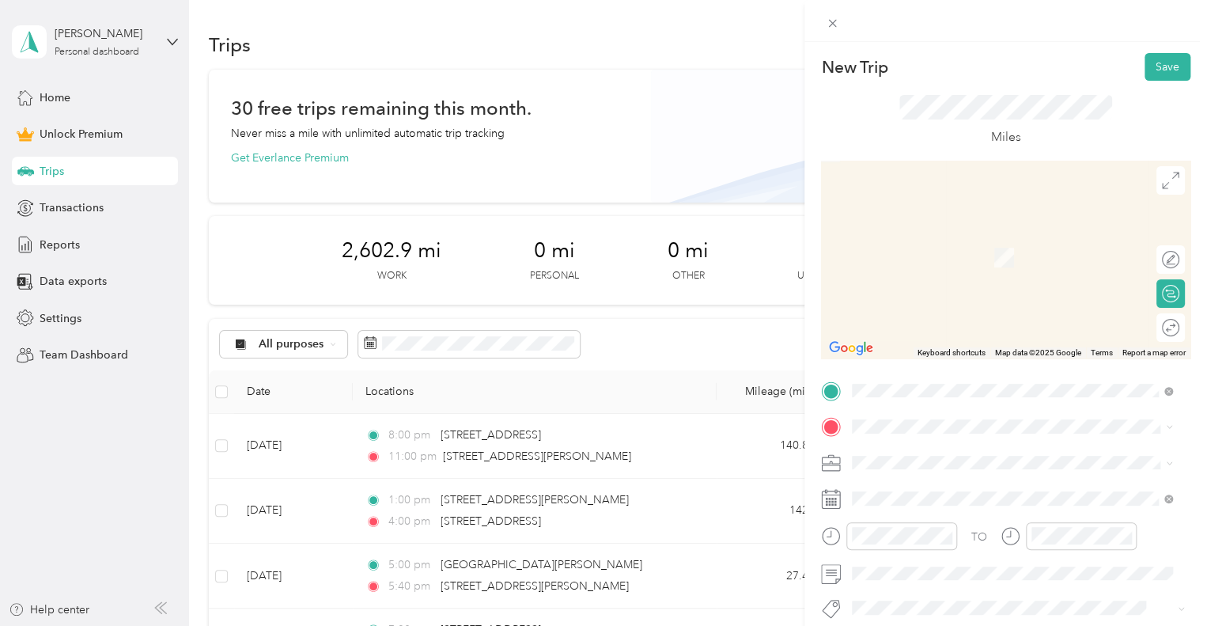
click at [949, 240] on span "[STREET_ADDRESS][PERSON_NAME][US_STATE]" at bounding box center [1005, 232] width 246 height 14
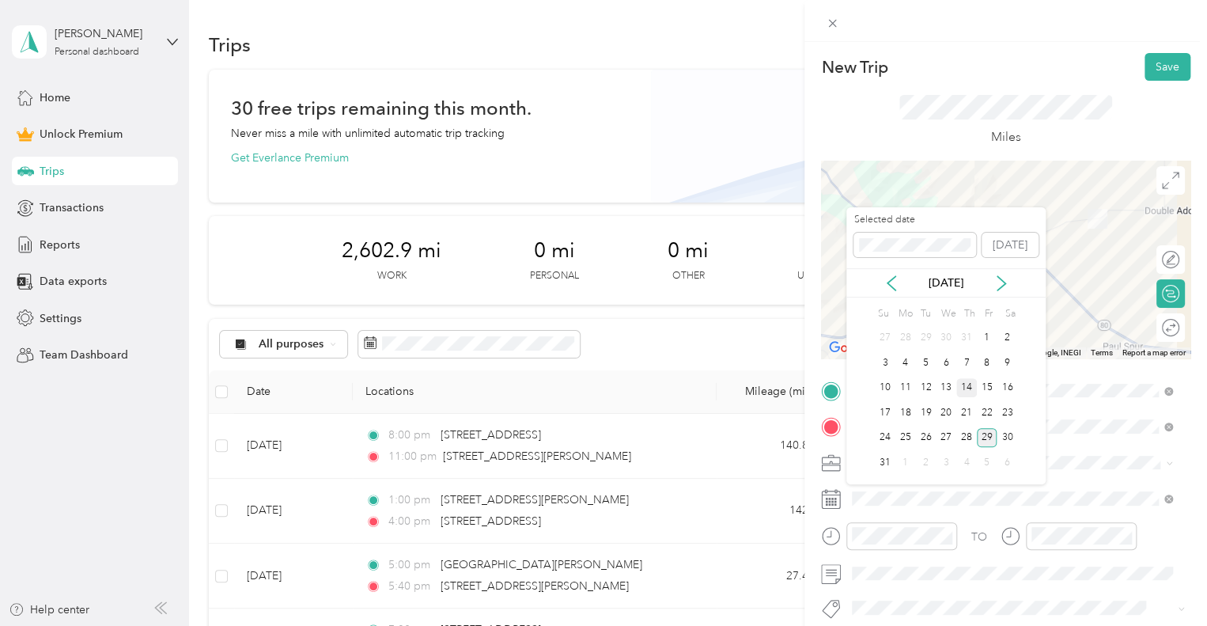
click at [968, 387] on div "14" at bounding box center [966, 388] width 21 height 20
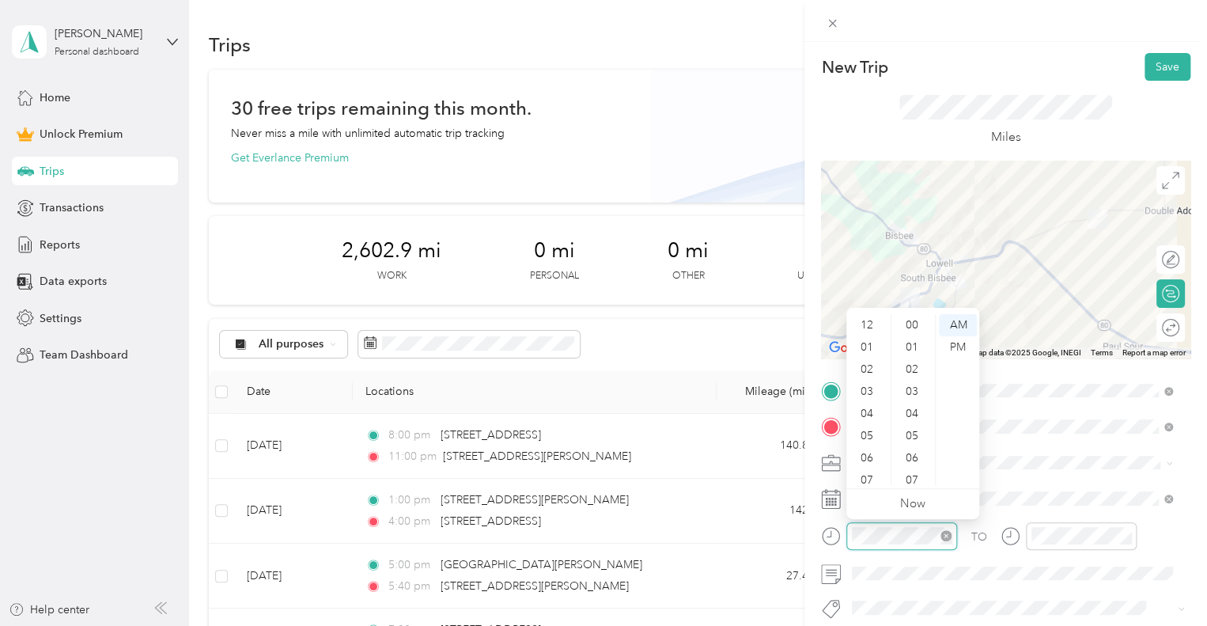
scroll to position [95, 0]
click at [878, 365] on div "06" at bounding box center [869, 363] width 38 height 22
click at [914, 319] on div "00" at bounding box center [914, 319] width 38 height 22
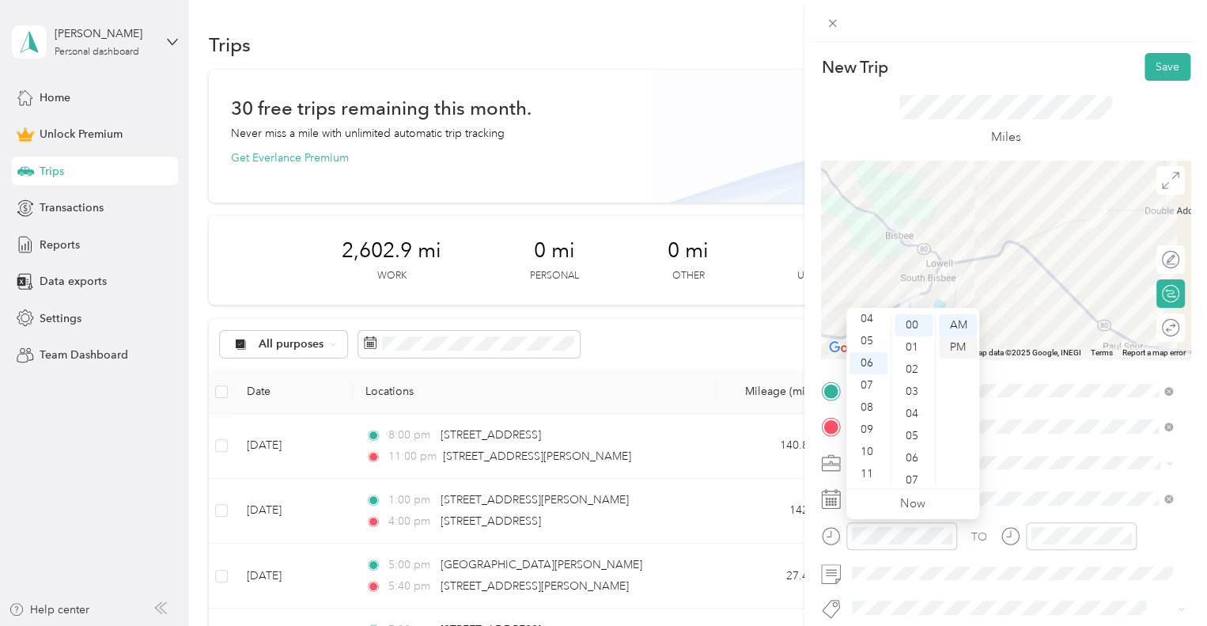
click at [963, 349] on div "PM" at bounding box center [958, 347] width 38 height 22
click at [1055, 546] on div at bounding box center [1081, 536] width 111 height 28
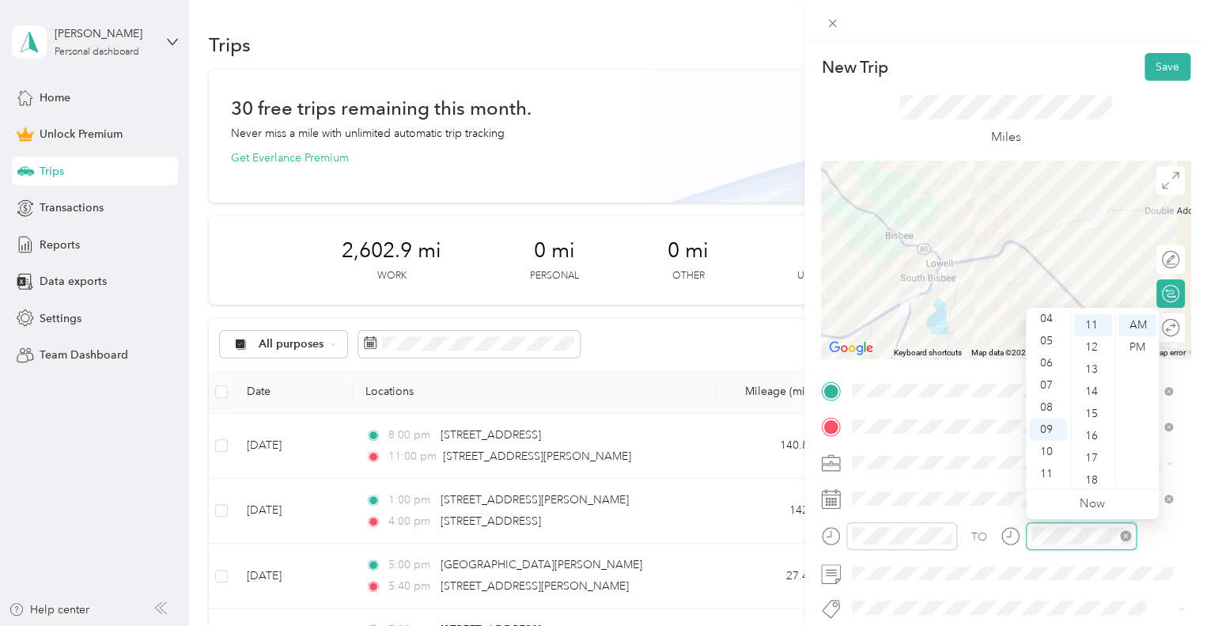
scroll to position [244, 0]
click at [1044, 368] on div "06" at bounding box center [1048, 363] width 38 height 22
click at [1089, 433] on div "30" at bounding box center [1093, 430] width 38 height 22
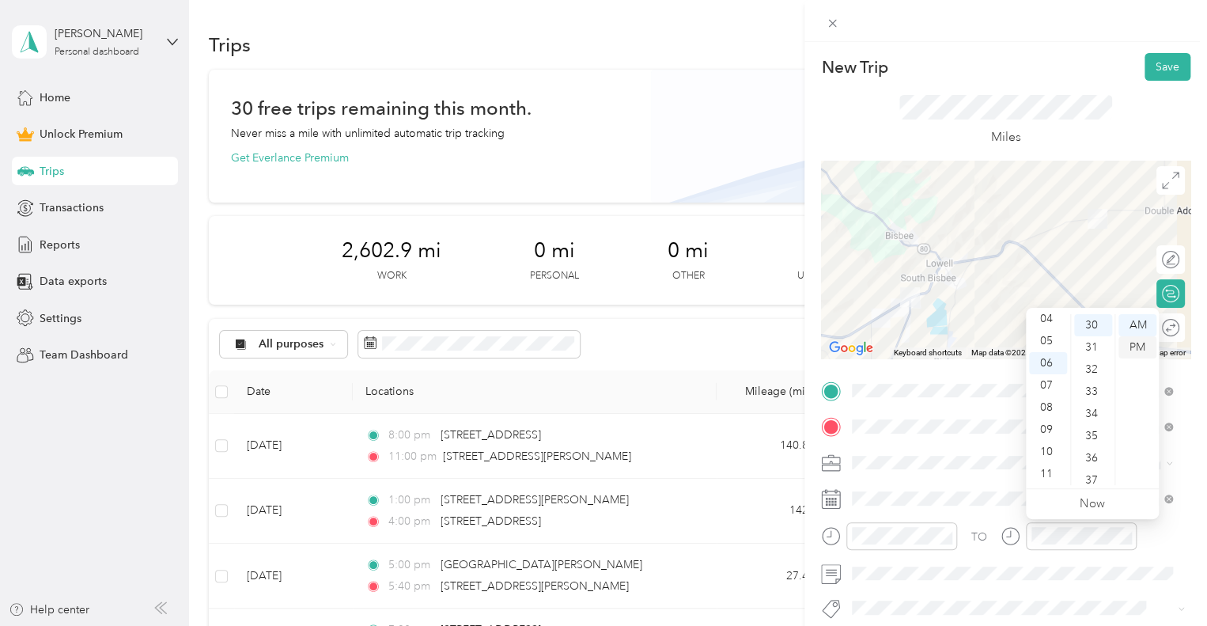
click at [1139, 348] on div "PM" at bounding box center [1138, 347] width 38 height 22
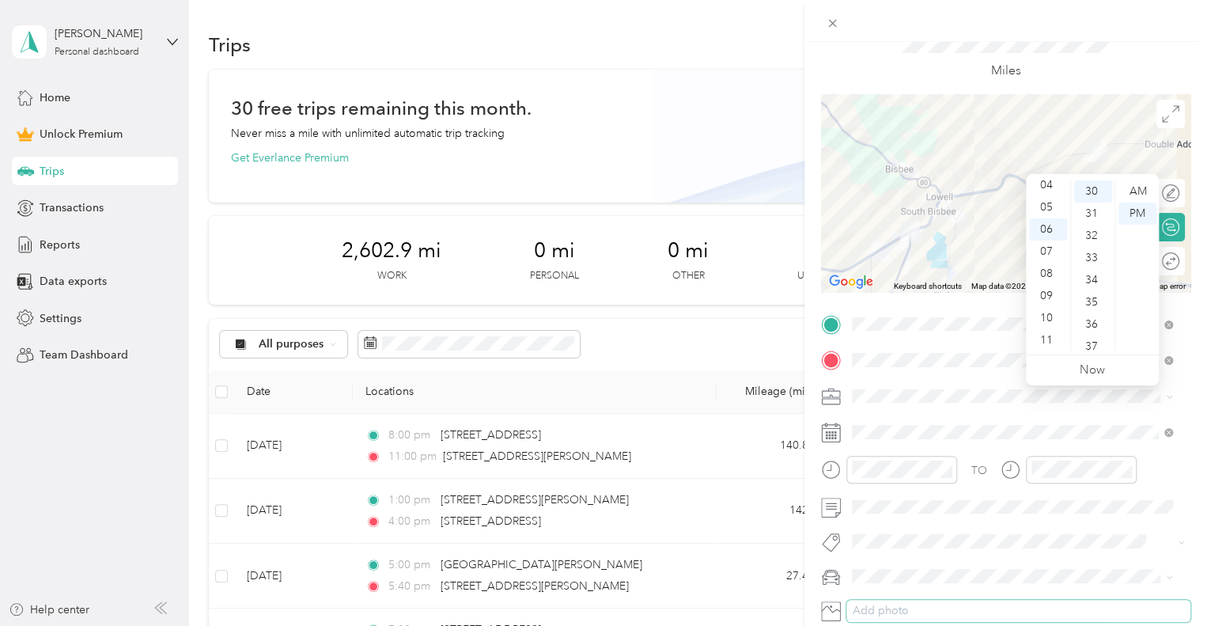
scroll to position [158, 0]
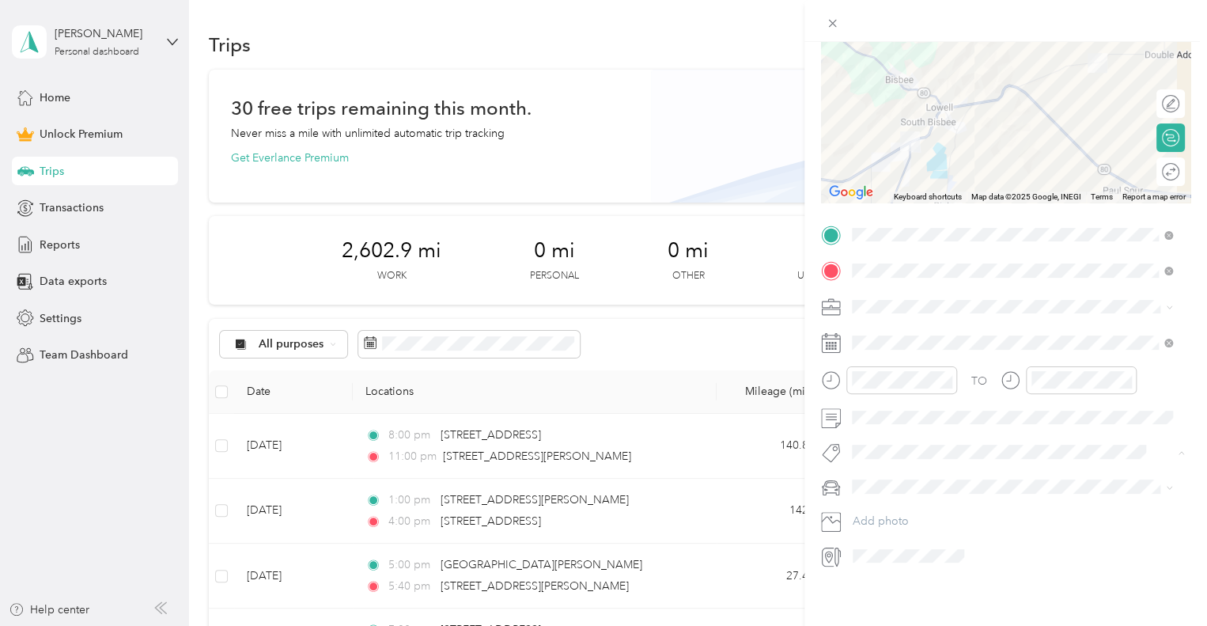
click at [874, 468] on button "Sor Iv" at bounding box center [881, 478] width 46 height 20
click at [868, 506] on div "Car" at bounding box center [1012, 514] width 309 height 17
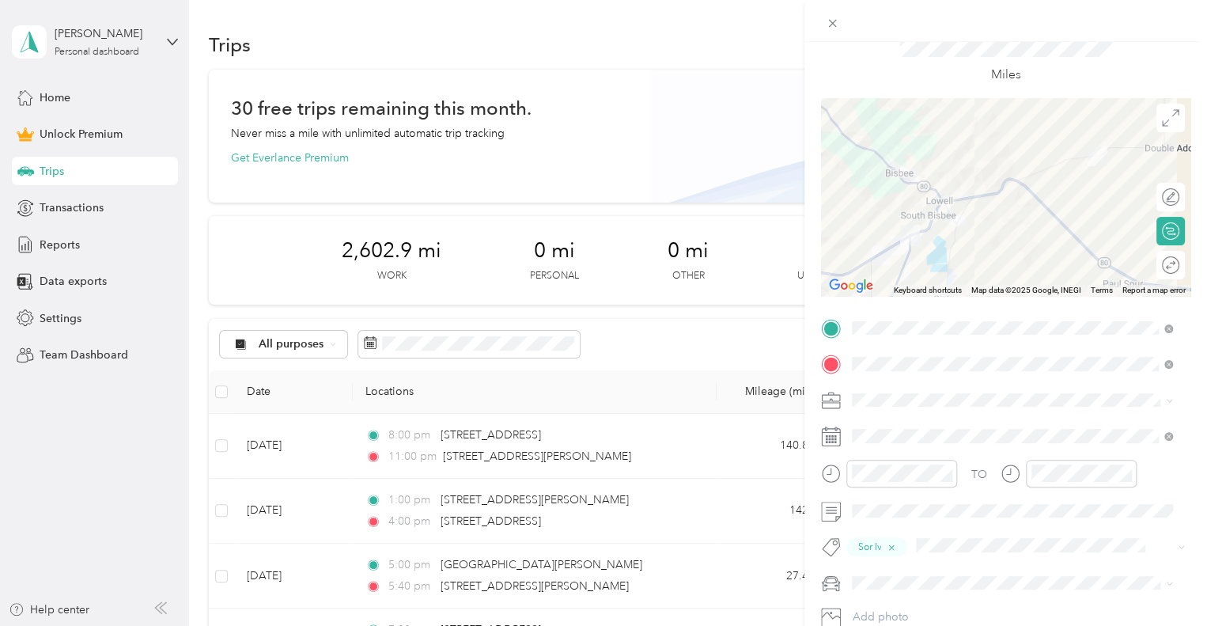
scroll to position [0, 0]
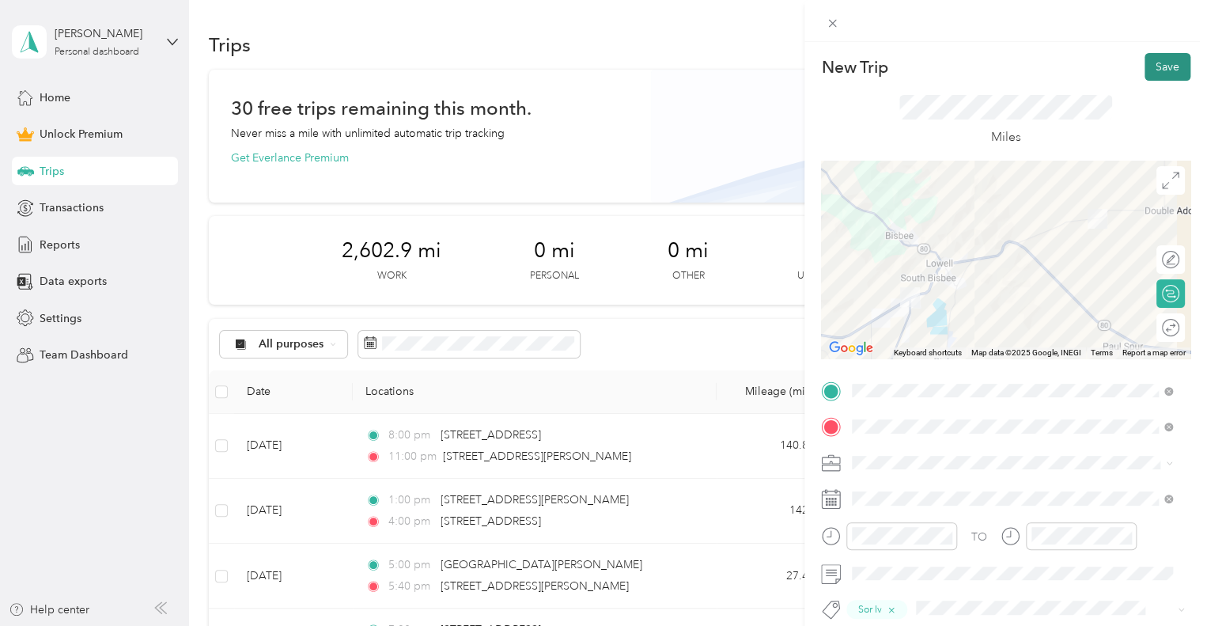
click at [1150, 66] on button "Save" at bounding box center [1168, 67] width 46 height 28
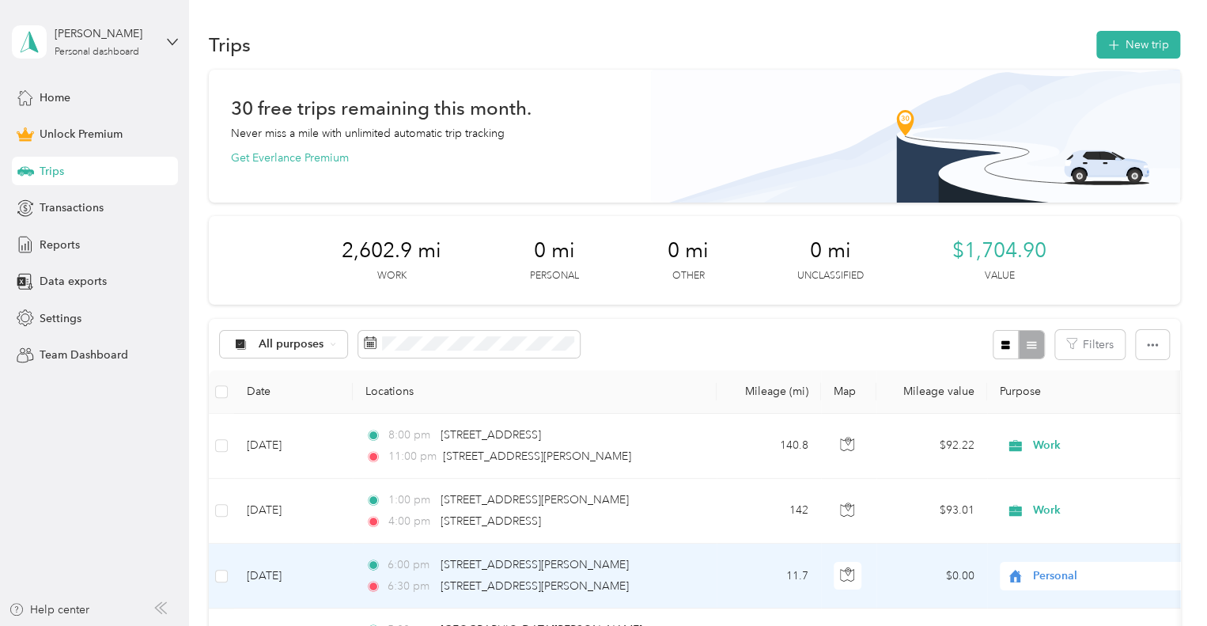
click at [1051, 581] on span "Personal" at bounding box center [1105, 575] width 145 height 17
click at [1052, 358] on ol "Work Personal Outreach Other Charity Medical Moving Commute" at bounding box center [1098, 449] width 196 height 222
click at [1035, 575] on span "Personal" at bounding box center [1105, 575] width 145 height 17
click at [1057, 346] on span "Work" at bounding box center [1112, 348] width 146 height 17
click at [1054, 575] on span "Personal" at bounding box center [1105, 575] width 145 height 17
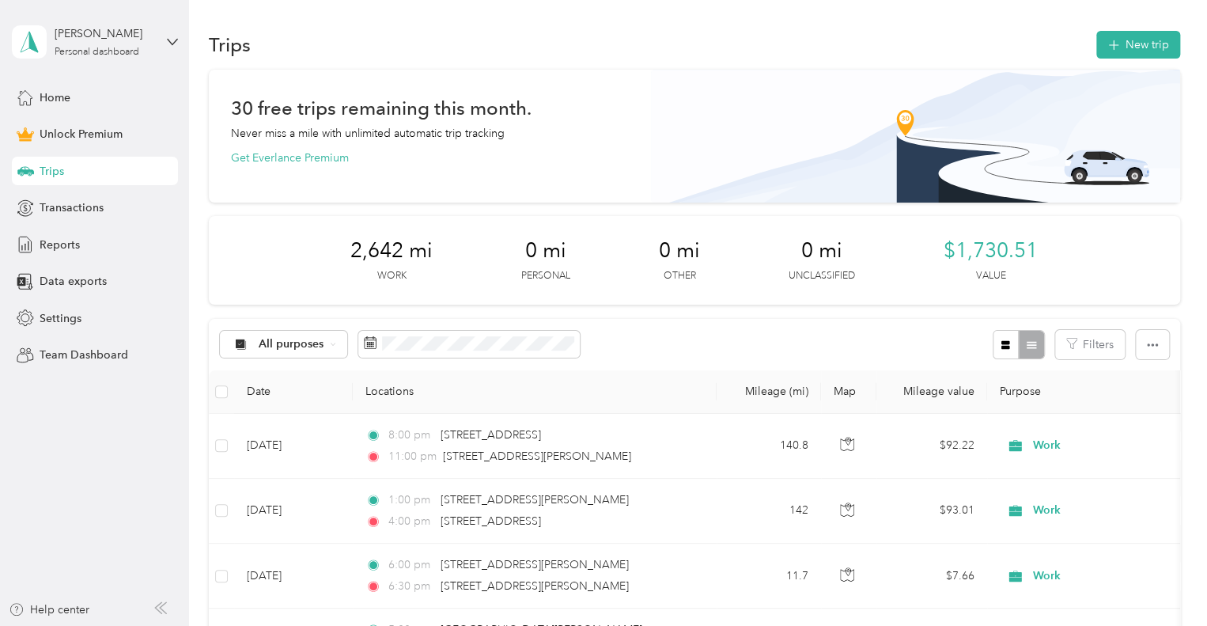
click at [626, 139] on div "30 free trips remaining this month. Never miss a mile with unlimited automatic …" at bounding box center [694, 133] width 927 height 66
click at [1120, 41] on button "New trip" at bounding box center [1139, 45] width 84 height 28
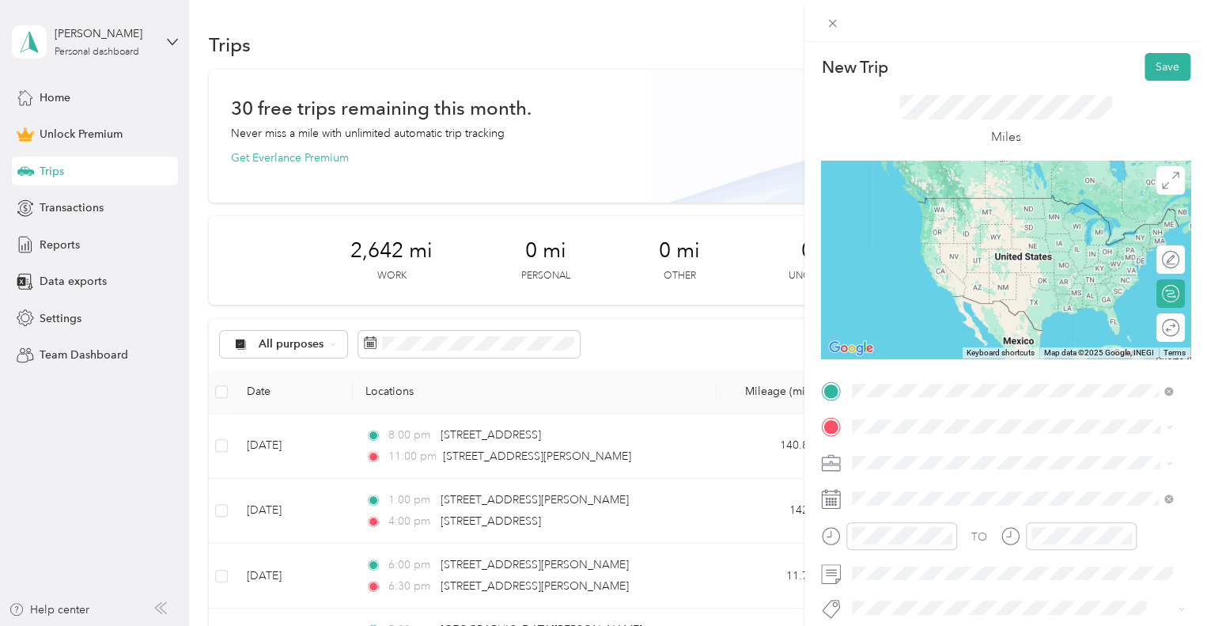
click at [943, 199] on span "[STREET_ADDRESS][PERSON_NAME][US_STATE]" at bounding box center [1005, 198] width 246 height 14
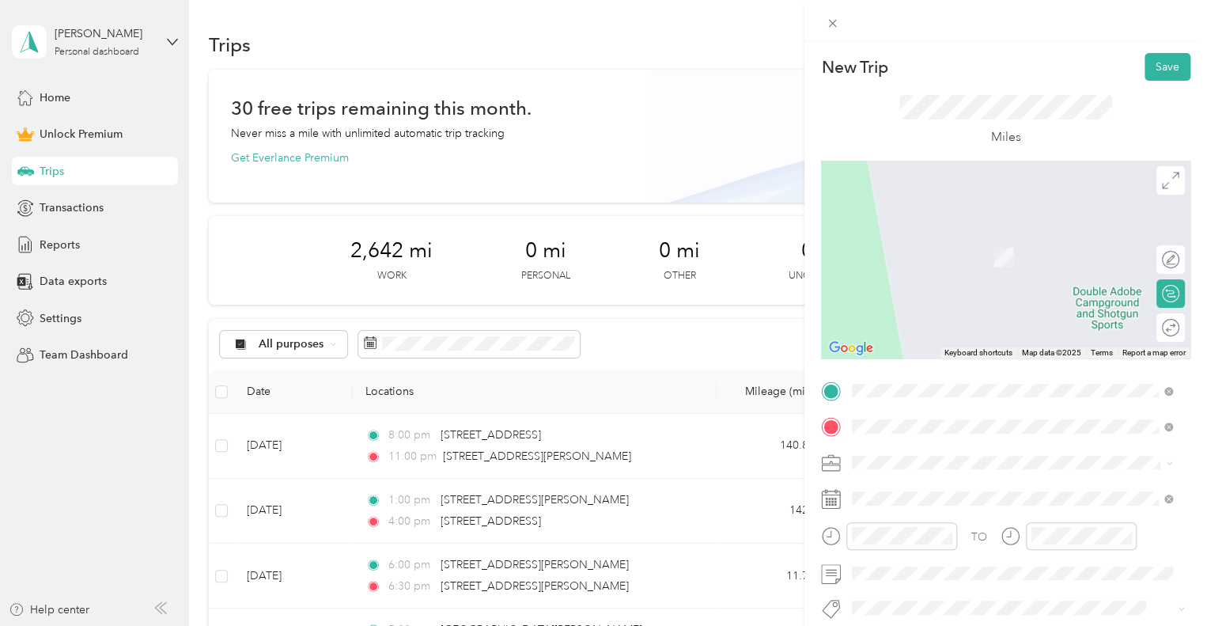
click at [941, 245] on div "[STREET_ADDRESS][PERSON_NAME][US_STATE]" at bounding box center [1012, 234] width 309 height 21
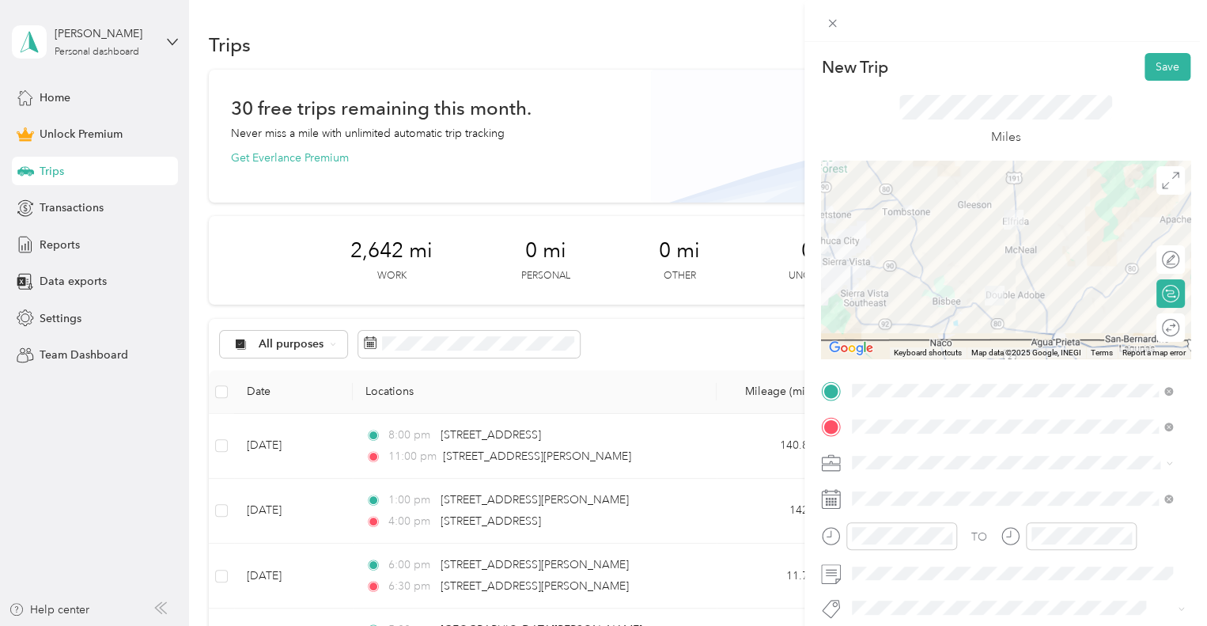
click at [909, 248] on ol "Work Personal Outreach Other Charity Medical Moving Commute" at bounding box center [1012, 335] width 331 height 222
click at [883, 245] on li "Work" at bounding box center [1012, 240] width 331 height 28
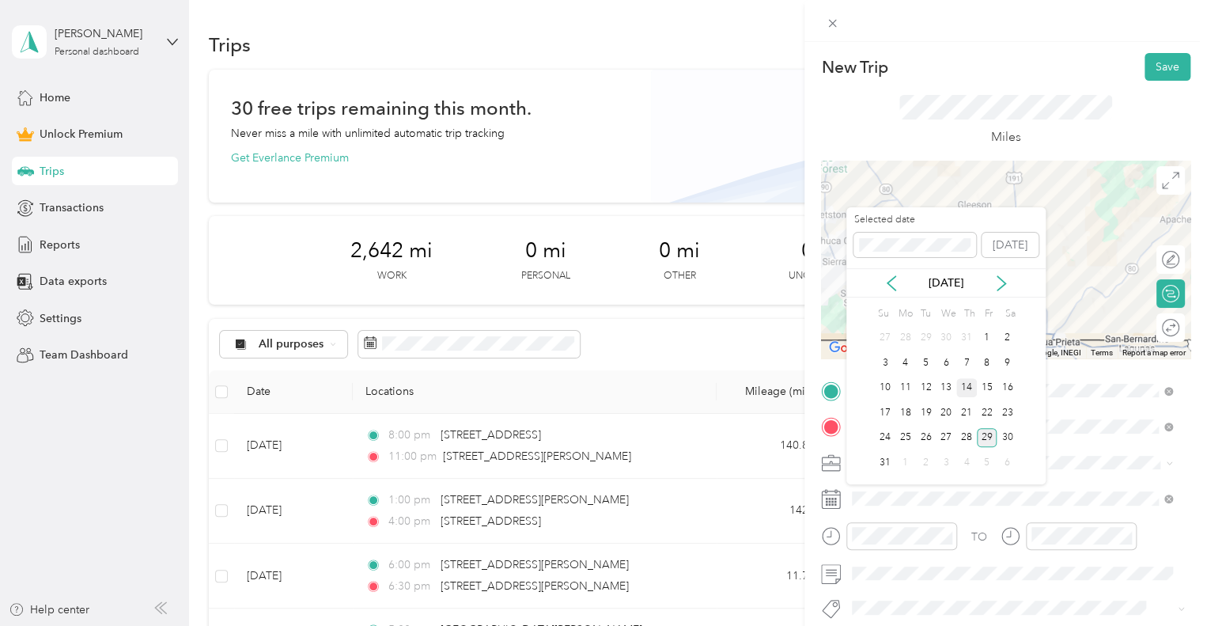
click at [970, 385] on div "14" at bounding box center [966, 388] width 21 height 20
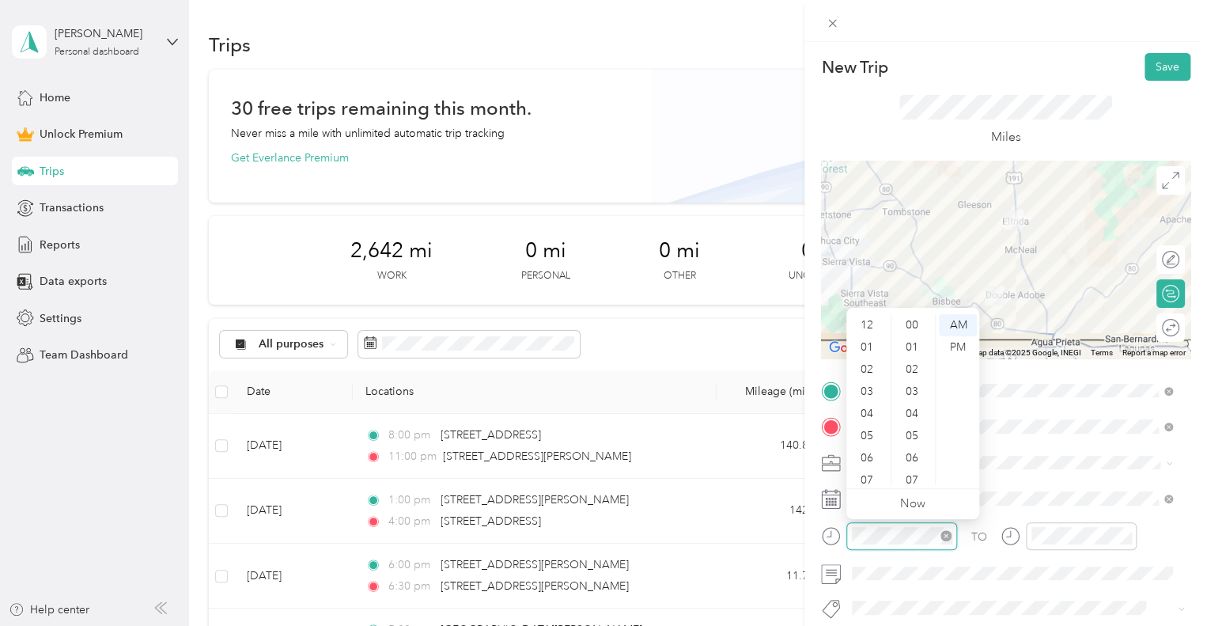
scroll to position [95, 0]
click at [866, 388] on div "07" at bounding box center [869, 385] width 38 height 22
click at [918, 370] on div "15" at bounding box center [914, 369] width 38 height 22
click at [947, 347] on div "PM" at bounding box center [958, 347] width 38 height 22
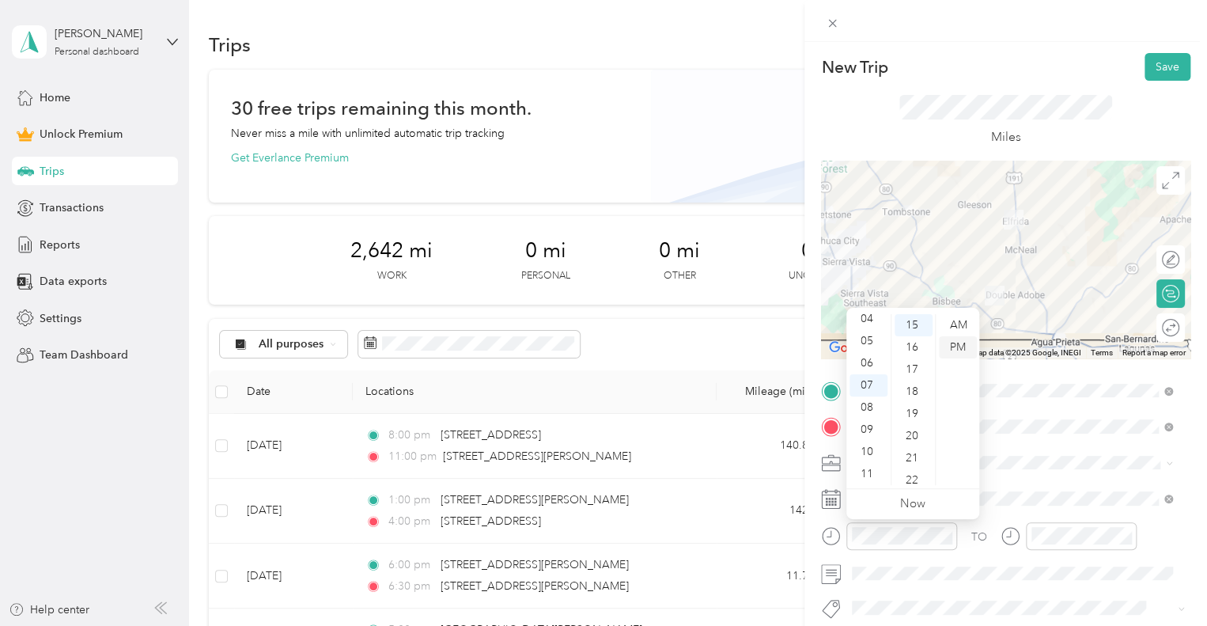
click at [958, 346] on div "PM" at bounding box center [958, 347] width 38 height 22
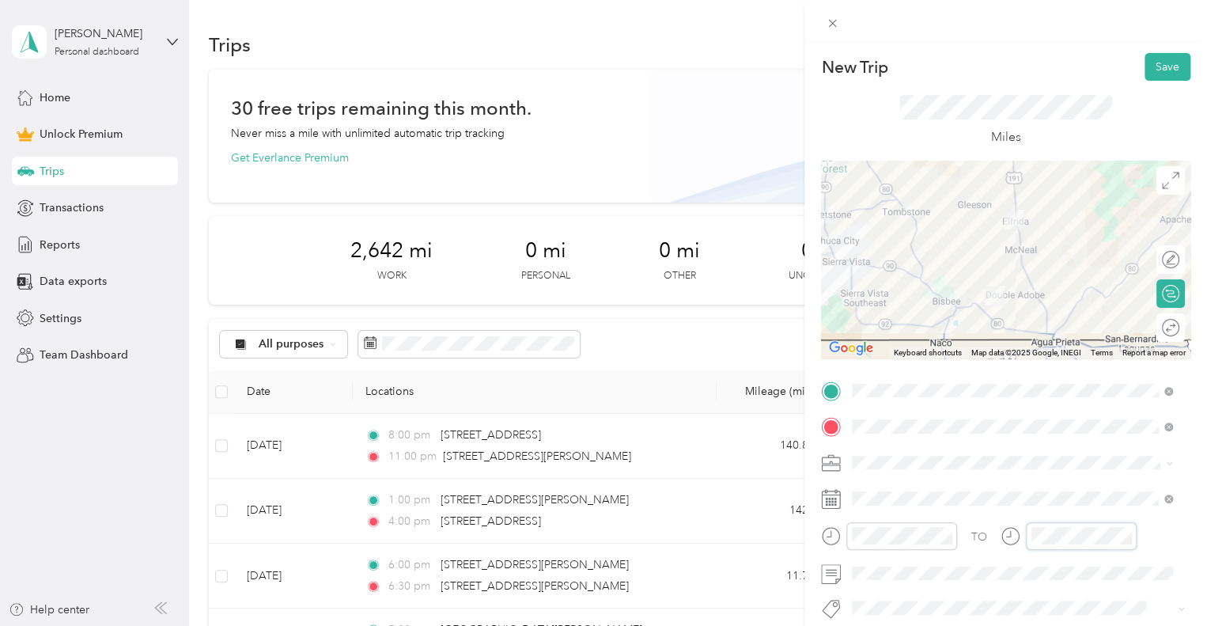
scroll to position [288, 0]
click at [1051, 389] on div "07" at bounding box center [1048, 385] width 38 height 22
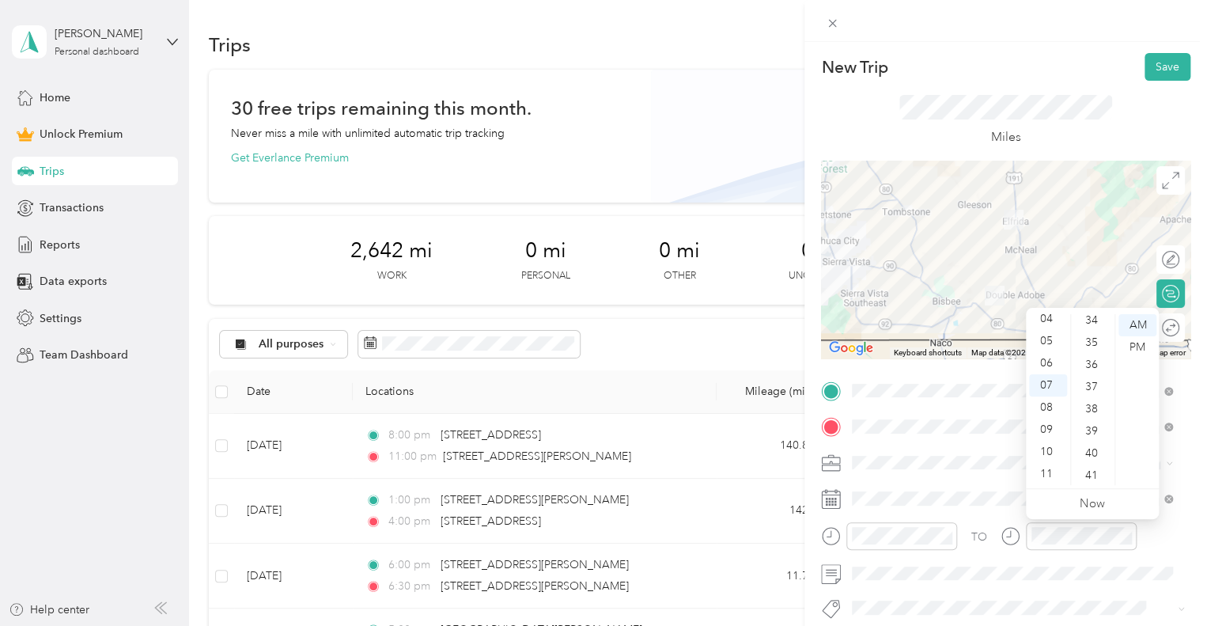
scroll to position [842, 0]
click at [1087, 373] on div "40" at bounding box center [1093, 369] width 38 height 22
click at [1128, 346] on div "PM" at bounding box center [1138, 347] width 38 height 22
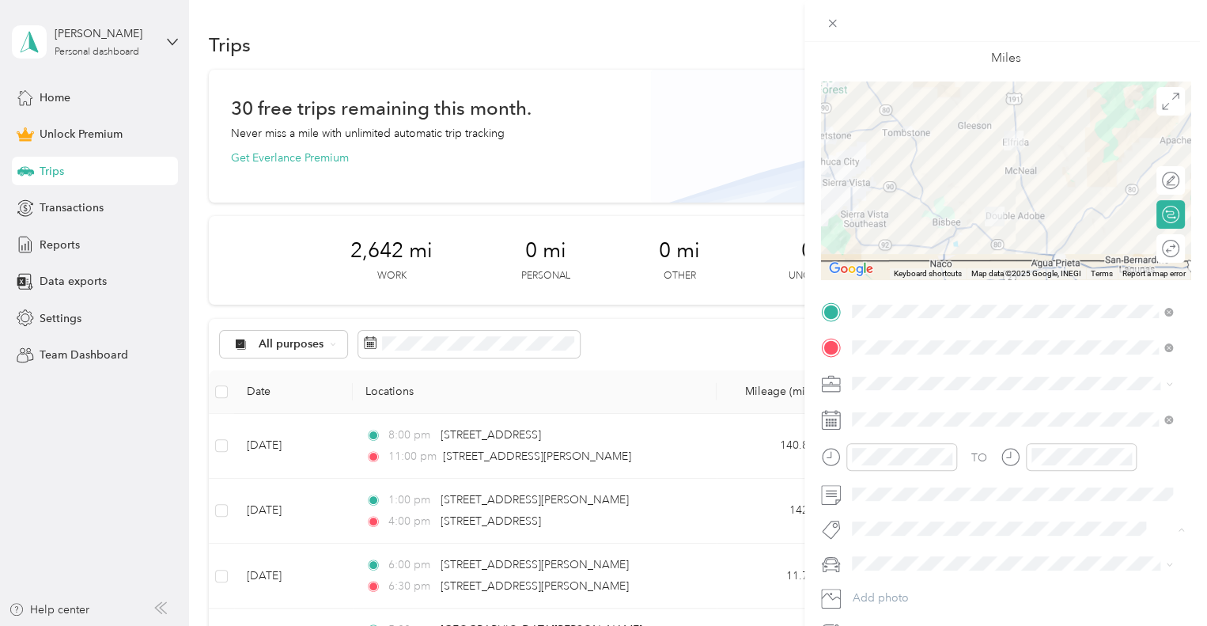
click at [880, 555] on span "Sor Iv" at bounding box center [881, 556] width 24 height 14
click at [907, 575] on span at bounding box center [1019, 566] width 344 height 25
click at [888, 587] on div "Car" at bounding box center [1012, 593] width 309 height 17
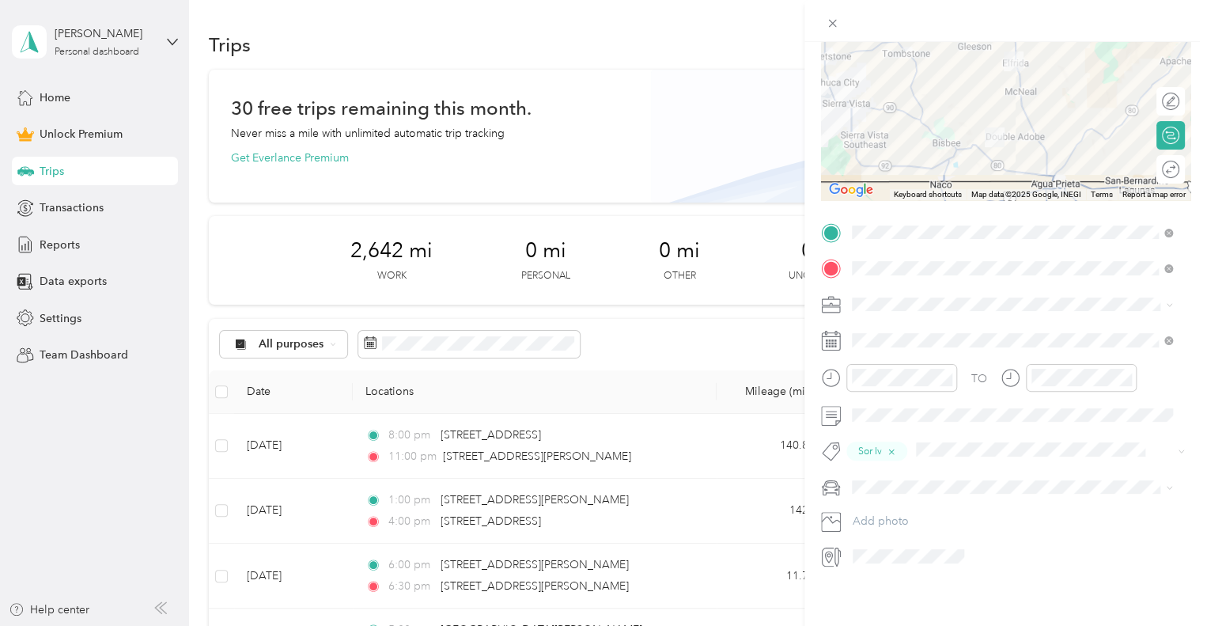
scroll to position [0, 0]
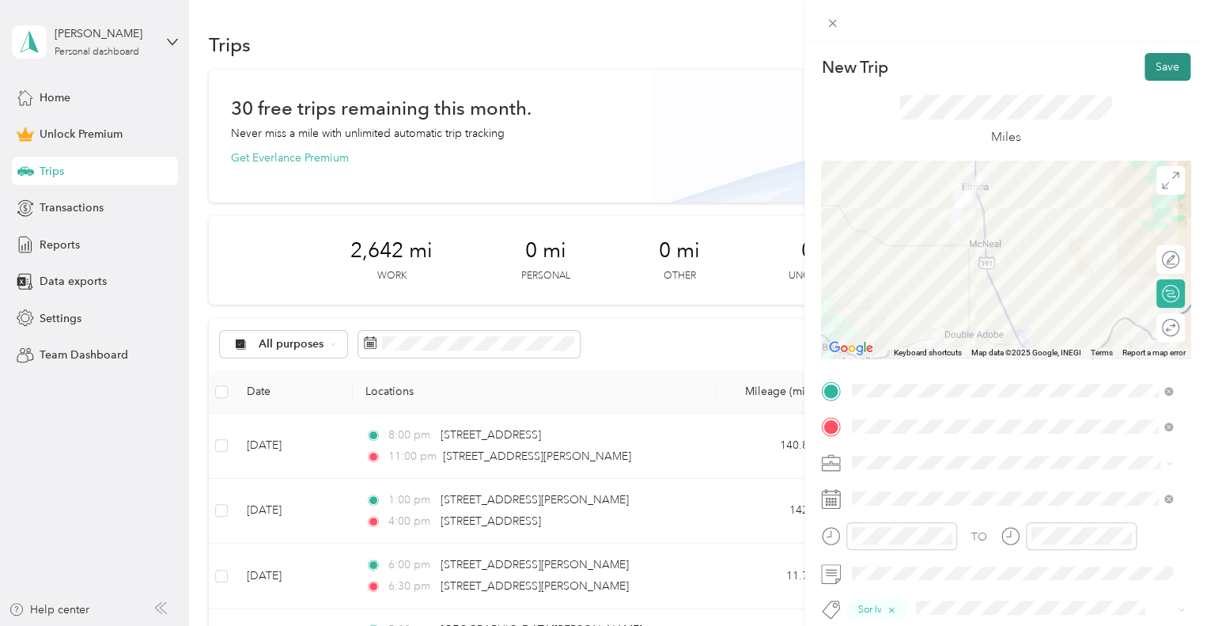
click at [1151, 60] on button "Save" at bounding box center [1168, 67] width 46 height 28
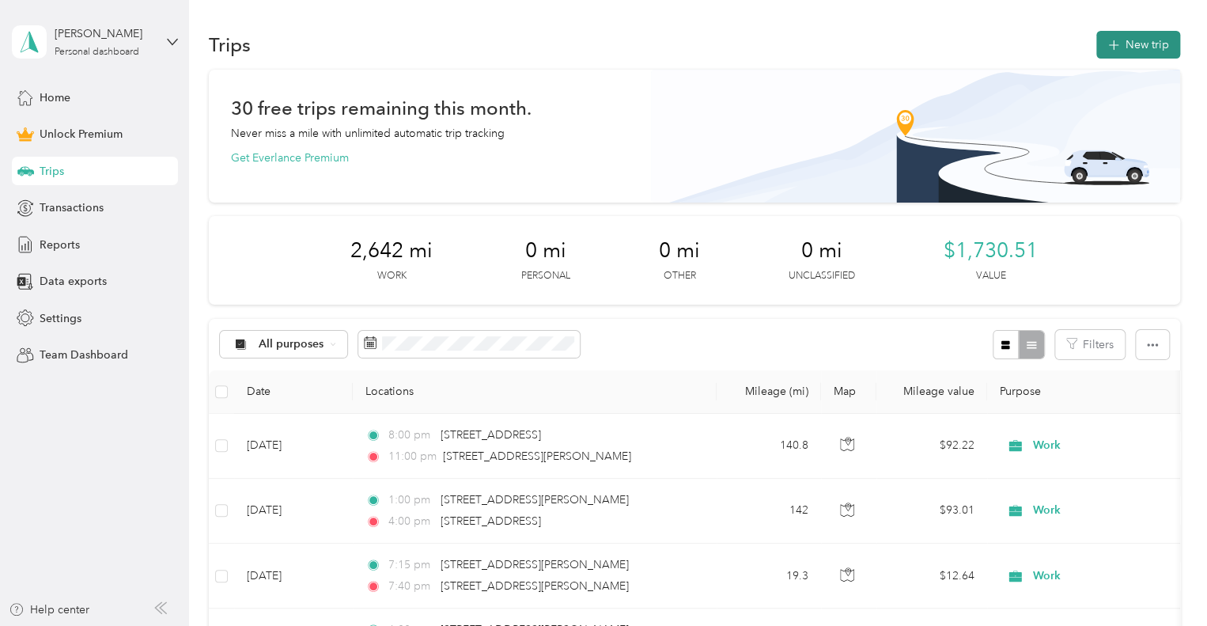
click at [1116, 42] on button "New trip" at bounding box center [1139, 45] width 84 height 28
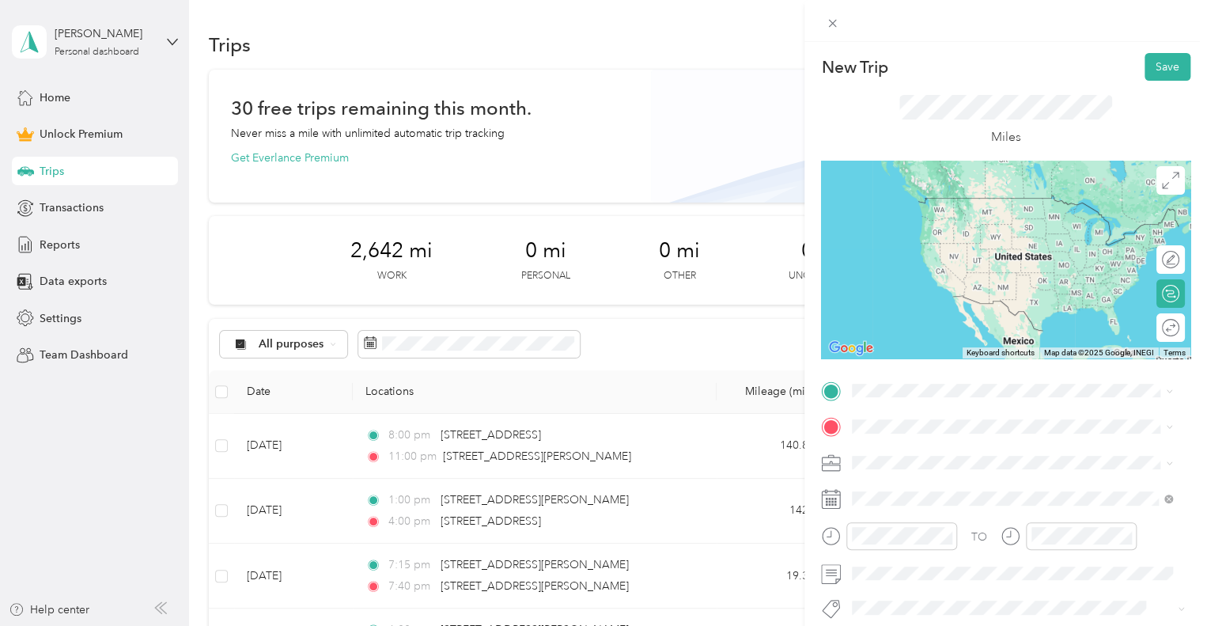
click at [904, 493] on span "[STREET_ADDRESS][PERSON_NAME][US_STATE]" at bounding box center [1005, 500] width 246 height 14
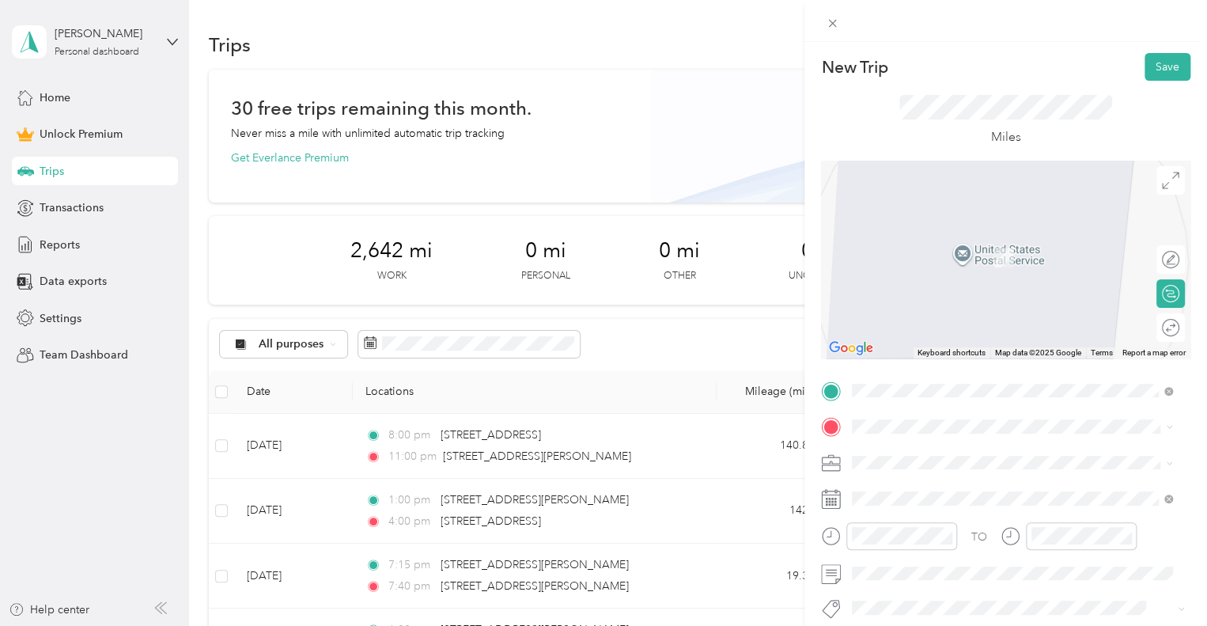
click at [972, 240] on span "[STREET_ADDRESS][US_STATE]" at bounding box center [961, 232] width 158 height 14
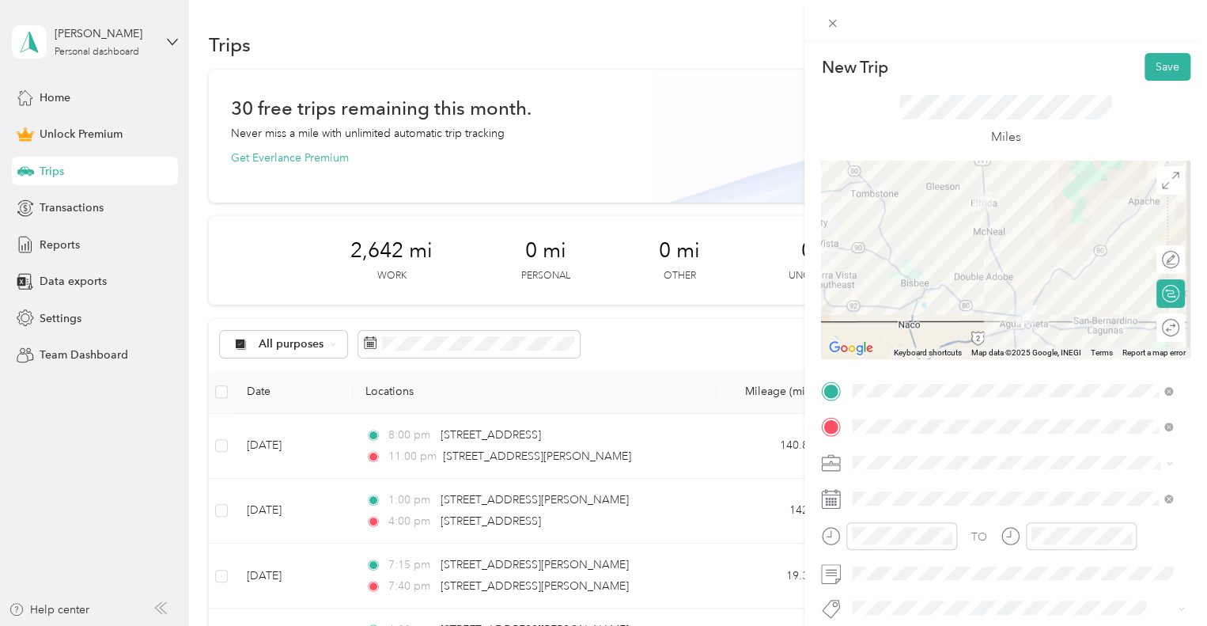
click at [902, 239] on div "Work" at bounding box center [1012, 240] width 309 height 17
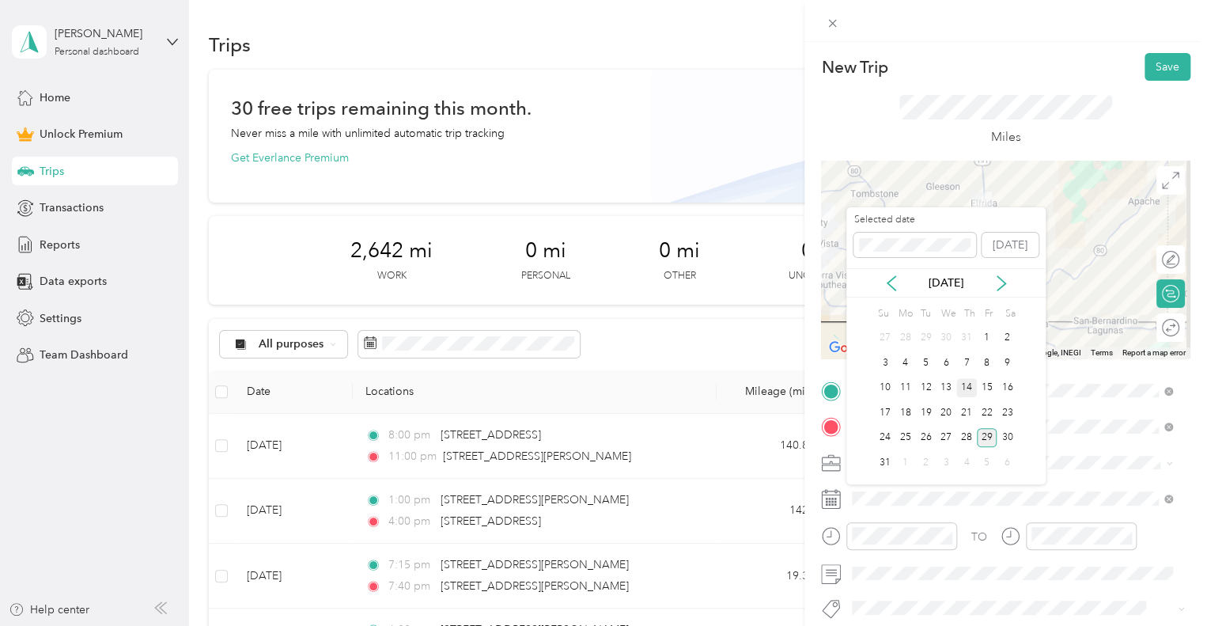
click at [960, 386] on div "14" at bounding box center [966, 388] width 21 height 20
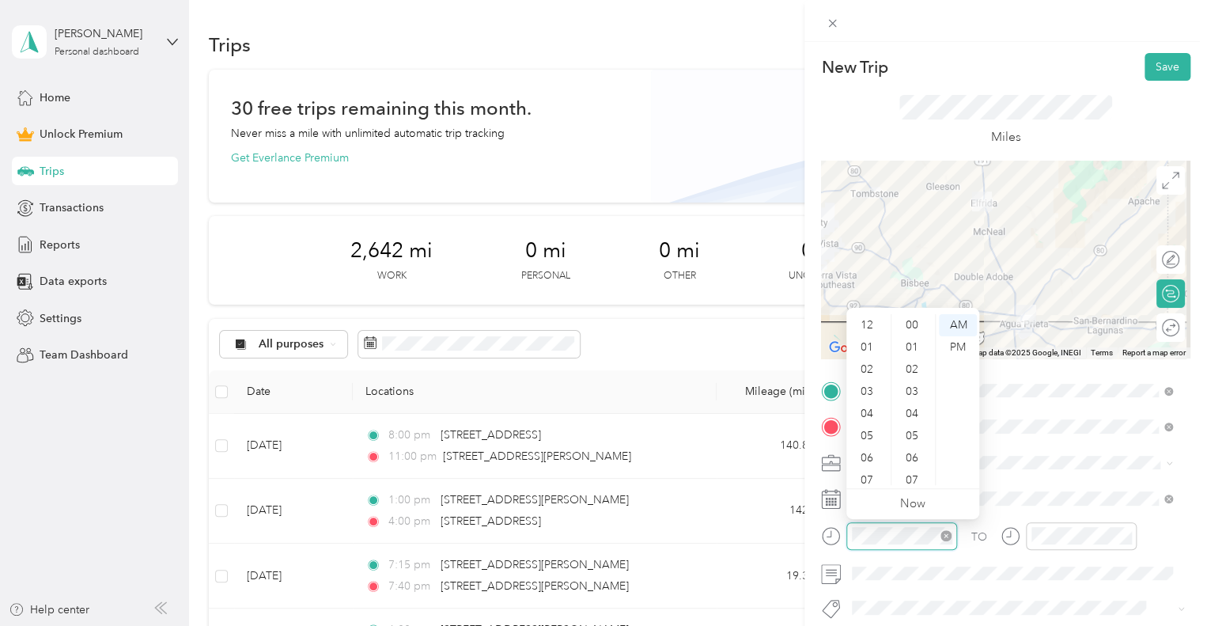
scroll to position [95, 0]
click at [874, 404] on div "08" at bounding box center [869, 407] width 38 height 22
click at [913, 436] on div "20" at bounding box center [914, 436] width 38 height 22
click at [949, 340] on div "PM" at bounding box center [958, 347] width 38 height 22
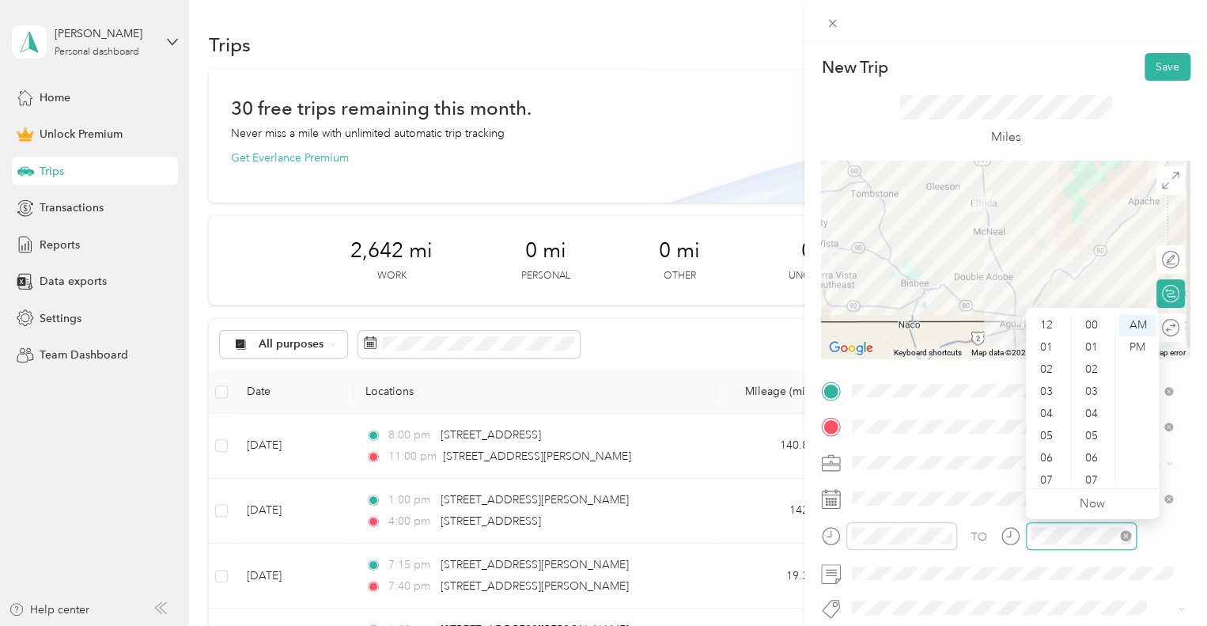
scroll to position [95, 0]
click at [1042, 433] on div "09" at bounding box center [1048, 430] width 38 height 22
click at [1089, 330] on div "00" at bounding box center [1093, 325] width 38 height 22
click at [1139, 347] on div "PM" at bounding box center [1138, 347] width 38 height 22
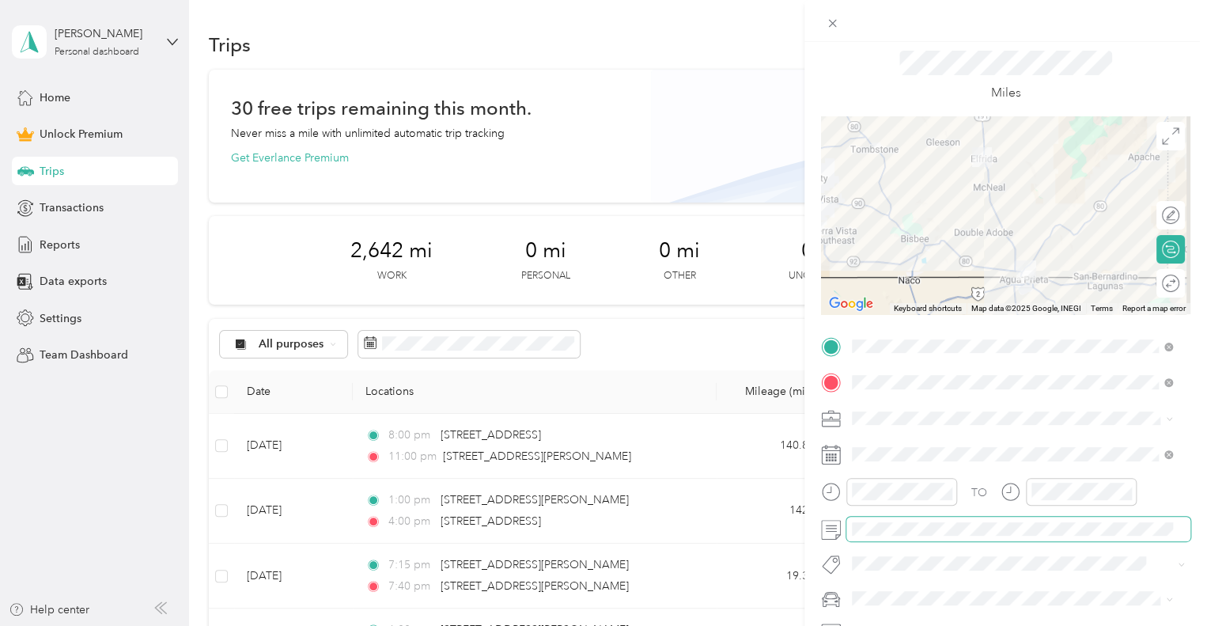
scroll to position [79, 0]
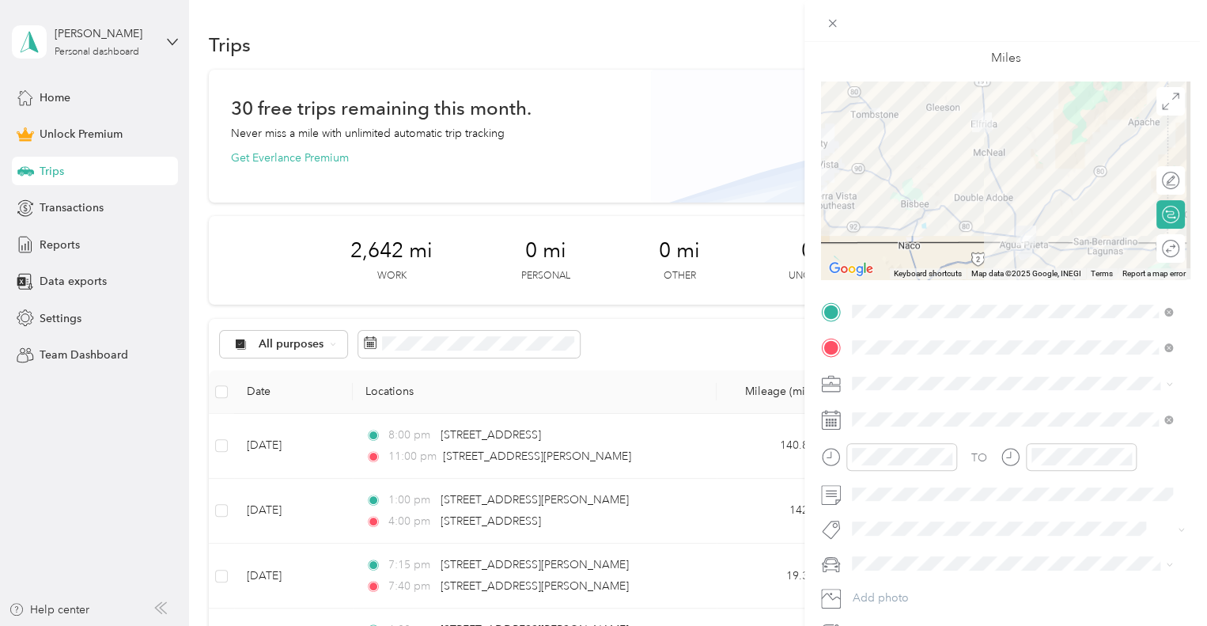
click at [877, 559] on span "Sor Iv" at bounding box center [881, 554] width 24 height 14
click at [860, 593] on span "Car" at bounding box center [866, 593] width 17 height 13
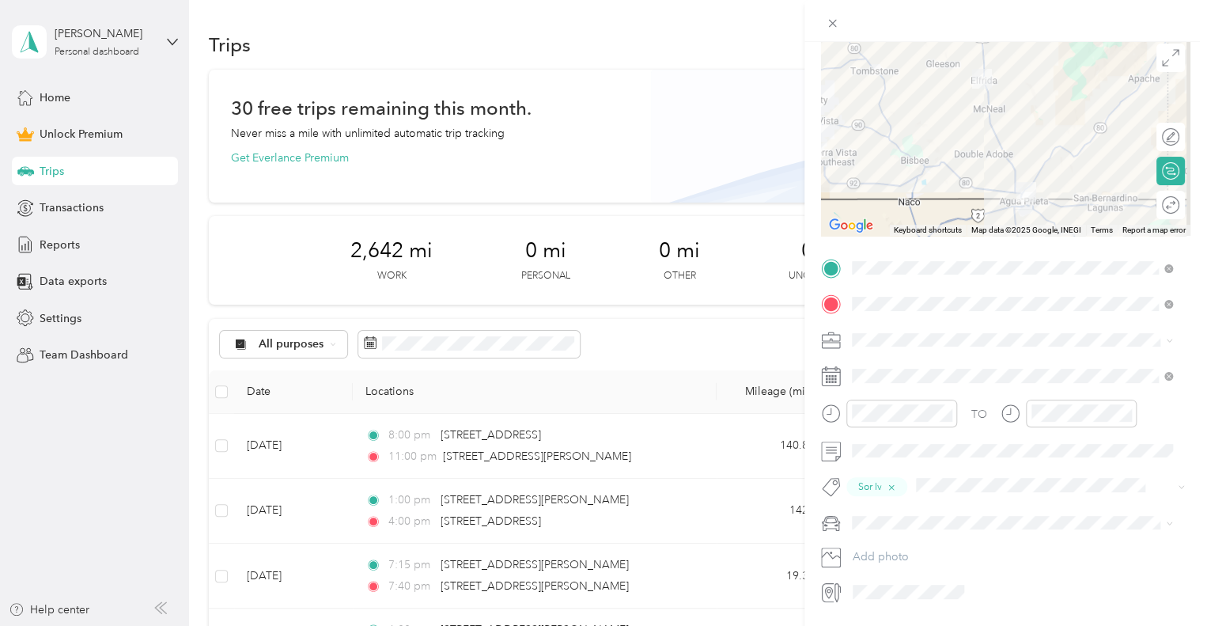
scroll to position [0, 0]
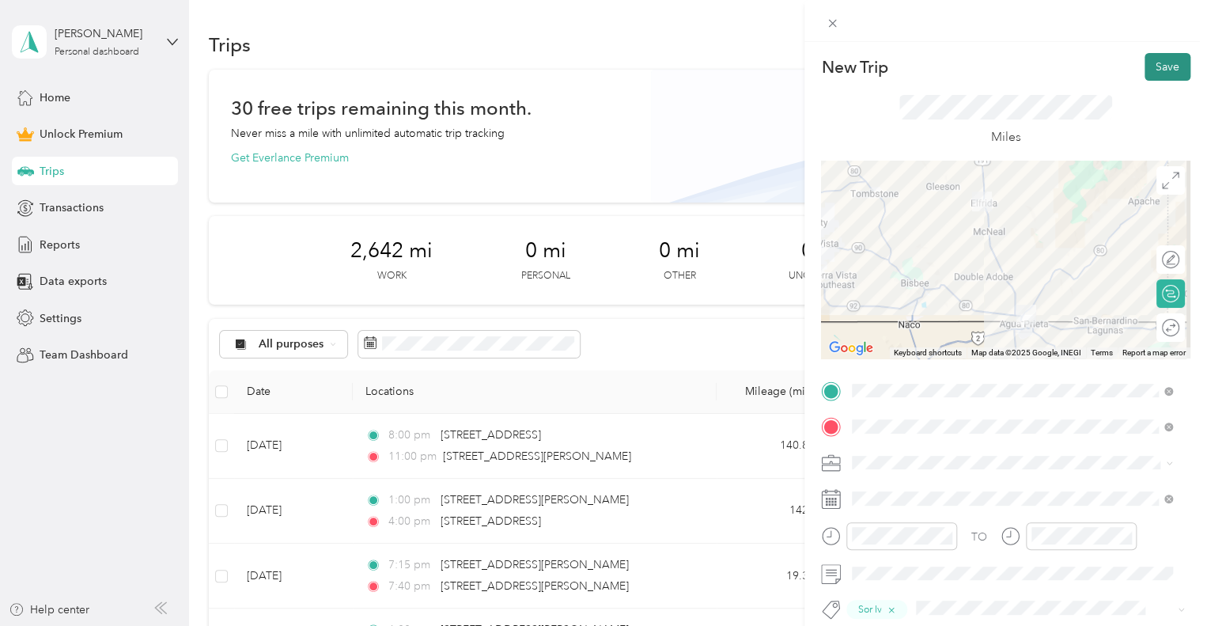
click at [1146, 74] on button "Save" at bounding box center [1168, 67] width 46 height 28
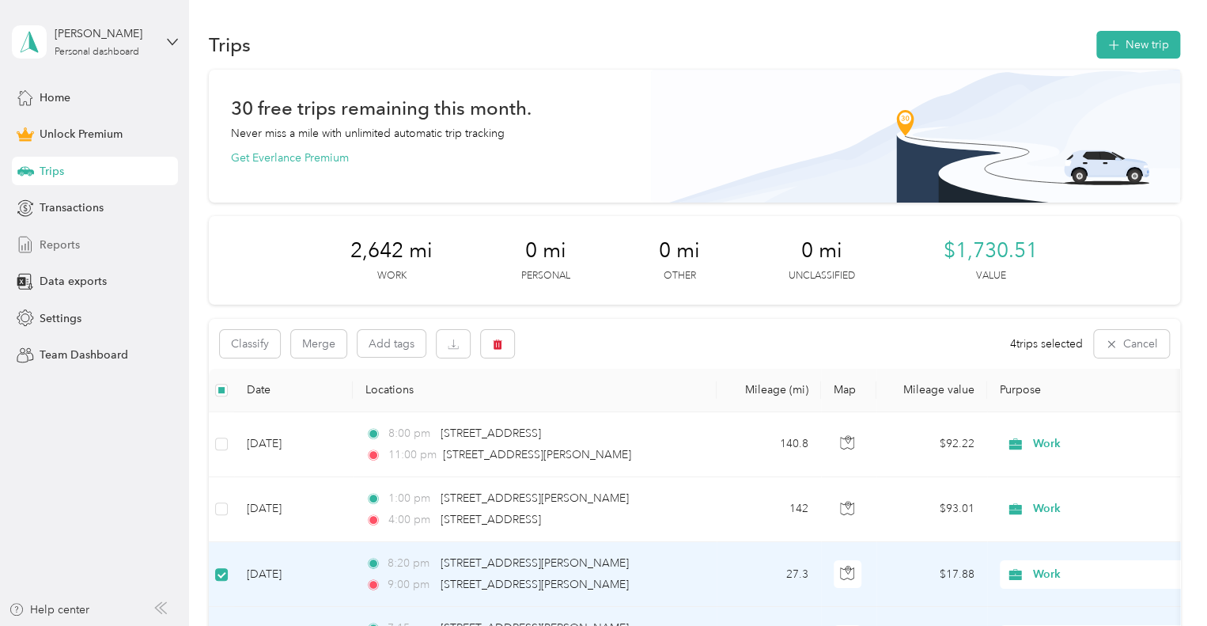
click at [58, 245] on span "Reports" at bounding box center [60, 245] width 40 height 17
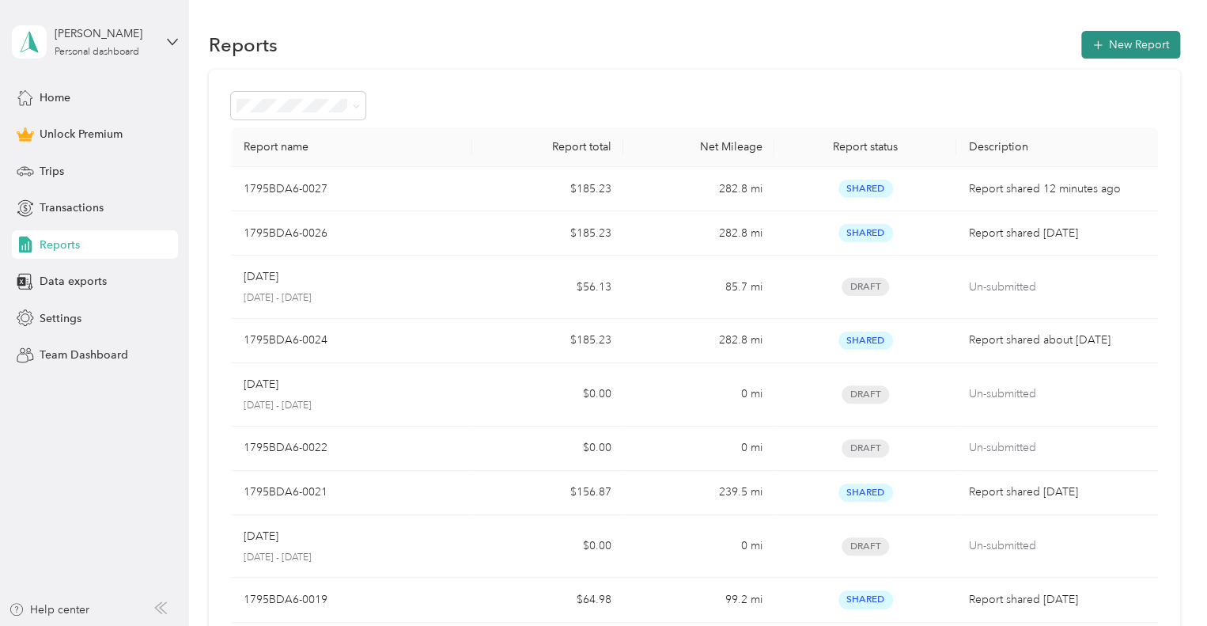
click at [1115, 53] on button "New Report" at bounding box center [1130, 45] width 99 height 28
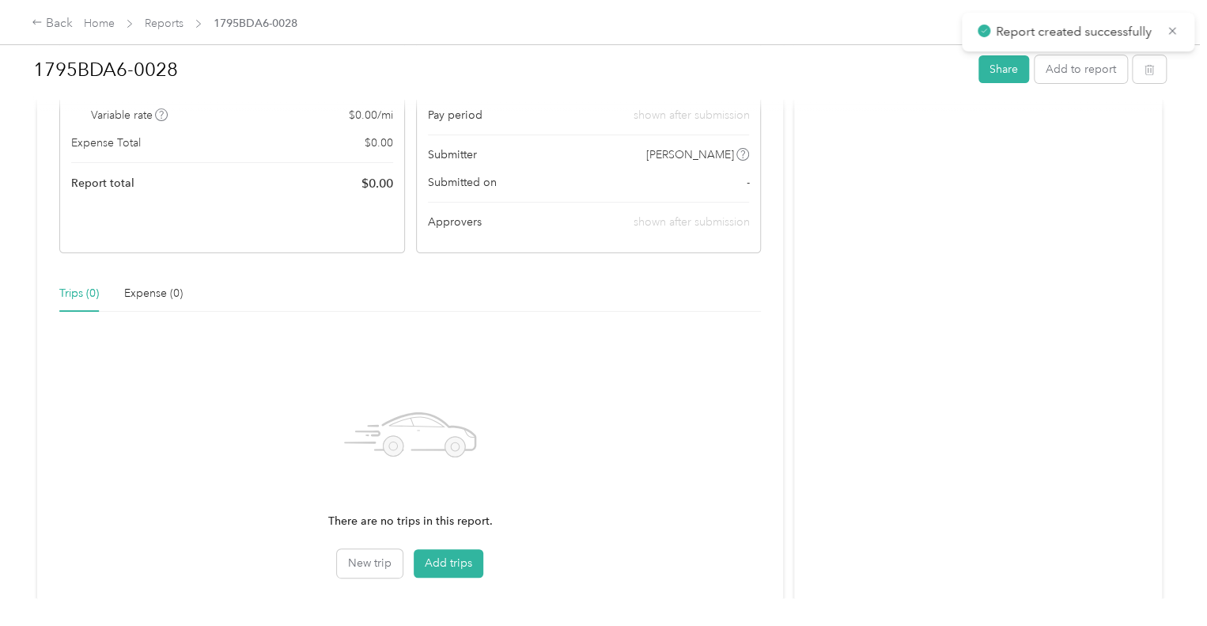
scroll to position [307, 0]
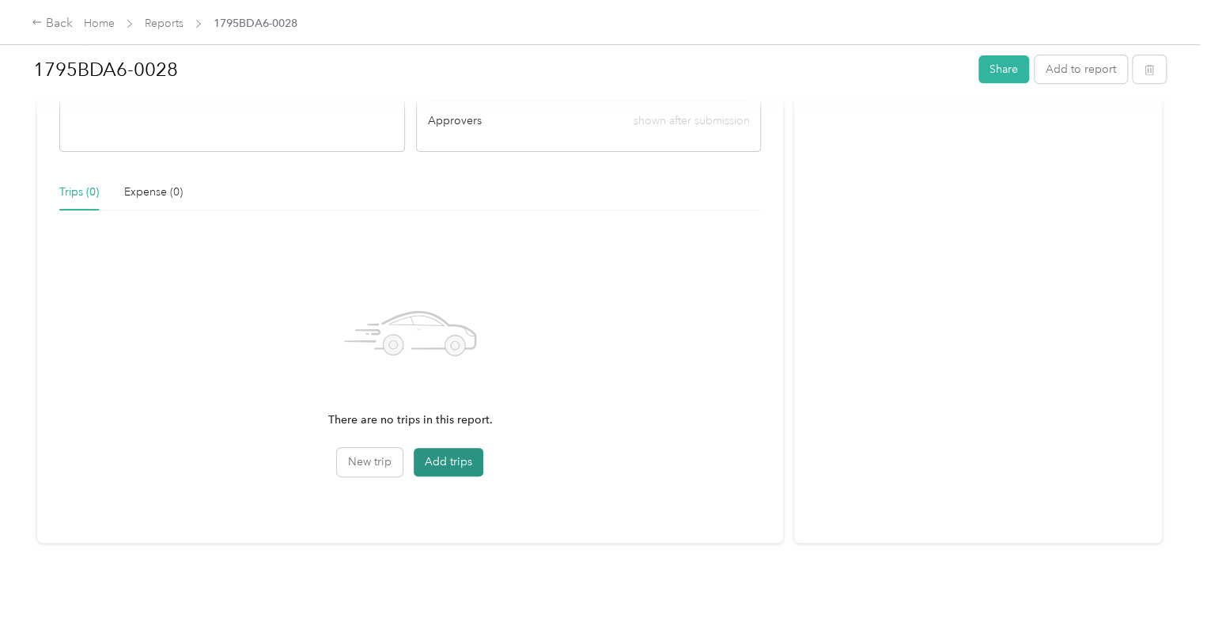
click at [443, 448] on button "Add trips" at bounding box center [449, 462] width 70 height 28
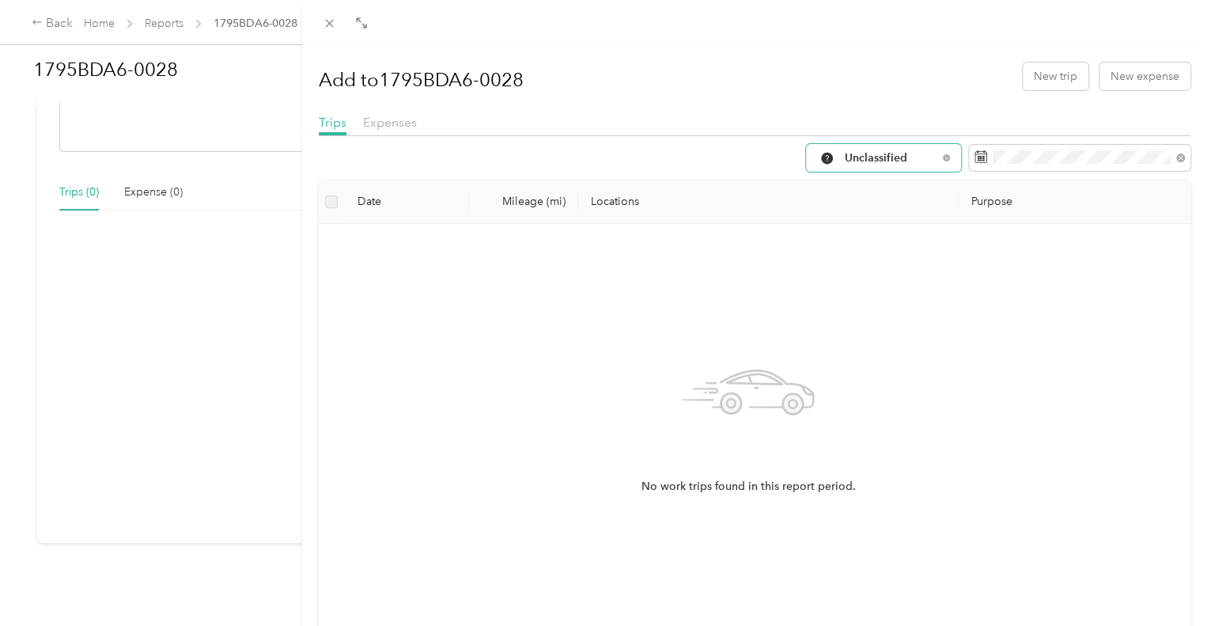
click at [868, 161] on span "Unclassified" at bounding box center [891, 158] width 93 height 11
click at [825, 246] on li "Work" at bounding box center [871, 243] width 155 height 28
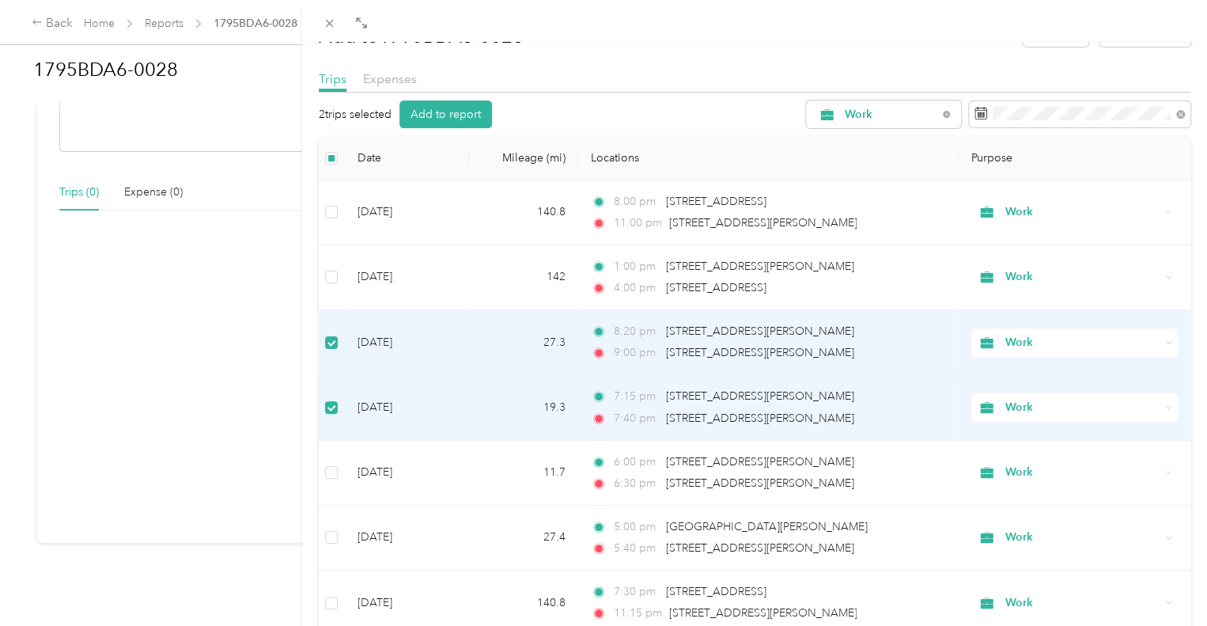
scroll to position [79, 0]
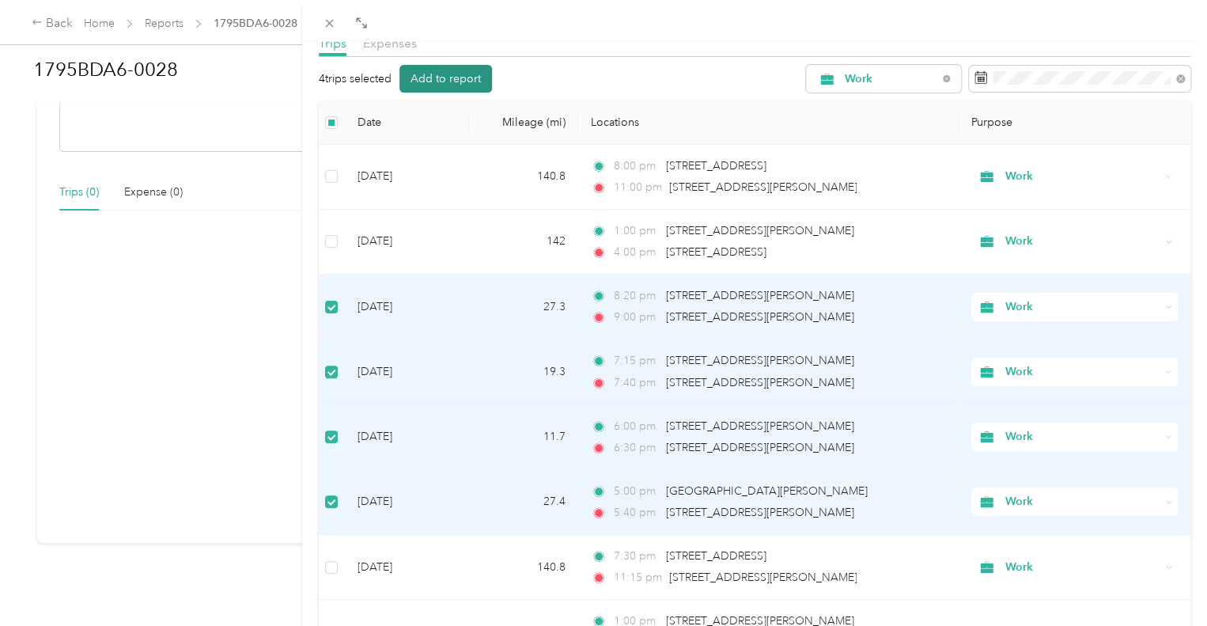
click at [472, 83] on button "Add to report" at bounding box center [446, 79] width 93 height 28
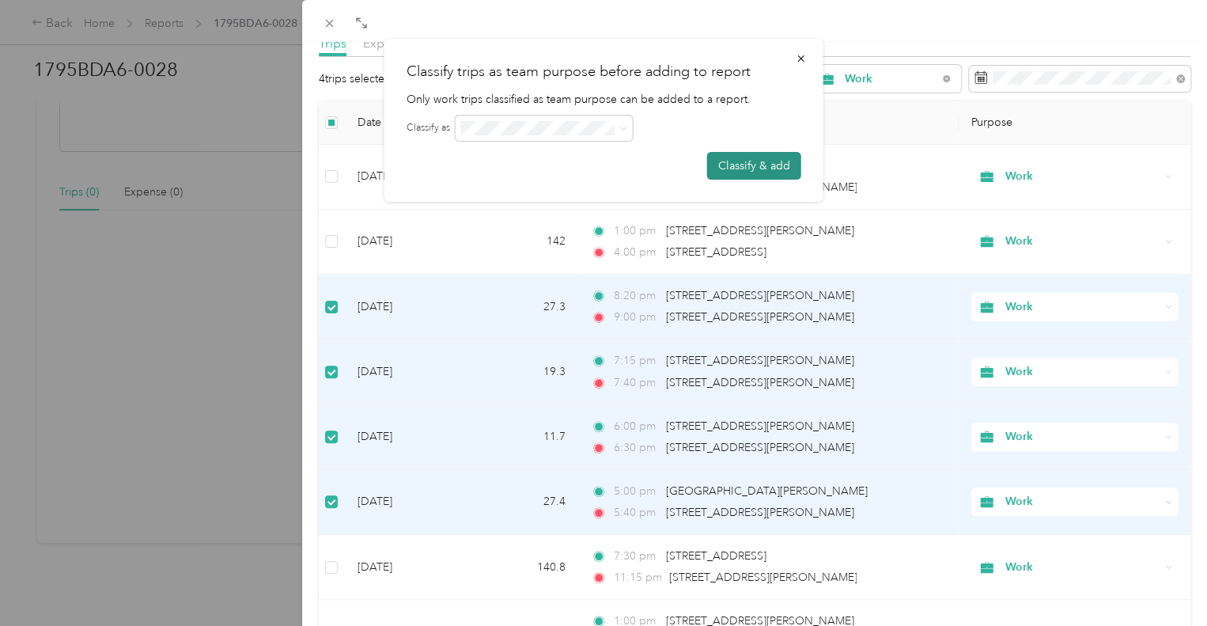
click at [763, 170] on button "Classify & add" at bounding box center [754, 166] width 94 height 28
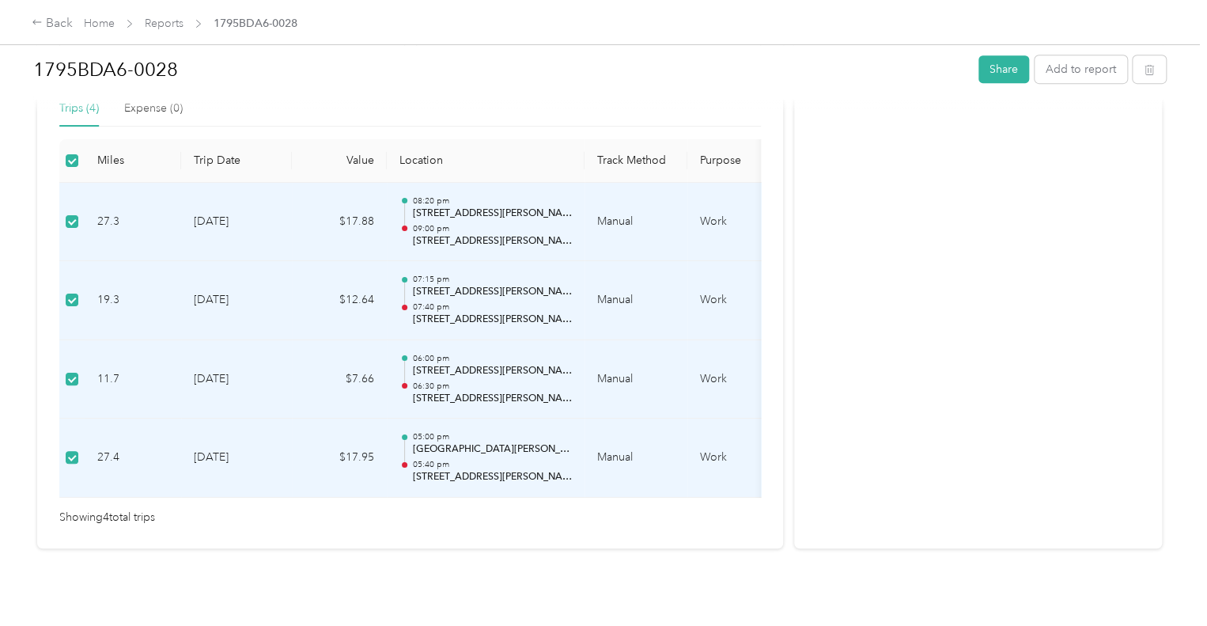
scroll to position [396, 0]
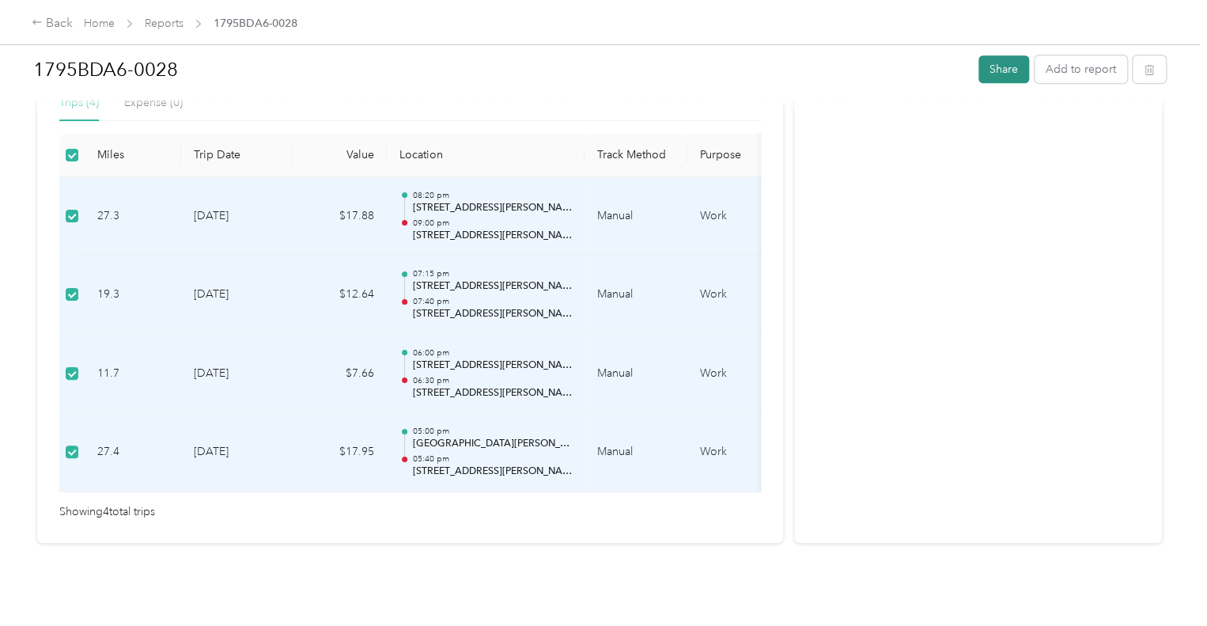
click at [1002, 67] on button "Share" at bounding box center [1004, 69] width 51 height 28
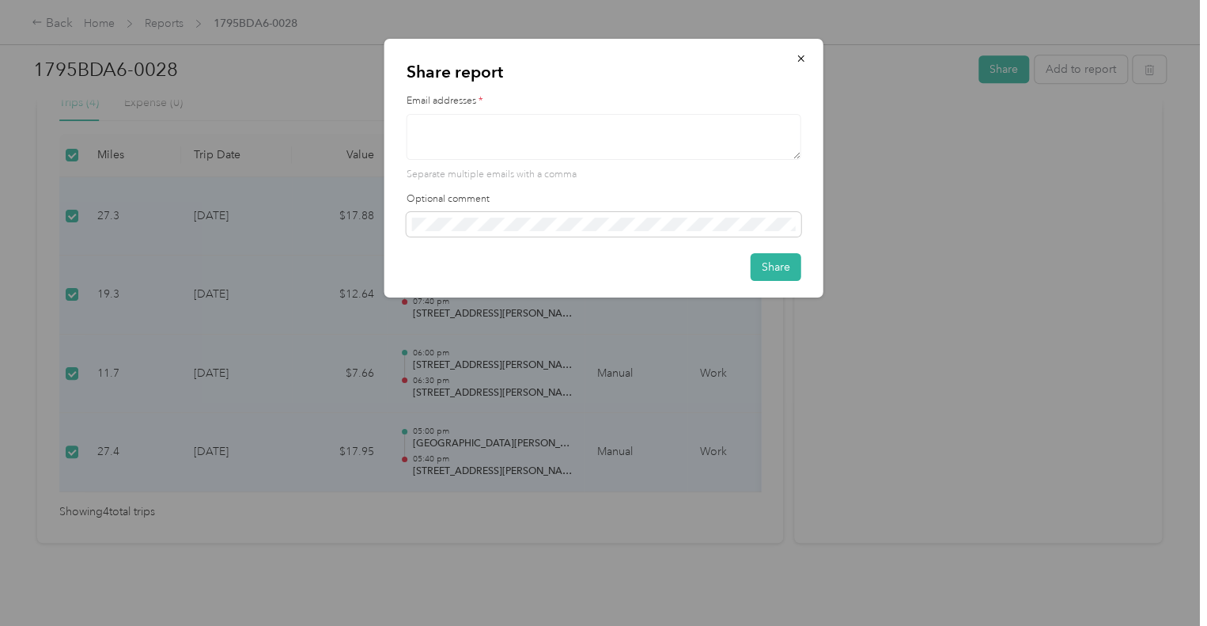
click at [516, 127] on textarea at bounding box center [604, 137] width 395 height 46
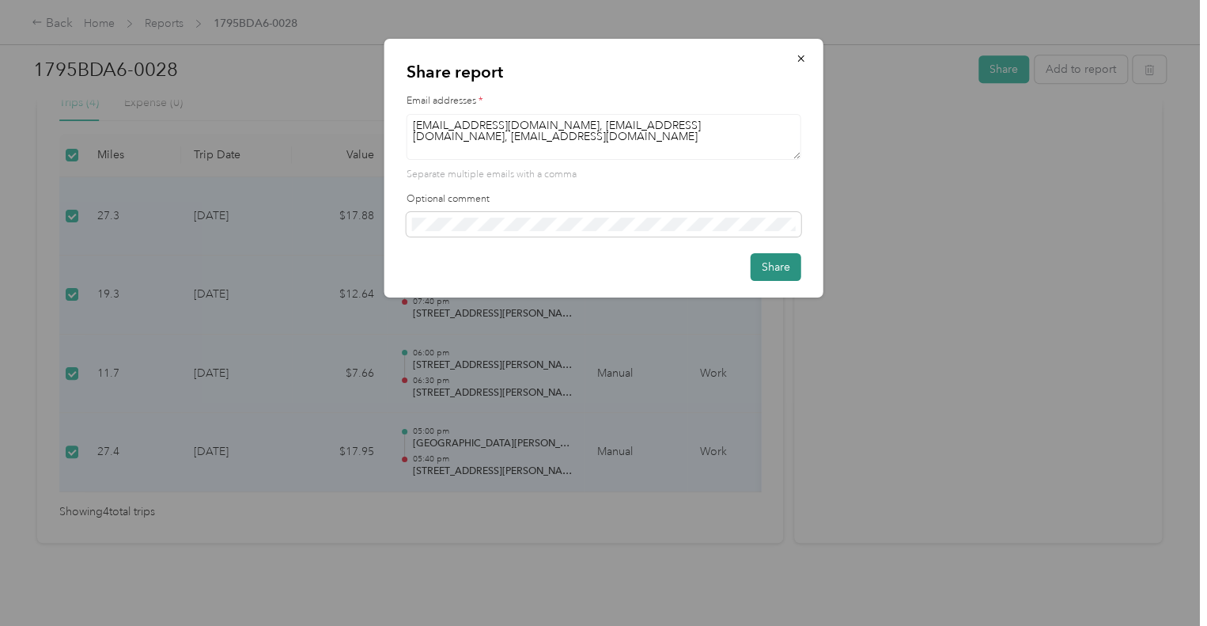
type textarea "[EMAIL_ADDRESS][DOMAIN_NAME], [EMAIL_ADDRESS][DOMAIN_NAME], [EMAIL_ADDRESS][DOM…"
click at [775, 271] on button "Share" at bounding box center [776, 267] width 51 height 28
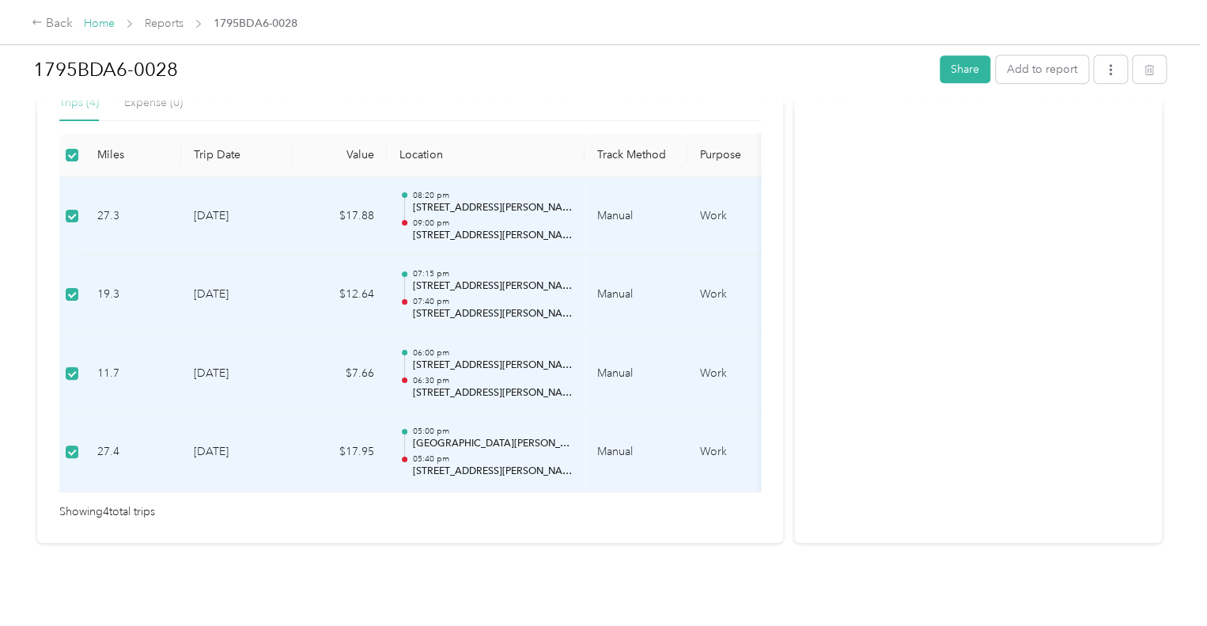
click at [106, 22] on link "Home" at bounding box center [99, 23] width 31 height 13
